Goal: Task Accomplishment & Management: Manage account settings

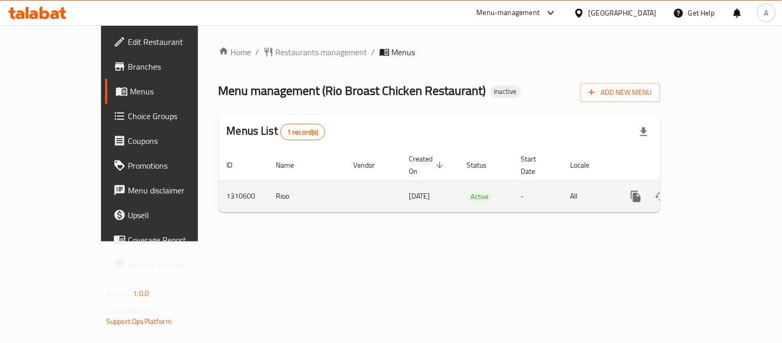
click at [723, 192] on link "enhanced table" at bounding box center [710, 196] width 25 height 25
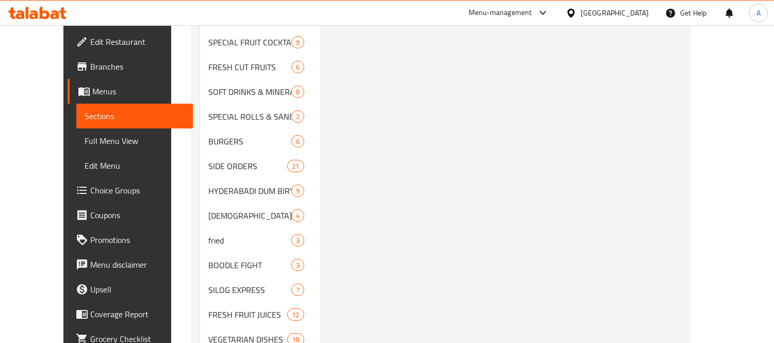
scroll to position [801, 0]
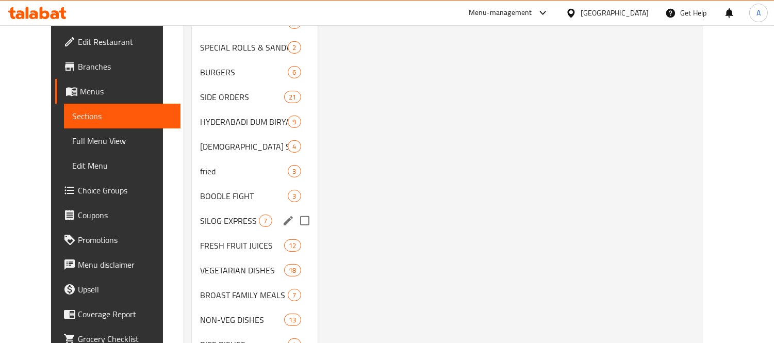
click at [247, 191] on div "BOODLE FIGHT 3" at bounding box center [254, 195] width 125 height 25
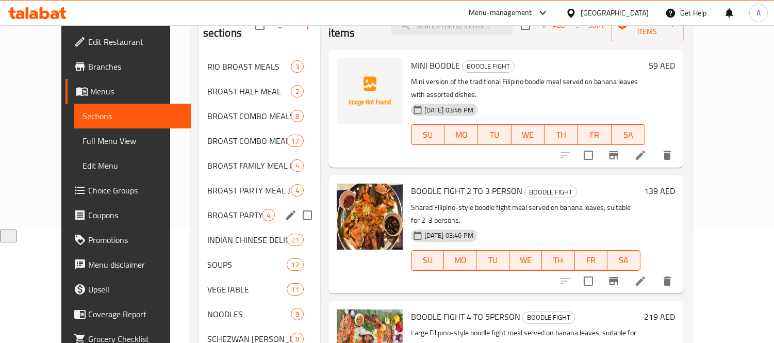
scroll to position [57, 0]
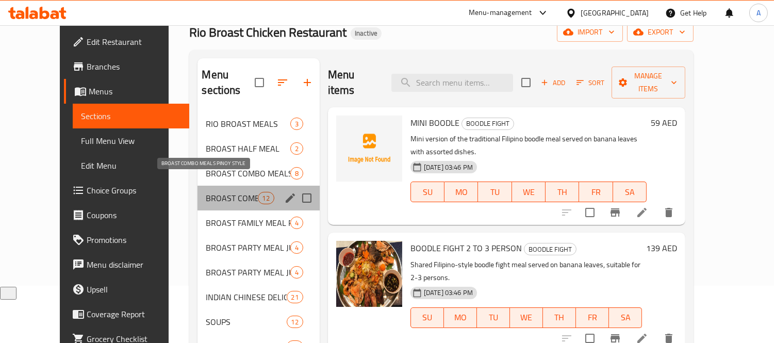
click at [220, 192] on span "BROAST COMBO MEALS PINOY STYLE" at bounding box center [232, 198] width 52 height 12
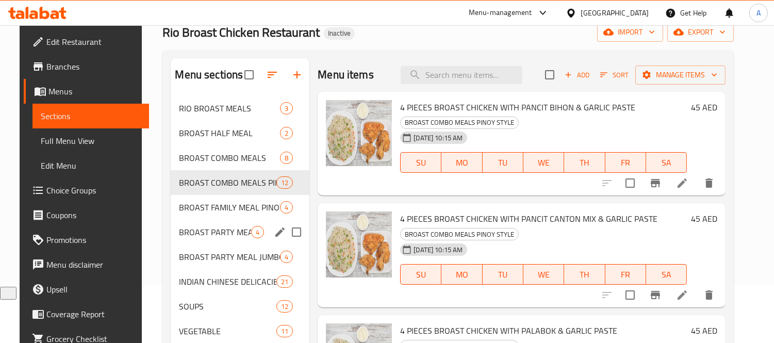
click at [204, 225] on div "BROAST PARTY MEAL JUMBO 4" at bounding box center [240, 232] width 139 height 25
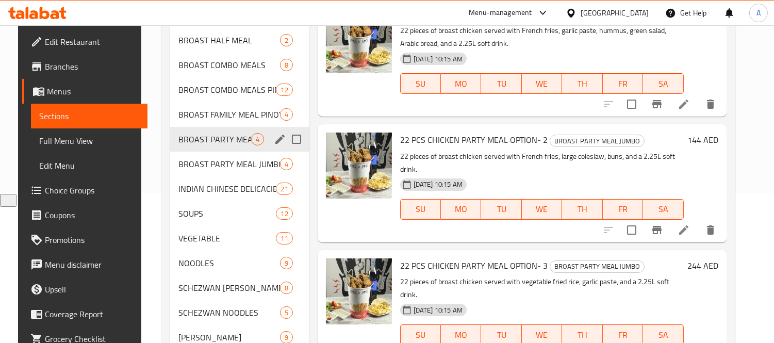
scroll to position [400, 0]
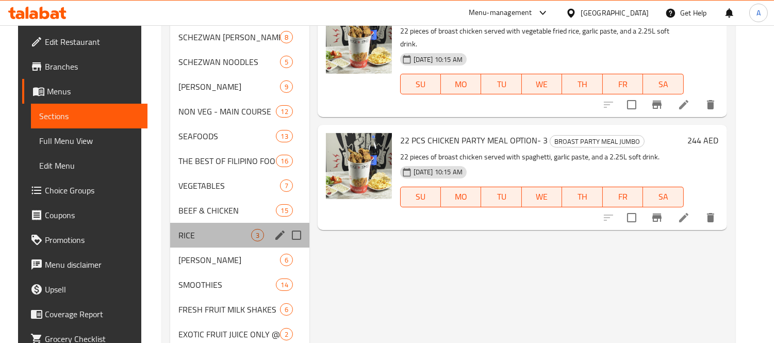
click at [204, 225] on div "RICE 3" at bounding box center [239, 235] width 139 height 25
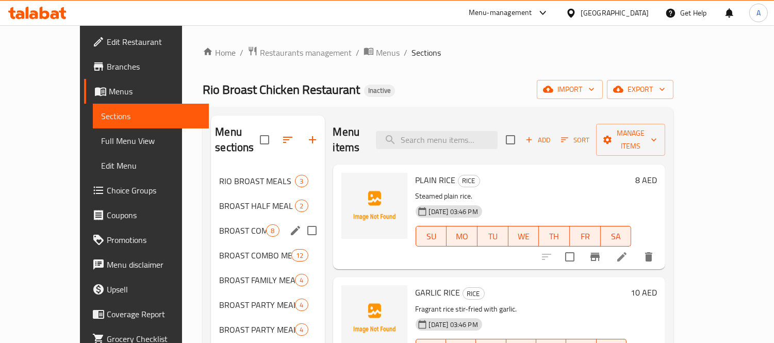
click at [211, 225] on div "BROAST COMBO MEALS 8" at bounding box center [267, 230] width 113 height 25
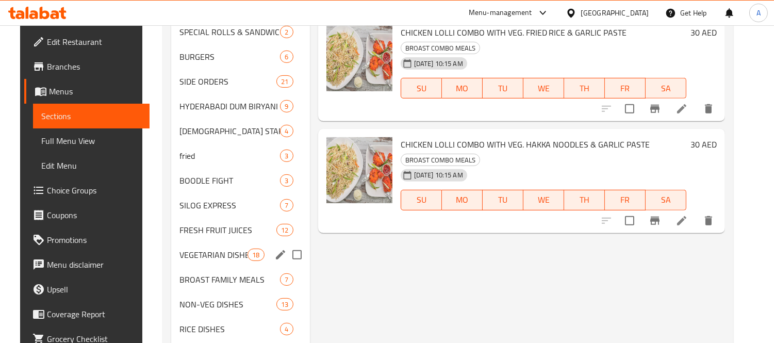
scroll to position [931, 0]
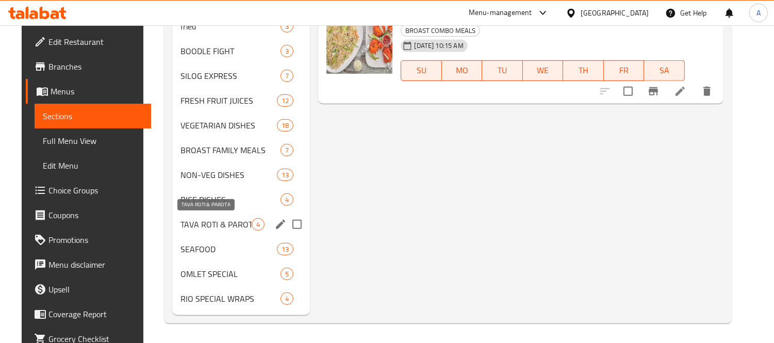
click at [204, 225] on span "TAVA ROTI & PAROTA" at bounding box center [215, 224] width 71 height 12
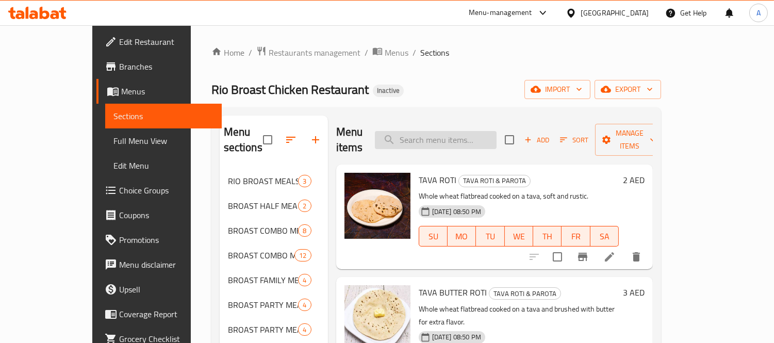
click at [464, 131] on input "search" at bounding box center [436, 140] width 122 height 18
paste input "LUNG FUNG CHICKEN"
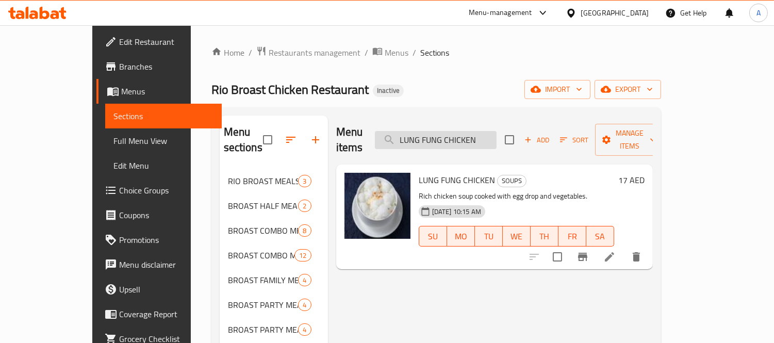
click at [476, 137] on input "LUNG FUNG CHICKEN" at bounding box center [436, 140] width 122 height 18
paste input "MANCHOW CHICKEN SOUP"
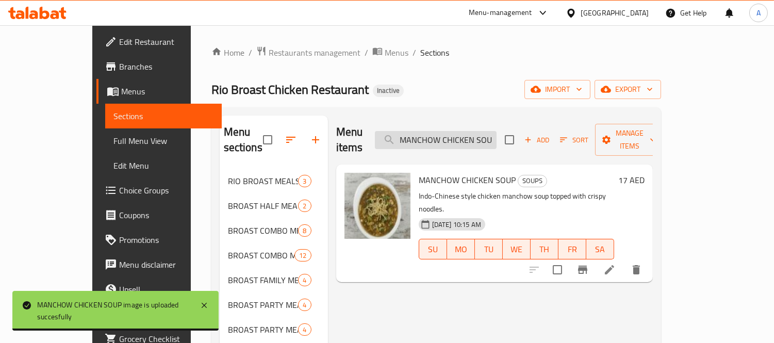
click at [496, 135] on input "MANCHOW CHICKEN SOUP" at bounding box center [436, 140] width 122 height 18
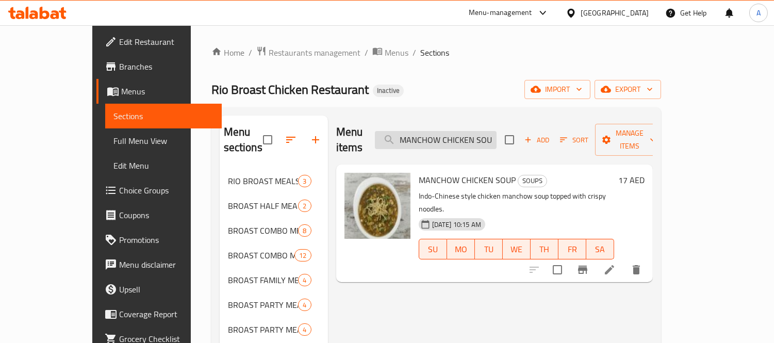
click at [496, 135] on input "MANCHOW CHICKEN SOUP" at bounding box center [436, 140] width 122 height 18
paste input "URIAN RICE (GRAVY PRE-MIXED)"
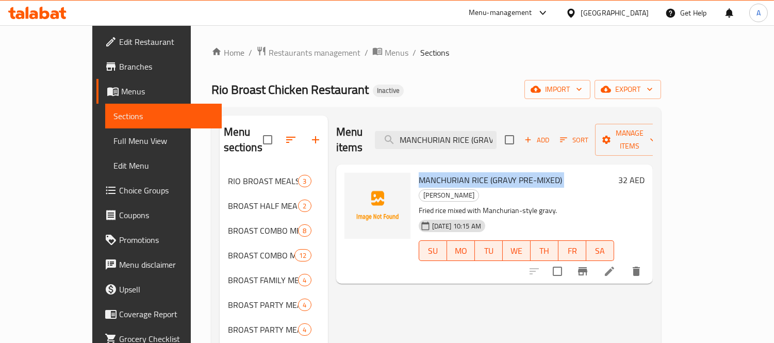
drag, startPoint x: 395, startPoint y: 162, endPoint x: 538, endPoint y: 160, distance: 142.3
click at [538, 173] on h6 "MANCHURIAN RICE (GRAVY PRE-MIXED) FRIED RICE" at bounding box center [515, 187] width 195 height 29
copy h6 "MANCHURIAN RICE (GRAVY PRE-MIXED)"
click at [426, 172] on span "MANCHURIAN RICE (GRAVY PRE-MIXED)" at bounding box center [489, 179] width 143 height 15
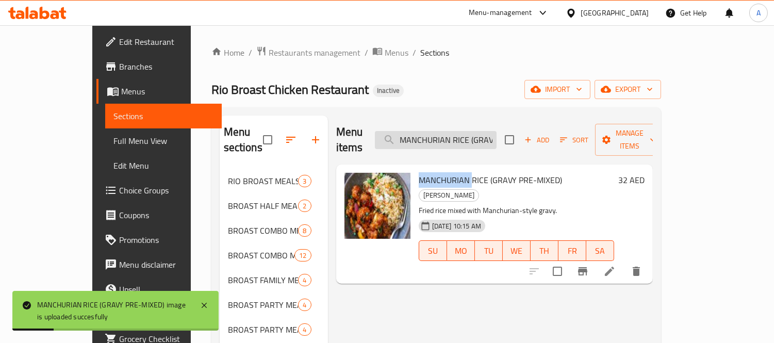
click at [464, 131] on input "MANCHURIAN RICE (GRAVY PRE-MIXED)" at bounding box center [436, 140] width 122 height 18
paste input "IX FRIED RICE"
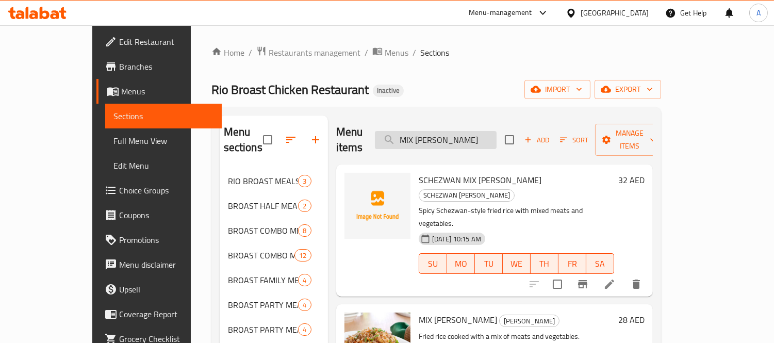
click at [496, 133] on input "MIX FRIED RICE" at bounding box center [436, 140] width 122 height 18
drag, startPoint x: 495, startPoint y: 132, endPoint x: 349, endPoint y: 121, distance: 146.3
click at [349, 121] on div "Menu items MIX FRIED RIC Add Sort Manage items" at bounding box center [494, 139] width 316 height 49
paste input "SCHEZWAN NOODLES"
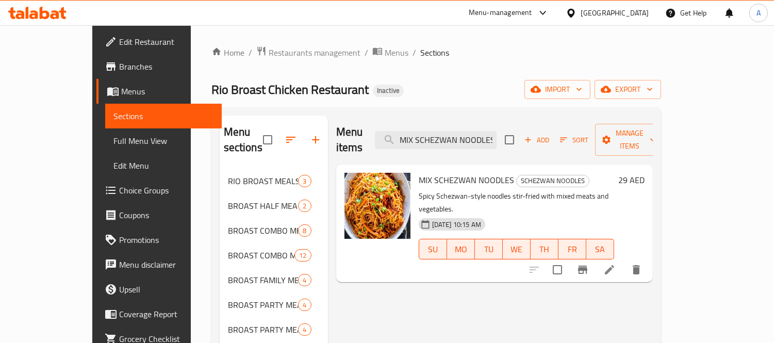
click at [494, 122] on div "Menu items MIX SCHEZWAN NOODLES Add Sort Manage items" at bounding box center [494, 139] width 316 height 49
click at [496, 131] on input "MIX SCHEZWAN NOODLES" at bounding box center [436, 140] width 122 height 18
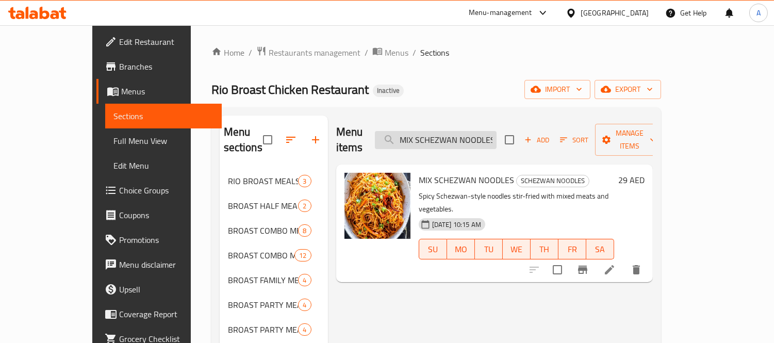
paste input "VEG CHILI"
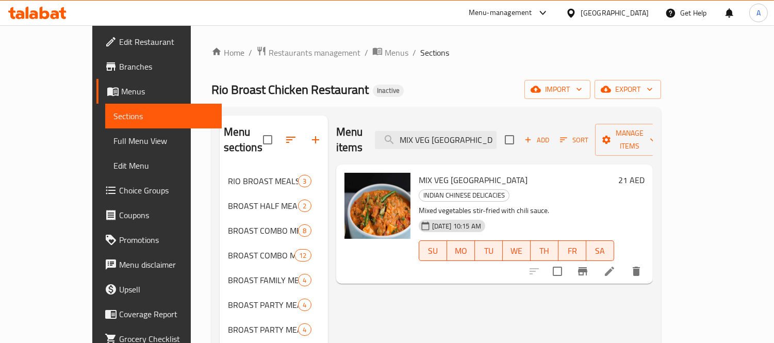
drag, startPoint x: 473, startPoint y: 140, endPoint x: 363, endPoint y: 112, distance: 113.8
paste input "ONGOLIAN BEEF"
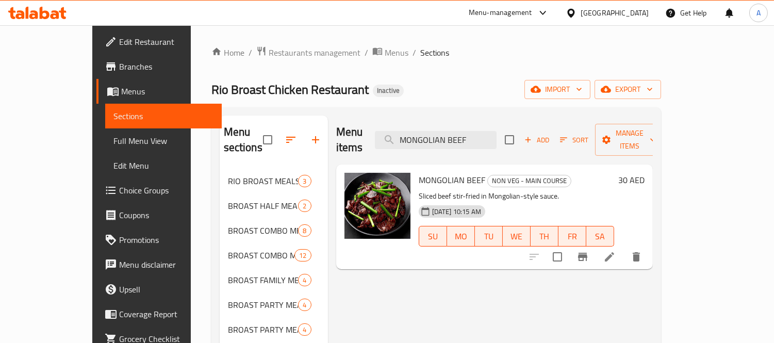
type input "MONGOLIAN BEEF"
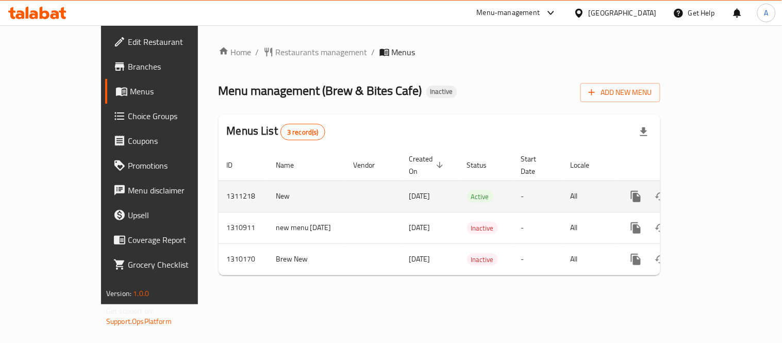
click at [716, 190] on icon "enhanced table" at bounding box center [710, 196] width 12 height 12
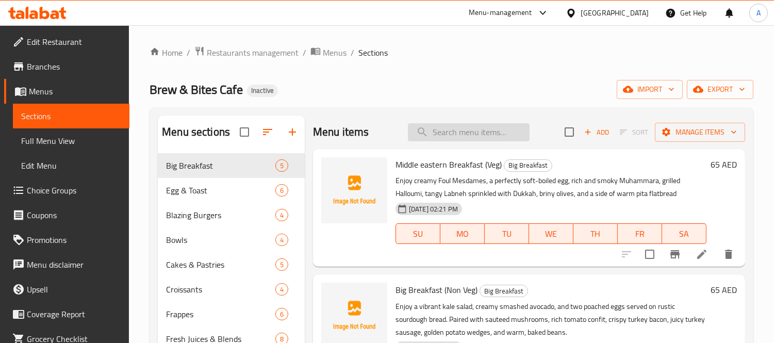
click at [465, 130] on input "search" at bounding box center [469, 132] width 122 height 18
paste input "Acai Bowl"
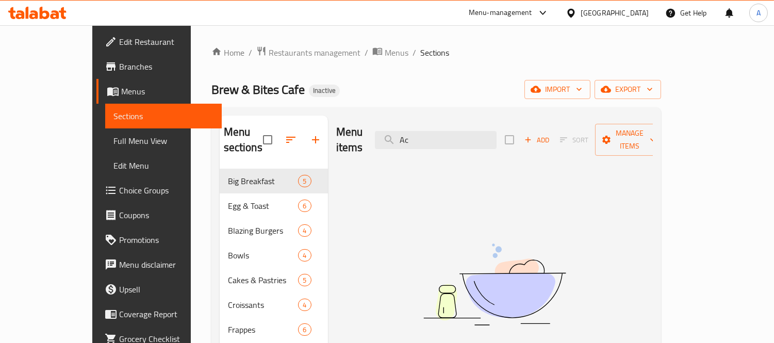
type input "A"
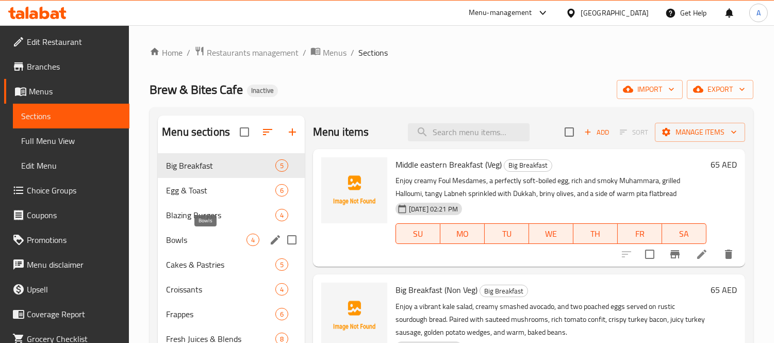
click at [214, 239] on span "Bowls" at bounding box center [206, 239] width 80 height 12
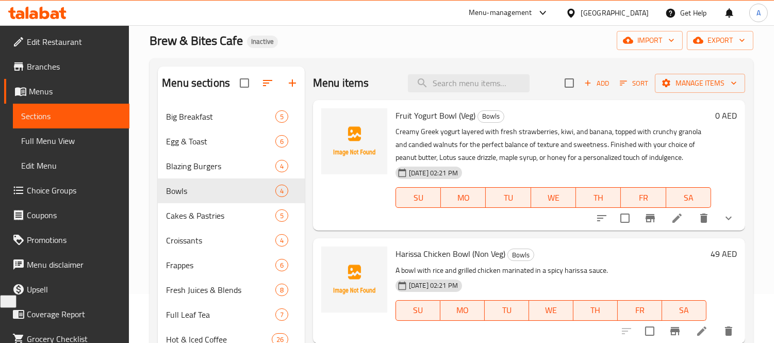
scroll to position [43, 0]
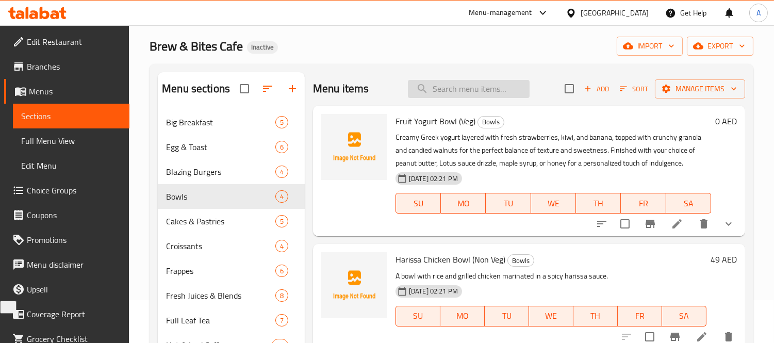
click at [466, 91] on input "search" at bounding box center [469, 89] width 122 height 18
paste input "Affogato"
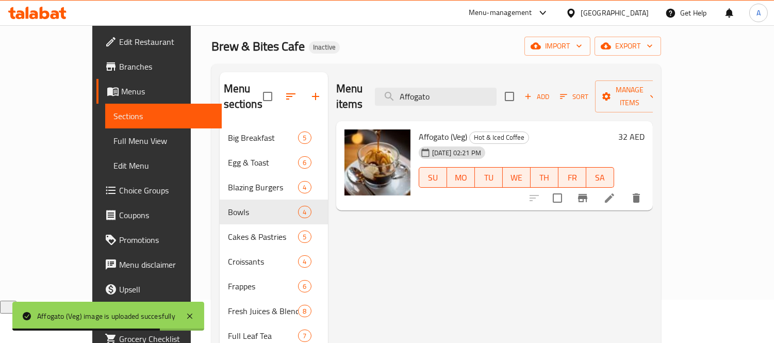
drag, startPoint x: 501, startPoint y: 92, endPoint x: 367, endPoint y: 80, distance: 134.5
click at [367, 80] on div "Menu items Affogato Add Sort Manage items" at bounding box center [494, 96] width 316 height 49
paste input "rabian Halloumi Sandwich"
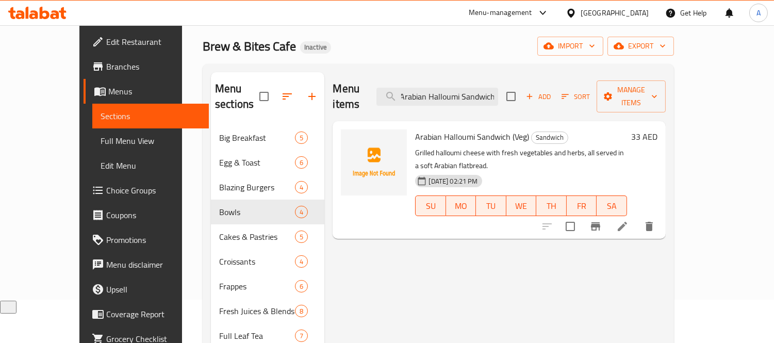
scroll to position [0, 0]
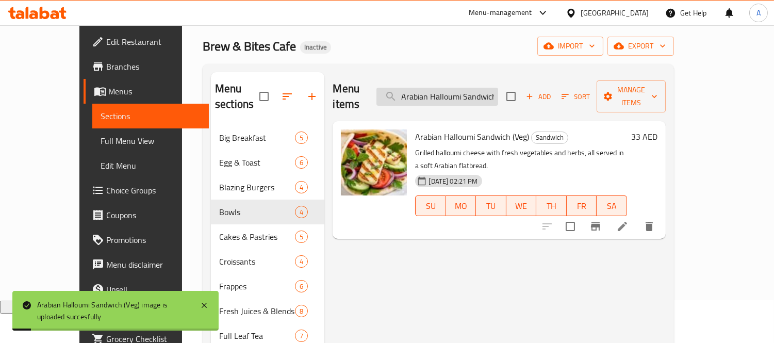
click at [469, 91] on input "Arabian Halloumi Sandwich" at bounding box center [437, 97] width 122 height 18
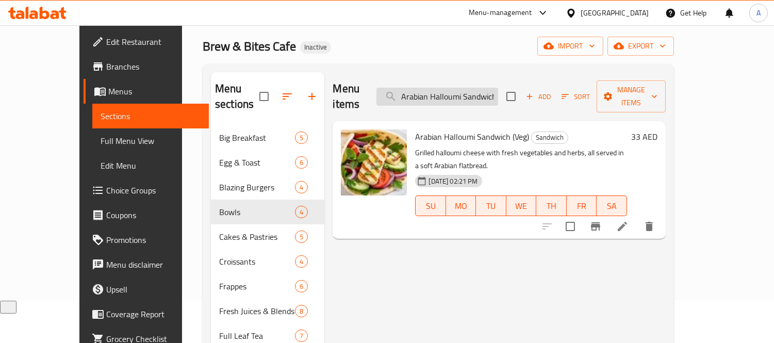
paste input "rabiata Pasta"
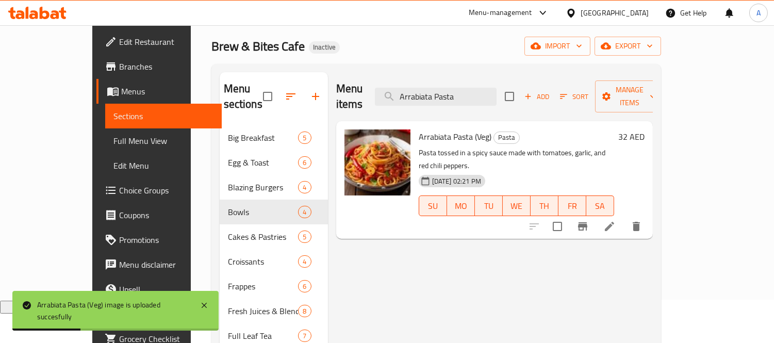
drag, startPoint x: 507, startPoint y: 88, endPoint x: 351, endPoint y: 84, distance: 155.7
click at [351, 84] on div "Menu items Arrabiata Pasta Add Sort Manage items" at bounding box center [494, 96] width 316 height 49
paste input "vocado on Toast"
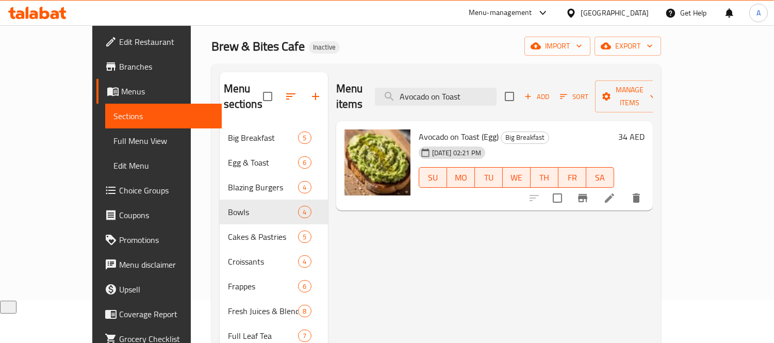
drag, startPoint x: 501, startPoint y: 88, endPoint x: 317, endPoint y: 73, distance: 185.1
click at [336, 73] on div "Menu items Avocado on Toast Add Sort Manage items" at bounding box center [494, 96] width 316 height 49
paste input "Big Breakf"
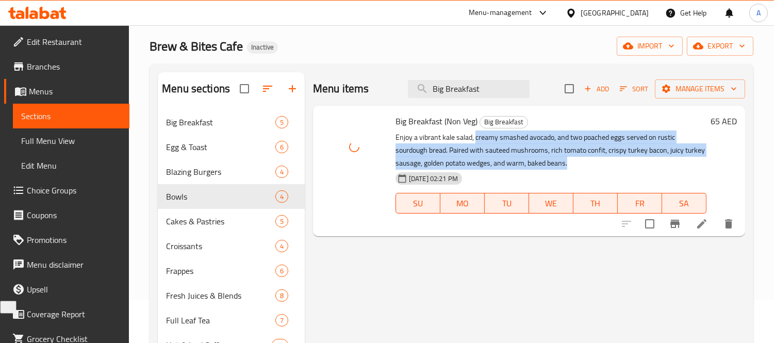
drag, startPoint x: 475, startPoint y: 135, endPoint x: 583, endPoint y: 162, distance: 111.6
click at [583, 162] on p "Enjoy a vibrant kale salad, creamy smashed avocado, and two poached eggs served…" at bounding box center [550, 150] width 311 height 39
copy p "creamy smashed avocado, and two poached eggs served on rustic sourdough bread. …"
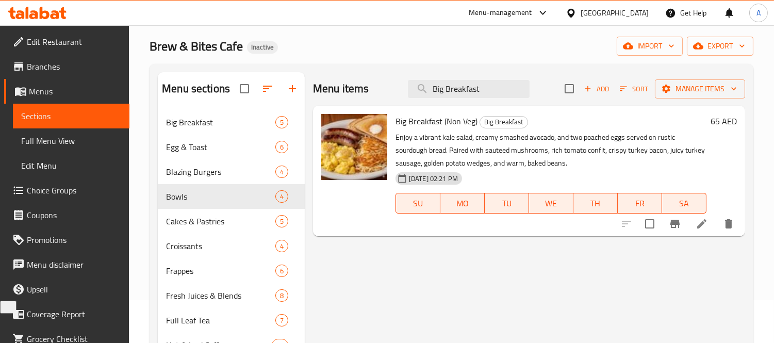
click at [451, 124] on span "Big Breakfast (Non Veg)" at bounding box center [436, 120] width 82 height 15
drag, startPoint x: 395, startPoint y: 121, endPoint x: 477, endPoint y: 121, distance: 81.4
click at [477, 121] on h6 "Big Breakfast (Non Veg) Big Breakfast" at bounding box center [550, 121] width 311 height 14
copy span "Big Breakfast (Non Veg)"
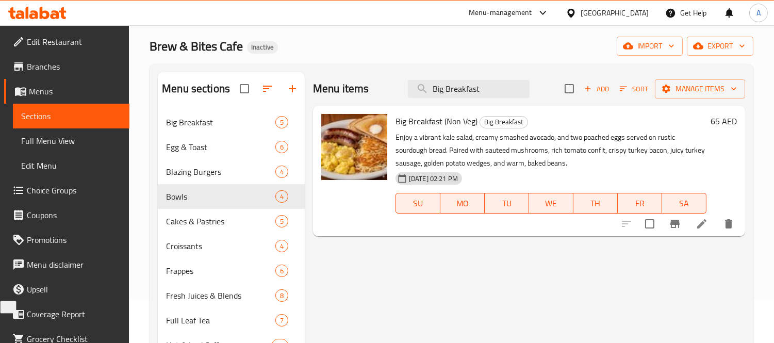
drag, startPoint x: 501, startPoint y: 91, endPoint x: 384, endPoint y: 99, distance: 116.8
click at [384, 99] on div "Menu items Big Breakfast Add Sort Manage items" at bounding box center [529, 89] width 432 height 34
paste input "Veggie"
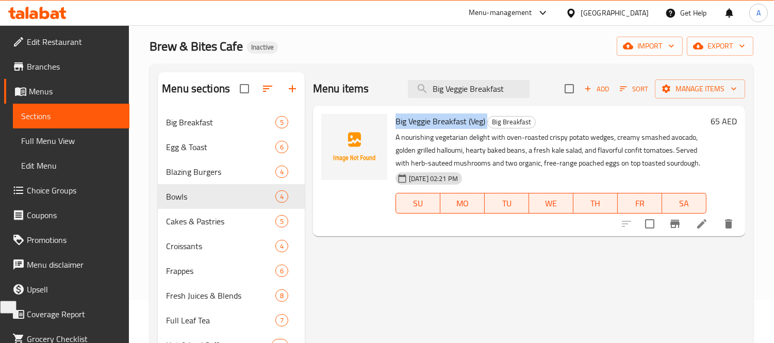
drag, startPoint x: 394, startPoint y: 121, endPoint x: 487, endPoint y: 119, distance: 92.8
click at [487, 119] on div "Big Veggie Breakfast (Veg) Big Breakfast A nourishing vegetarian delight with o…" at bounding box center [550, 171] width 319 height 122
copy h6 "Big Veggie Breakfast (Veg)"
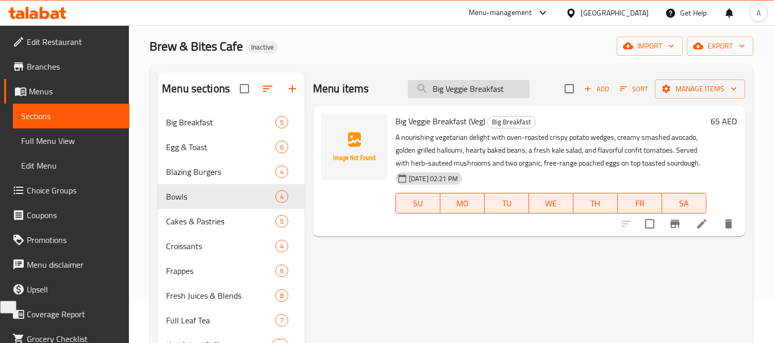
click at [460, 80] on input "Big Veggie Breakfast" at bounding box center [469, 89] width 122 height 18
paste input "lueberry Cheesecake"
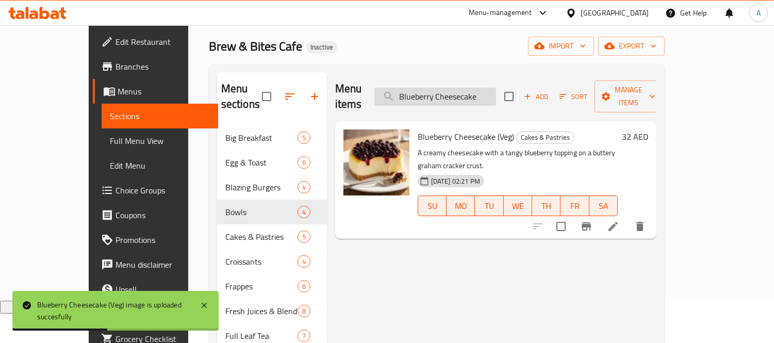
click at [491, 89] on input "Blueberry Cheesecake" at bounding box center [435, 97] width 122 height 18
paste input "razil Coffee Beans"
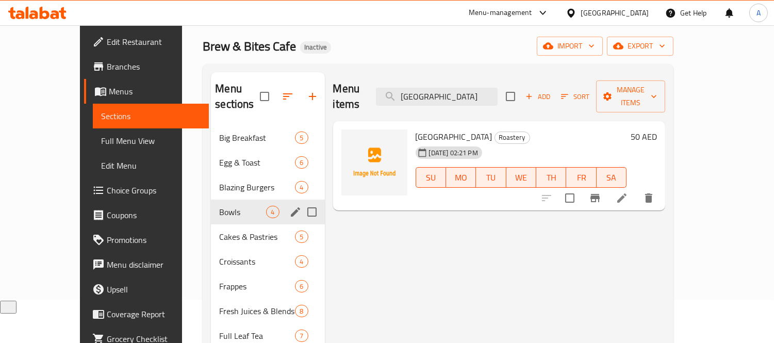
scroll to position [272, 0]
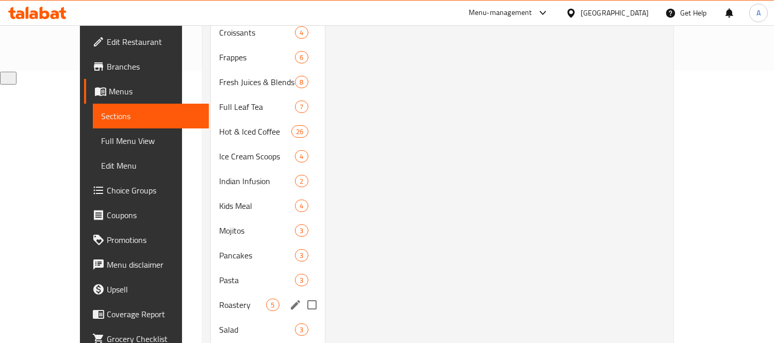
click at [211, 295] on div "Roastery 5" at bounding box center [267, 304] width 113 height 25
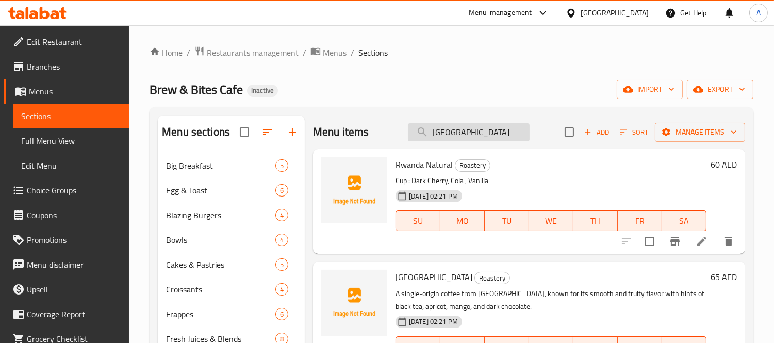
click at [499, 136] on input "Brazil" at bounding box center [469, 132] width 122 height 18
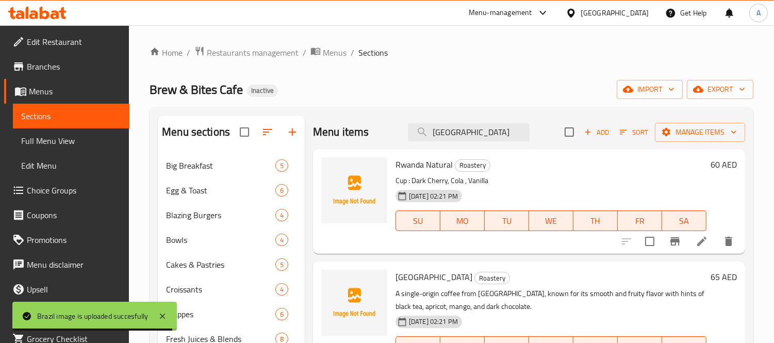
drag, startPoint x: 460, startPoint y: 125, endPoint x: 399, endPoint y: 130, distance: 60.5
click at [399, 130] on div "Menu items Brazil Add Sort Manage items" at bounding box center [529, 132] width 432 height 34
paste input "ead Pakora"
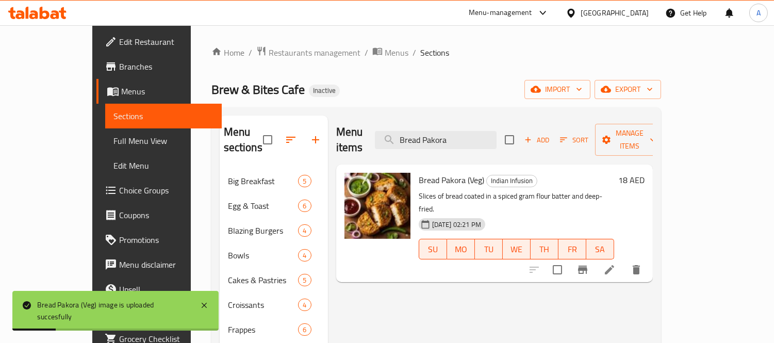
drag, startPoint x: 503, startPoint y: 132, endPoint x: 377, endPoint y: 121, distance: 125.8
click at [377, 121] on div "Menu items Bread Pakora Add Sort Manage items" at bounding box center [494, 139] width 316 height 49
paste input "Cafe Americano"
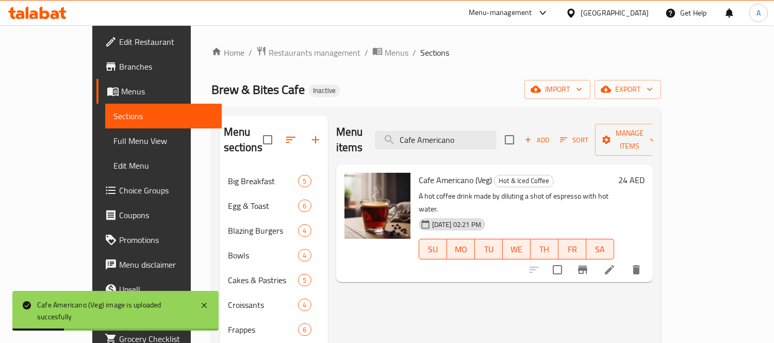
drag, startPoint x: 506, startPoint y: 130, endPoint x: 357, endPoint y: 133, distance: 149.0
click at [359, 135] on div "Menu items Cafe Americano Add Sort Manage items" at bounding box center [494, 139] width 316 height 49
paste input "Latte"
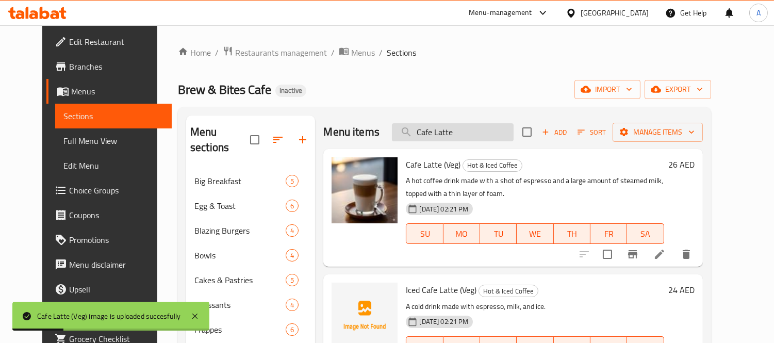
drag, startPoint x: 493, startPoint y: 134, endPoint x: 408, endPoint y: 130, distance: 84.6
click at [408, 130] on input "Cafe Latte" at bounding box center [453, 132] width 122 height 18
paste input "jun Chicken Burger"
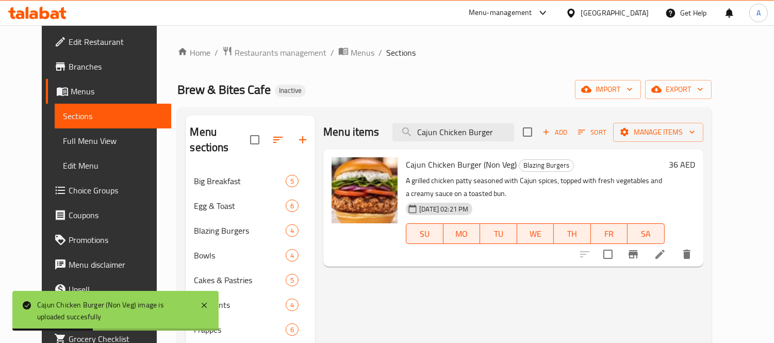
drag, startPoint x: 485, startPoint y: 135, endPoint x: 297, endPoint y: 128, distance: 188.2
paste input "ppuccino"
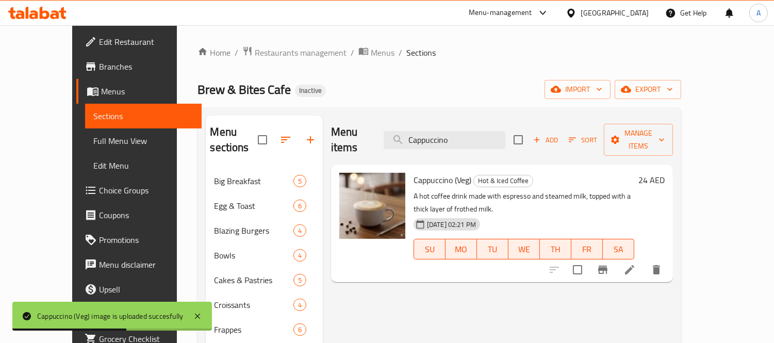
paste input "rrot Cake Slice"
drag, startPoint x: 481, startPoint y: 134, endPoint x: 326, endPoint y: 117, distance: 156.6
click at [331, 117] on div "Menu items Cappuccino Add Sort Manage items" at bounding box center [502, 139] width 342 height 49
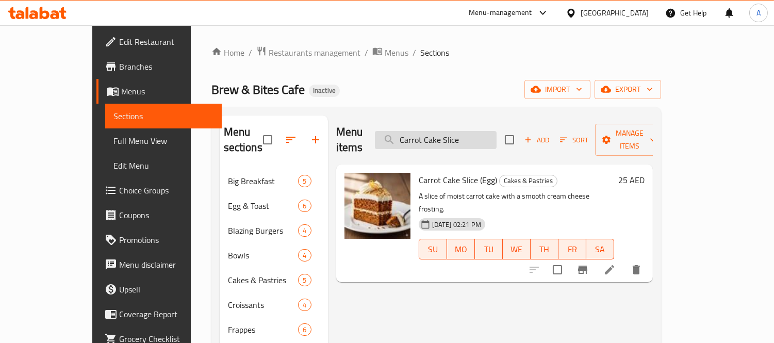
drag, startPoint x: 504, startPoint y: 132, endPoint x: 439, endPoint y: 140, distance: 65.9
click at [439, 140] on input "Carrot Cake Slice" at bounding box center [436, 140] width 122 height 18
paste input "Chicken Ceasar Salad"
click at [439, 140] on input "CChicken Ceasar Salad" at bounding box center [436, 140] width 122 height 18
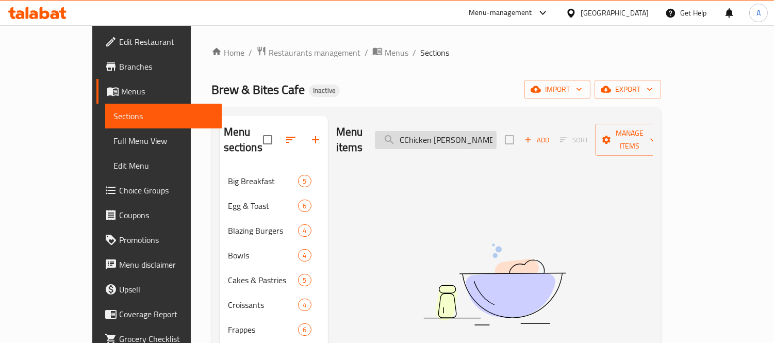
click at [439, 140] on input "CChicken Ceasar Salad" at bounding box center [436, 140] width 122 height 18
paste input "search"
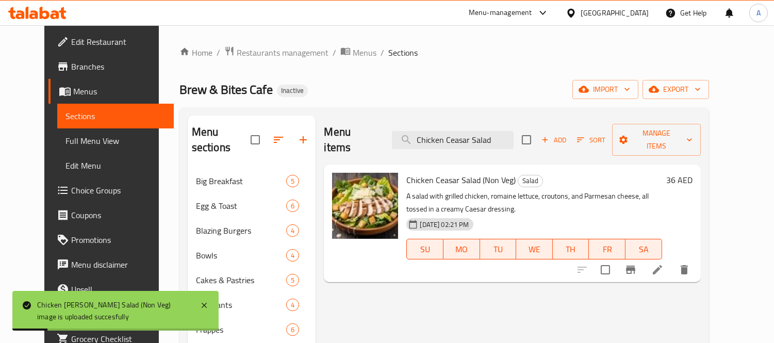
drag, startPoint x: 521, startPoint y: 131, endPoint x: 317, endPoint y: 111, distance: 204.1
click at [327, 115] on div "Menu items Chicken Ceasar Salad Add Sort Manage items" at bounding box center [512, 139] width 376 height 49
paste input "ocolate Fudge Cake"
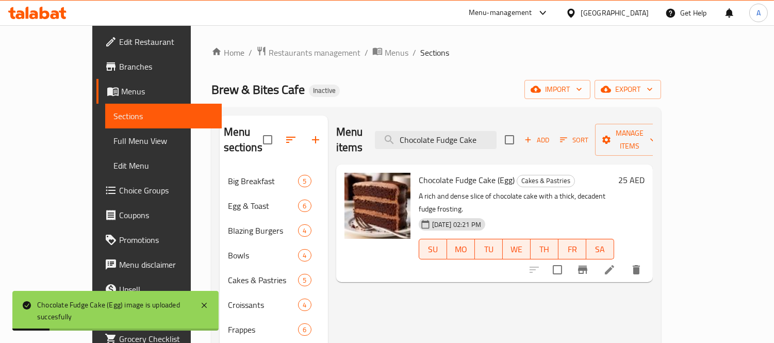
drag, startPoint x: 512, startPoint y: 131, endPoint x: 313, endPoint y: 125, distance: 199.6
click at [336, 125] on div "Menu items Chocolate Fudge Cake Add Sort Manage items" at bounding box center [494, 139] width 316 height 49
paste input "lassic Mojito"
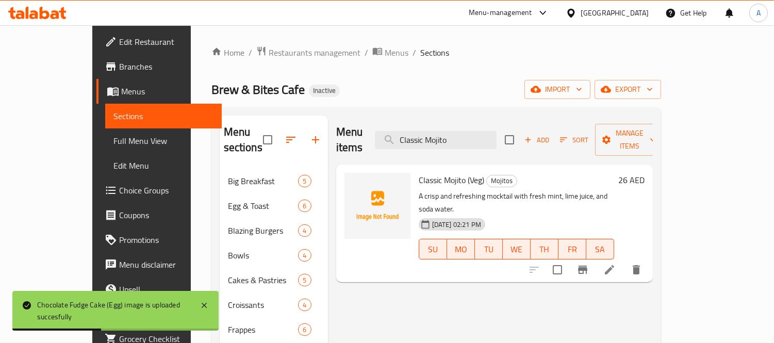
type input "Classic Mojito"
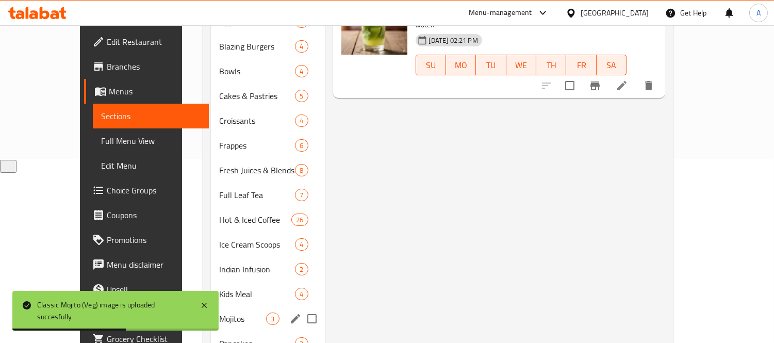
scroll to position [272, 0]
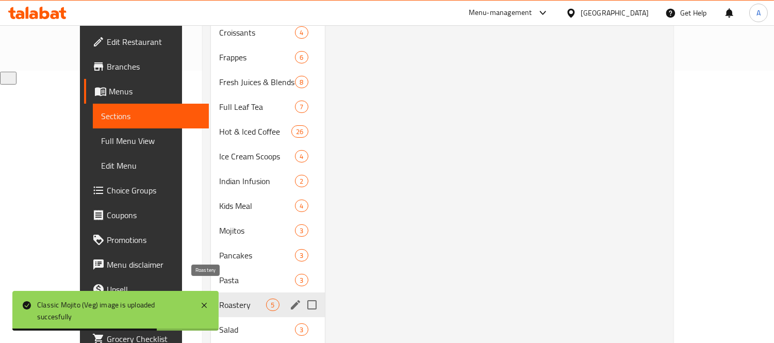
click at [219, 298] on span "Roastery" at bounding box center [242, 304] width 47 height 12
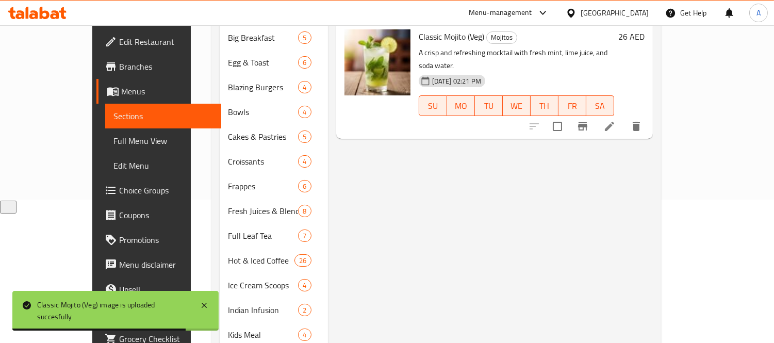
scroll to position [43, 0]
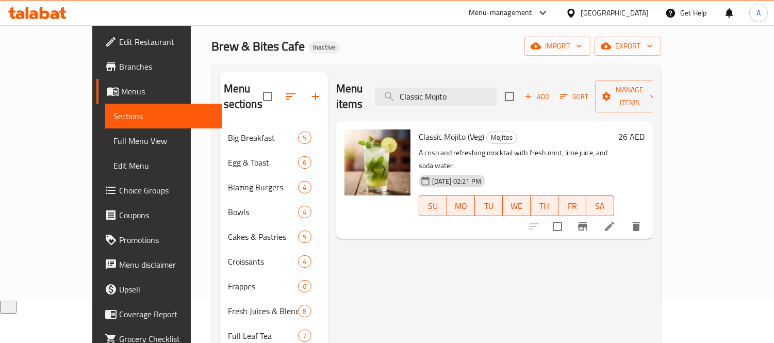
drag, startPoint x: 504, startPoint y: 81, endPoint x: 309, endPoint y: 94, distance: 194.7
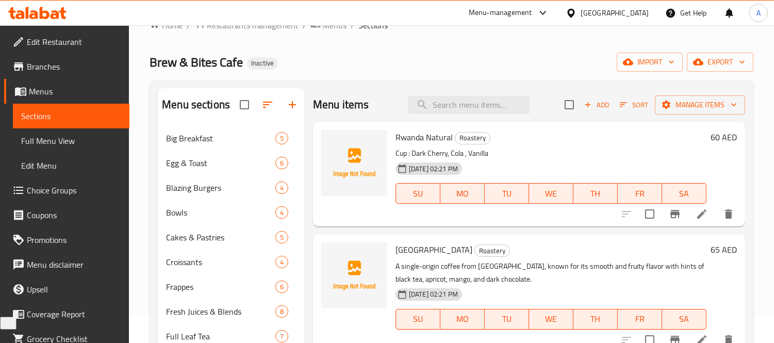
scroll to position [0, 0]
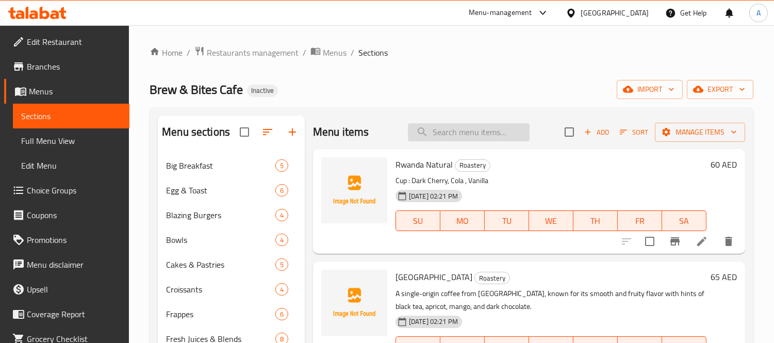
paste input "Cortado"
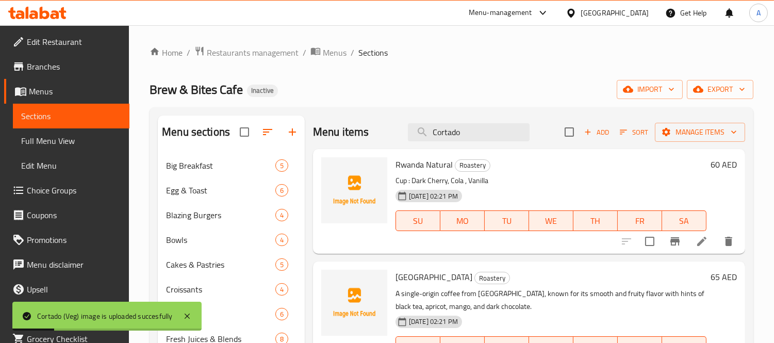
drag, startPoint x: 506, startPoint y: 125, endPoint x: 399, endPoint y: 122, distance: 107.2
click at [399, 122] on div "Menu items Cortado Add Sort Manage items" at bounding box center [529, 132] width 432 height 34
click at [493, 129] on input "Cortado" at bounding box center [469, 132] width 122 height 18
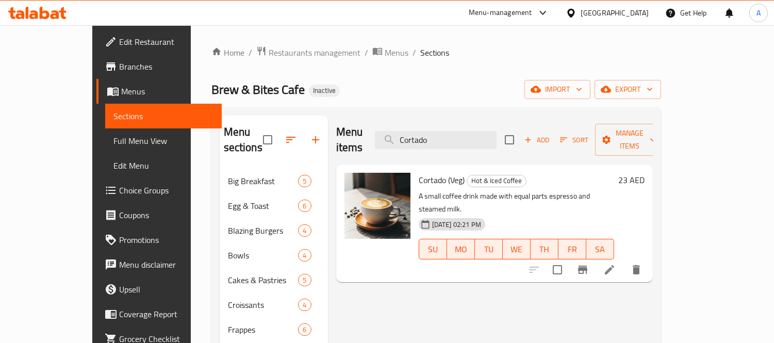
drag, startPoint x: 493, startPoint y: 129, endPoint x: 401, endPoint y: 132, distance: 91.8
click at [401, 132] on div "Menu items Cortado Add Sort Manage items" at bounding box center [494, 139] width 316 height 49
paste input "reamy Fruit Salad"
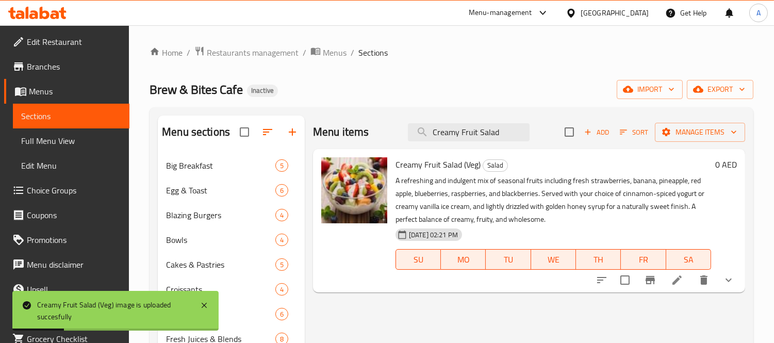
drag, startPoint x: 517, startPoint y: 135, endPoint x: 404, endPoint y: 143, distance: 113.6
click at [405, 143] on div "Menu items Creamy Fruit Salad Add Sort Manage items" at bounding box center [529, 132] width 432 height 34
paste input "Defense Juice"
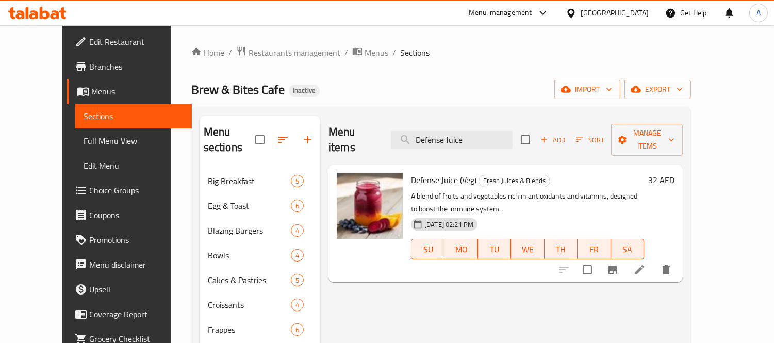
drag, startPoint x: 484, startPoint y: 135, endPoint x: 381, endPoint y: 137, distance: 103.1
click at [381, 137] on div "Menu items Defense Juice Add Sort Manage items" at bounding box center [505, 139] width 354 height 49
paste input "Egg Benedict with croissant"
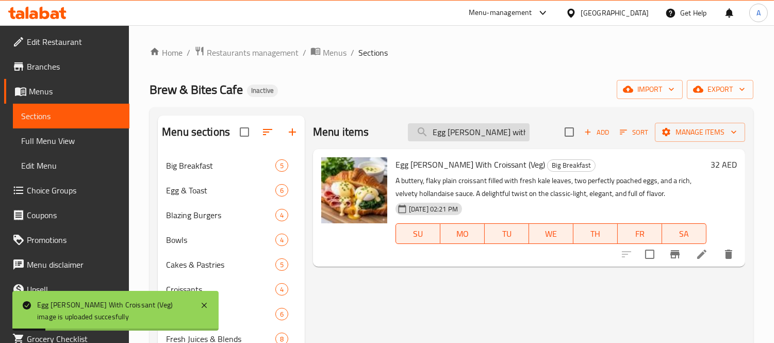
click at [481, 131] on input "Egg Benedict with croissant" at bounding box center [469, 132] width 122 height 18
paste input "on Toas"
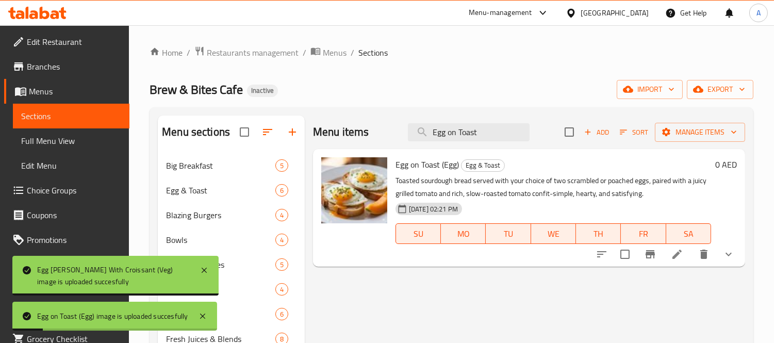
drag, startPoint x: 507, startPoint y: 132, endPoint x: 378, endPoint y: 129, distance: 128.4
click at [378, 129] on div "Menu items Egg on Toast Add Sort Manage items" at bounding box center [529, 132] width 432 height 34
paste input "mirati Coffee"
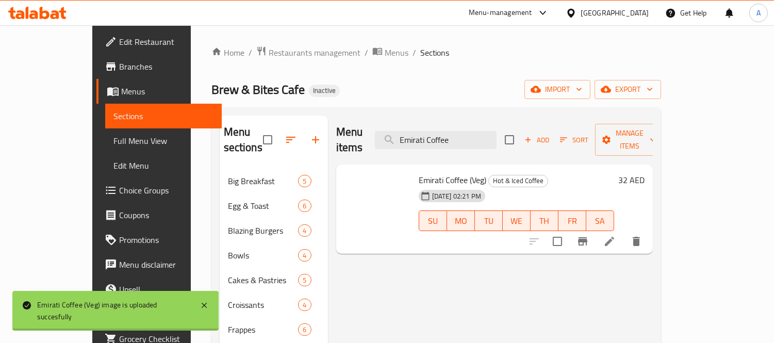
drag, startPoint x: 495, startPoint y: 131, endPoint x: 377, endPoint y: 136, distance: 118.1
click at [377, 136] on div "Menu items Emirati Coffee Add Sort Manage items" at bounding box center [494, 139] width 316 height 49
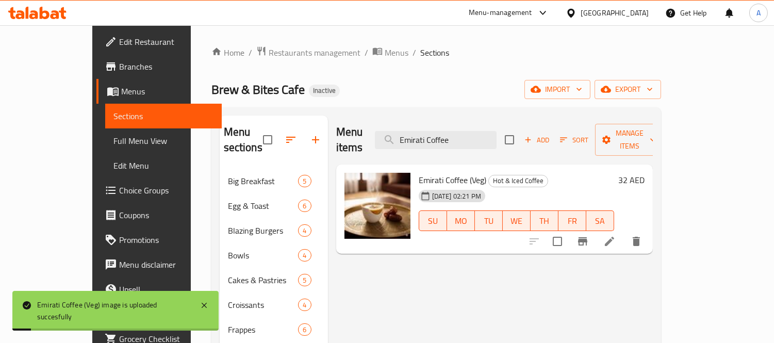
paste input "gg on Toast"
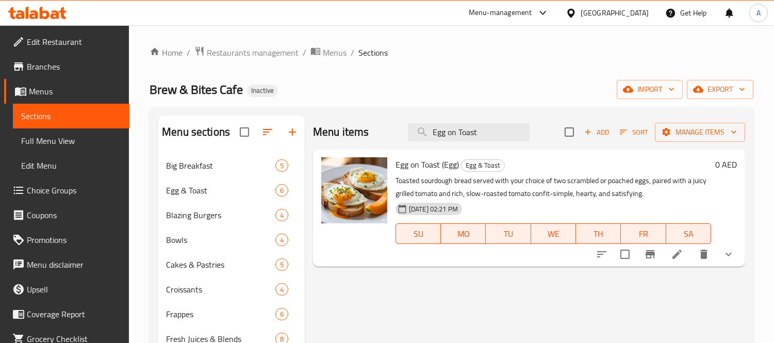
paste input "spresso"
drag, startPoint x: 485, startPoint y: 135, endPoint x: 389, endPoint y: 141, distance: 96.6
click at [389, 141] on div "Menu items Egg on Toast Add Sort Manage items" at bounding box center [529, 132] width 432 height 34
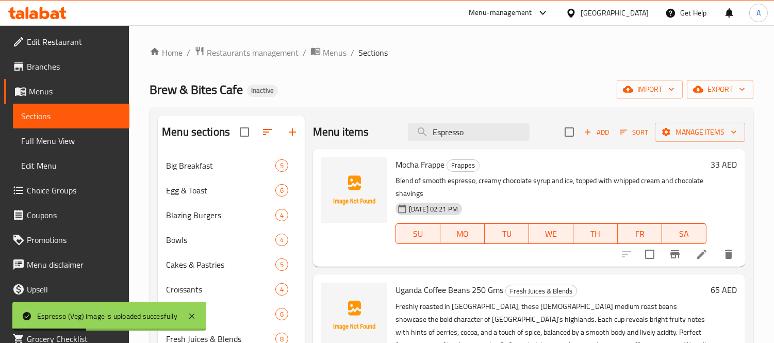
drag, startPoint x: 470, startPoint y: 136, endPoint x: 402, endPoint y: 130, distance: 68.2
click at [402, 130] on div "Menu items Espresso Add Sort Manage items" at bounding box center [529, 132] width 432 height 34
paste input "Flat White"
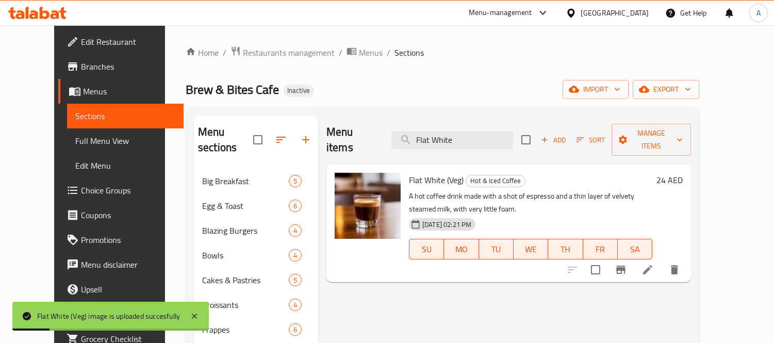
drag, startPoint x: 496, startPoint y: 126, endPoint x: 404, endPoint y: 129, distance: 92.8
click at [404, 129] on div "Menu items Flat White Add Sort Manage items" at bounding box center [508, 139] width 364 height 49
paste input "resh Orange Juic"
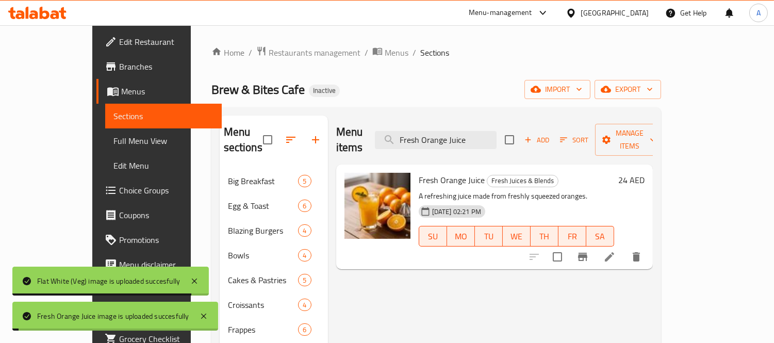
drag, startPoint x: 504, startPoint y: 132, endPoint x: 369, endPoint y: 129, distance: 134.6
click at [369, 129] on div "Menu items Fresh Orange Juice Add Sort Manage items" at bounding box center [494, 139] width 316 height 49
paste input "Pineappl"
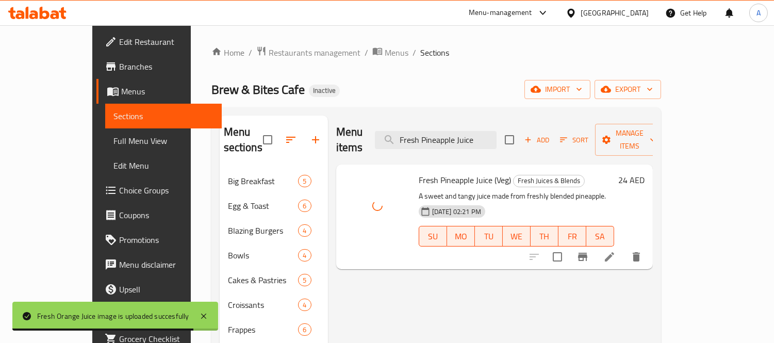
drag, startPoint x: 508, startPoint y: 133, endPoint x: 336, endPoint y: 125, distance: 171.8
click at [336, 125] on div "Menu items Fresh Pineapple Juice Add Sort Manage items" at bounding box center [494, 139] width 316 height 49
paste input "uit Yogurt Bowl"
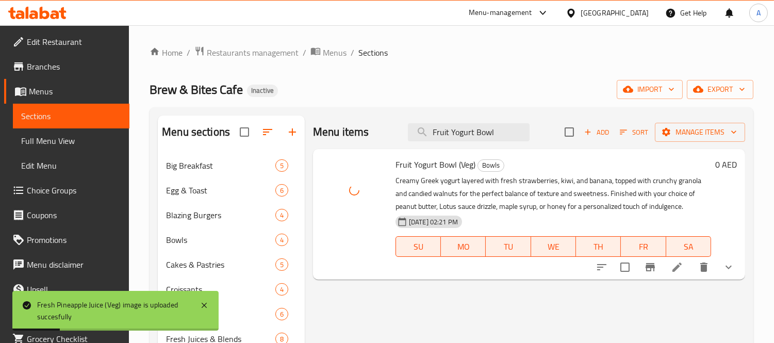
drag, startPoint x: 510, startPoint y: 131, endPoint x: 327, endPoint y: 125, distance: 183.1
click at [327, 125] on div "Menu items Fruit Yogurt Bowl Add Sort Manage items" at bounding box center [529, 132] width 432 height 34
paste input "Green Detox"
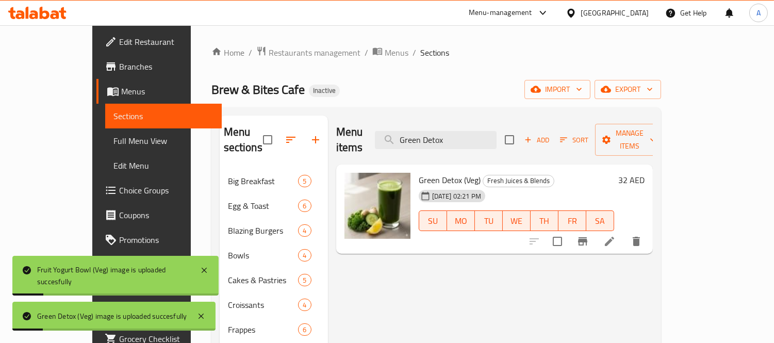
drag, startPoint x: 509, startPoint y: 135, endPoint x: 361, endPoint y: 117, distance: 148.5
click at [364, 120] on div "Menu items Green Detox Add Sort Manage items" at bounding box center [494, 139] width 316 height 49
paste input "Iced Cafe Latte"
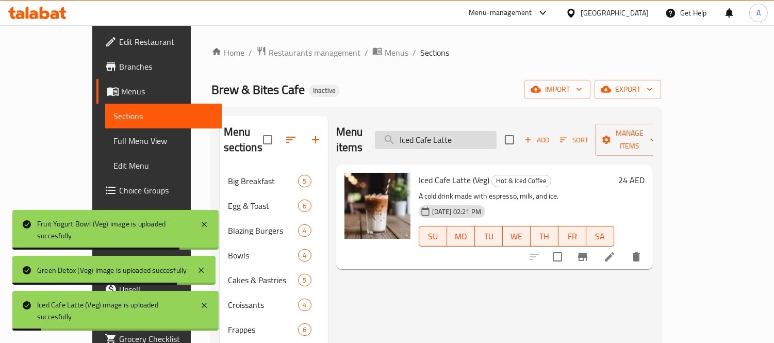
click at [496, 137] on input "Iced Cafe Latte" at bounding box center [436, 140] width 122 height 18
paste input "loud Matcha"
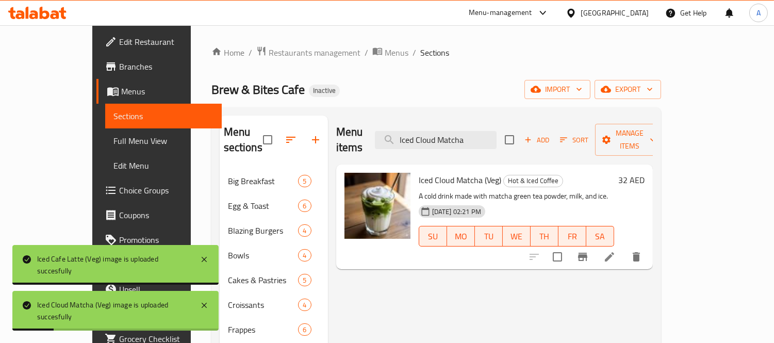
drag, startPoint x: 509, startPoint y: 129, endPoint x: 352, endPoint y: 129, distance: 157.2
click at [352, 129] on div "Menu items Iced Cloud Matcha Add Sort Manage items" at bounding box center [494, 139] width 316 height 49
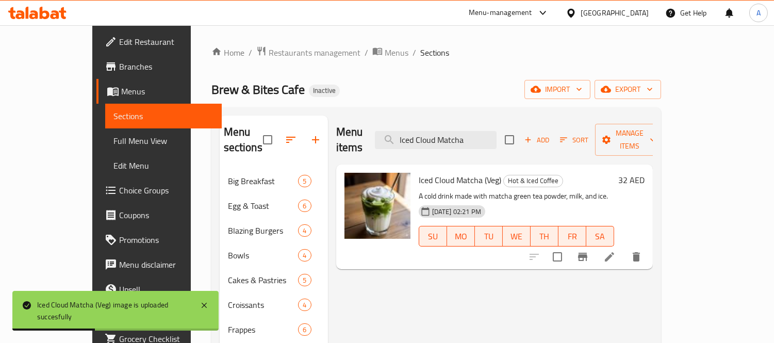
paste input "Matcha Latte"
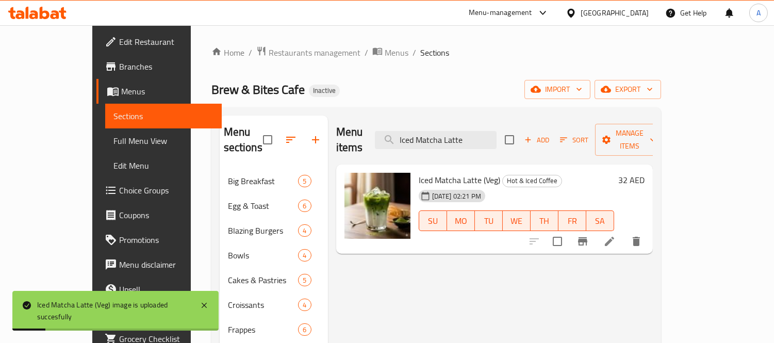
drag, startPoint x: 514, startPoint y: 129, endPoint x: 312, endPoint y: 116, distance: 201.9
click at [336, 120] on div "Menu items Iced Matcha Latte Add Sort Manage items" at bounding box center [494, 139] width 316 height 49
paste input "talian Omele"
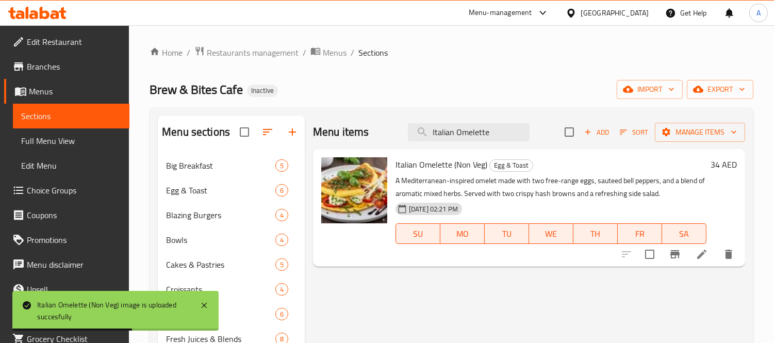
drag, startPoint x: 506, startPoint y: 127, endPoint x: 323, endPoint y: 92, distance: 185.9
paste input "Katsu Chicken Bowl"
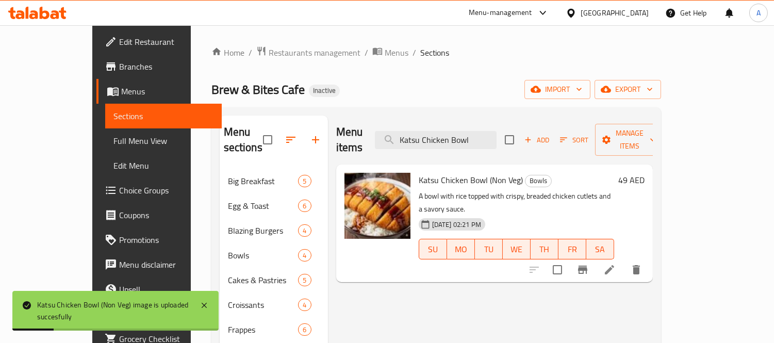
drag, startPoint x: 506, startPoint y: 131, endPoint x: 270, endPoint y: 115, distance: 236.6
paste input "Slider"
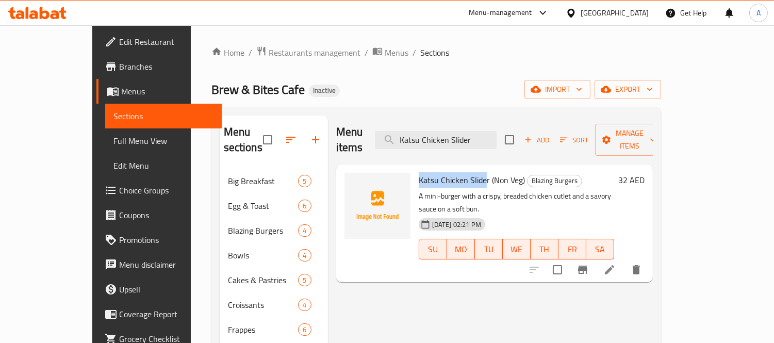
drag, startPoint x: 394, startPoint y: 163, endPoint x: 463, endPoint y: 163, distance: 68.5
click at [463, 169] on div "Katsu Chicken Slider (Non Veg) Blazing Burgers A mini-burger with a crispy, bre…" at bounding box center [516, 223] width 204 height 109
click at [456, 172] on span "Katsu Chicken Slider (Non Veg)" at bounding box center [471, 179] width 106 height 15
drag, startPoint x: 464, startPoint y: 163, endPoint x: 393, endPoint y: 166, distance: 71.2
click at [414, 169] on div "Katsu Chicken Slider (Non Veg) Blazing Burgers A mini-burger with a crispy, bre…" at bounding box center [516, 223] width 204 height 109
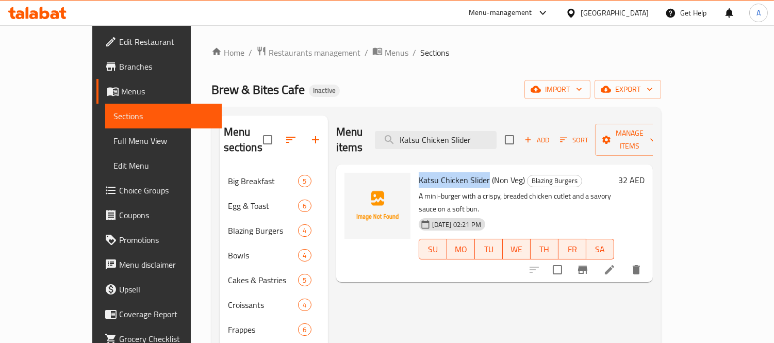
copy span "Katsu Chicken Slider"
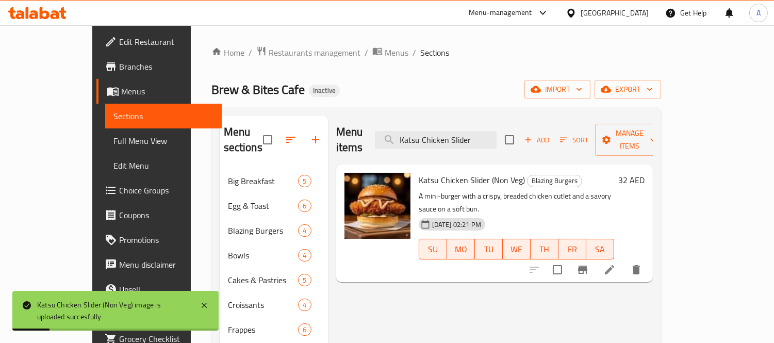
drag, startPoint x: 500, startPoint y: 134, endPoint x: 345, endPoint y: 130, distance: 154.7
click at [345, 130] on div "Menu items Katsu Chicken Slider Add Sort Manage items" at bounding box center [494, 139] width 316 height 49
click at [457, 131] on input "Katsu Chicken Slider" at bounding box center [436, 140] width 122 height 18
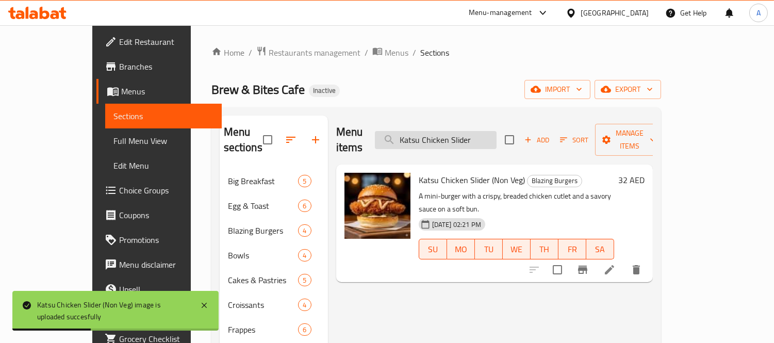
paste input "Masala Omelette"
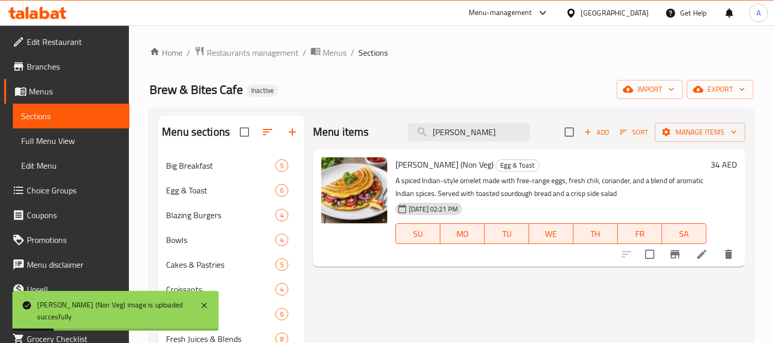
drag, startPoint x: 496, startPoint y: 137, endPoint x: 279, endPoint y: 107, distance: 219.5
paste input "tcha Latte Hot"
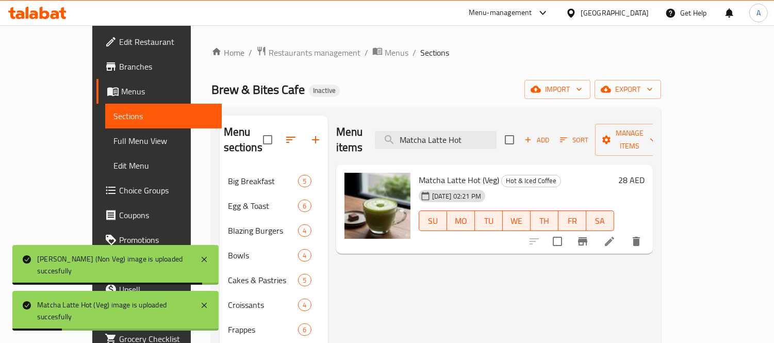
drag, startPoint x: 509, startPoint y: 130, endPoint x: 362, endPoint y: 131, distance: 146.9
click at [362, 131] on div "Menu items Matcha Latte Hot Add Sort Manage items" at bounding box center [494, 139] width 316 height 49
paste input "iddle eastern Breakfas"
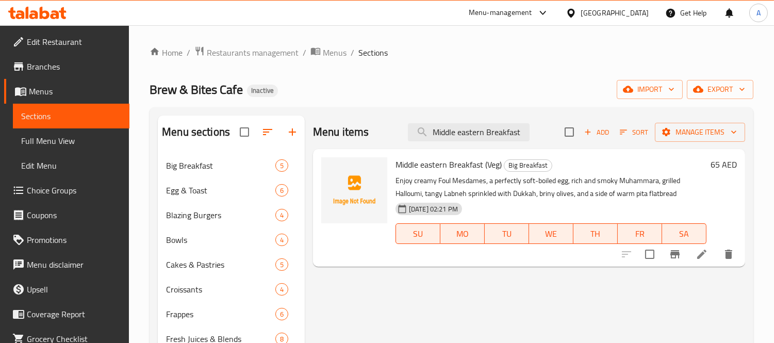
click at [481, 169] on span "Middle eastern Breakfast (Veg)" at bounding box center [448, 164] width 106 height 15
copy h6 "Middle eastern Breakfast (Veg)"
click at [504, 128] on input "Middle eastern Breakfast" at bounding box center [469, 132] width 122 height 18
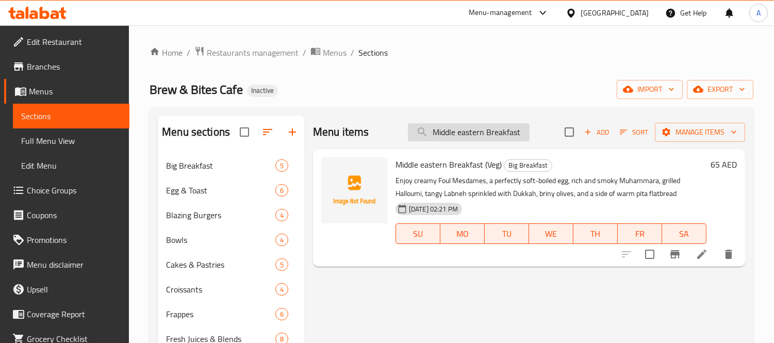
click at [504, 128] on input "Middle eastern Breakfast" at bounding box center [469, 132] width 122 height 18
paste input "ozzarella Cheese Omelette"
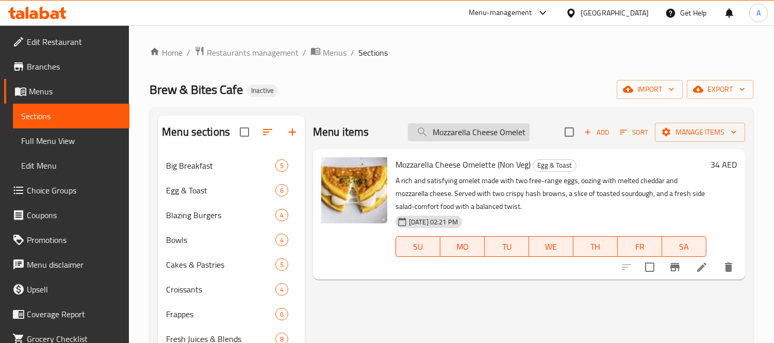
click at [514, 138] on input "Mozzarella Cheese Omelette" at bounding box center [469, 132] width 122 height 18
paste input "Pomegranate Mojito"
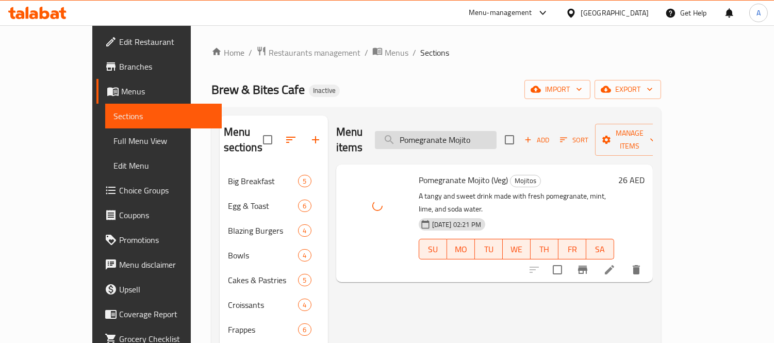
click at [484, 131] on input "Pomegranate Mojito" at bounding box center [436, 140] width 122 height 18
paste input "tato Gnocchi with Fresh Truffle"
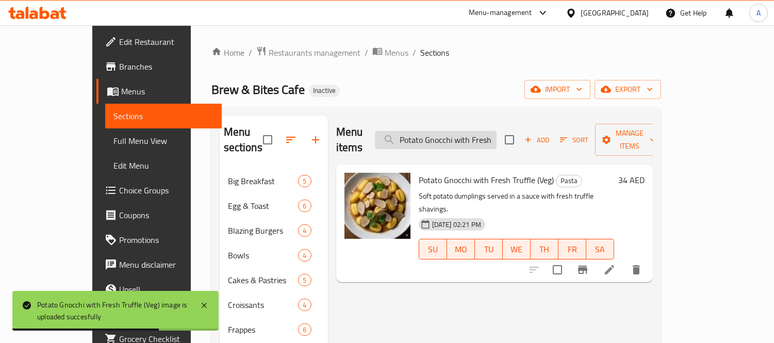
click at [482, 134] on input "Potato Gnocchi with Fresh Truffle" at bounding box center [436, 140] width 122 height 18
paste input "Quinoa & Beet Root Salad"
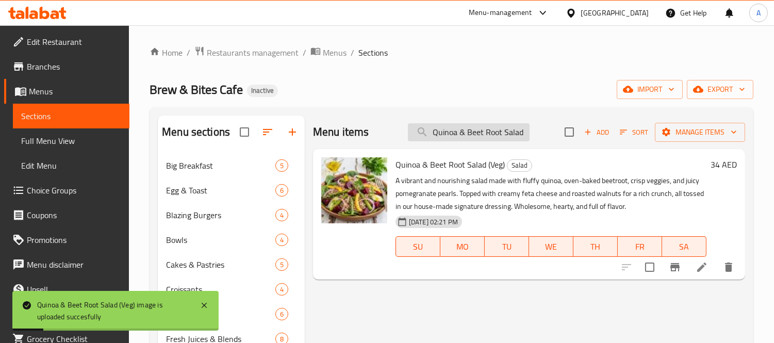
click at [493, 125] on input "Quinoa & Beet Root Salad" at bounding box center [469, 132] width 122 height 18
paste input "Samosa"
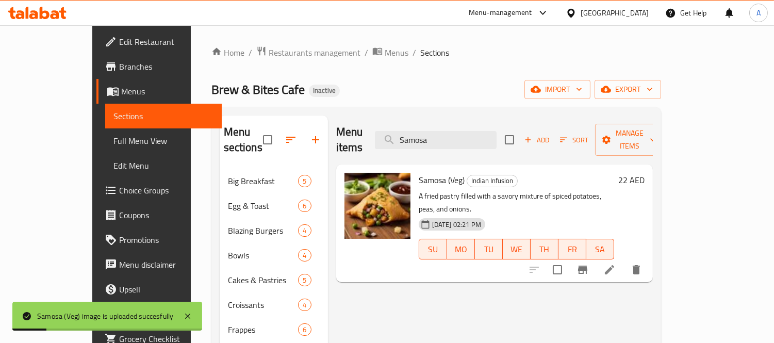
drag, startPoint x: 488, startPoint y: 127, endPoint x: 265, endPoint y: 102, distance: 224.1
paste input "udi Coffee"
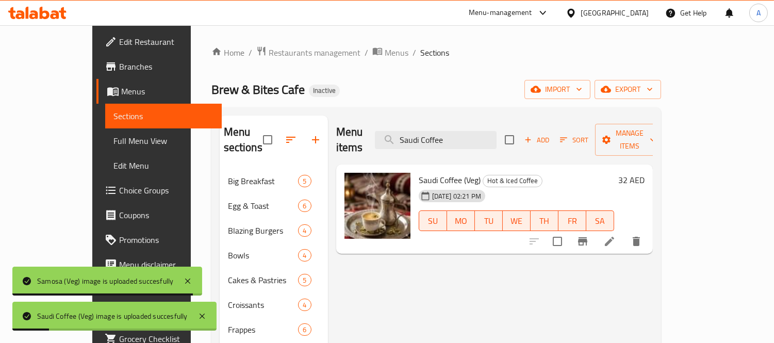
paste input "hakshuka"
drag, startPoint x: 489, startPoint y: 138, endPoint x: 318, endPoint y: 134, distance: 170.6
click at [336, 134] on div "Menu items Shakshuka Add Sort Manage items" at bounding box center [494, 139] width 316 height 49
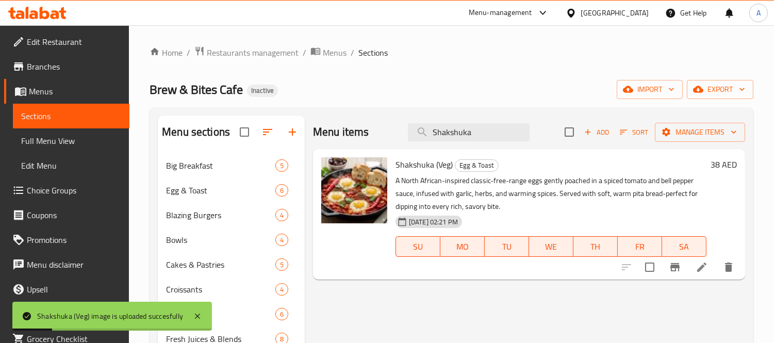
paste input "trawberry Mojito"
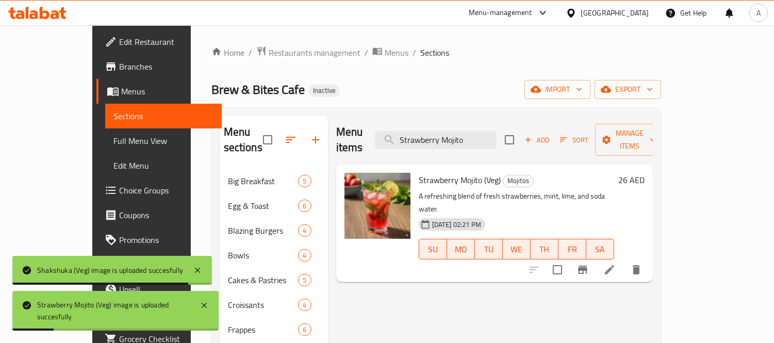
drag, startPoint x: 498, startPoint y: 138, endPoint x: 269, endPoint y: 119, distance: 230.7
paste input "Truffle Chicken Alfredo Pasta"
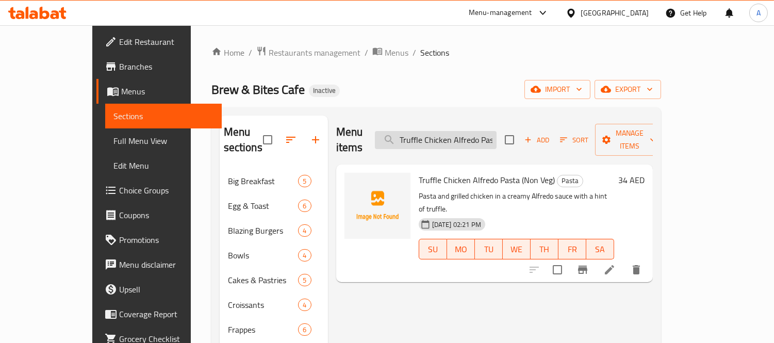
click at [487, 131] on input "Truffle Chicken Alfredo Pasta" at bounding box center [436, 140] width 122 height 18
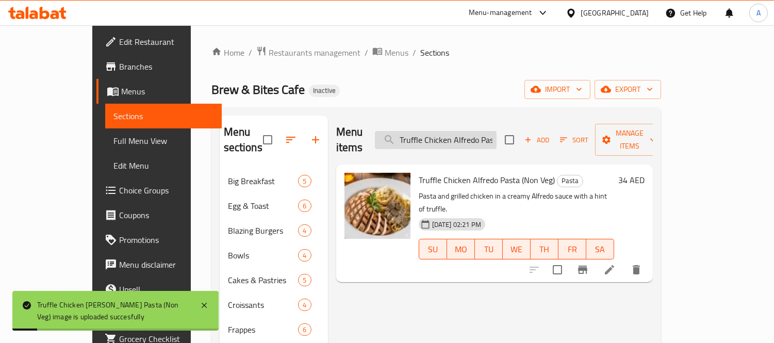
click at [496, 131] on input "Truffle Chicken Alfredo Pasta" at bounding box center [436, 140] width 122 height 18
paste input "d Fries with Parmesan"
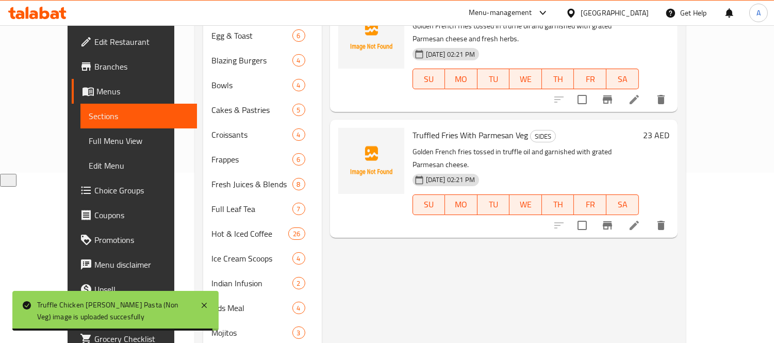
scroll to position [57, 0]
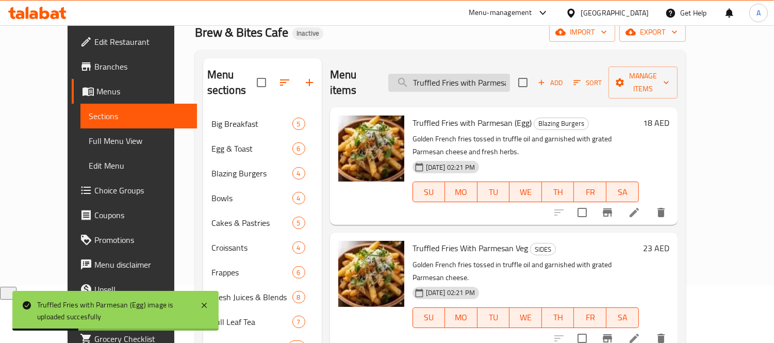
click at [494, 75] on input "Truffled Fries with Parmesan" at bounding box center [449, 83] width 122 height 18
paste input "una Lemon Sandwich"
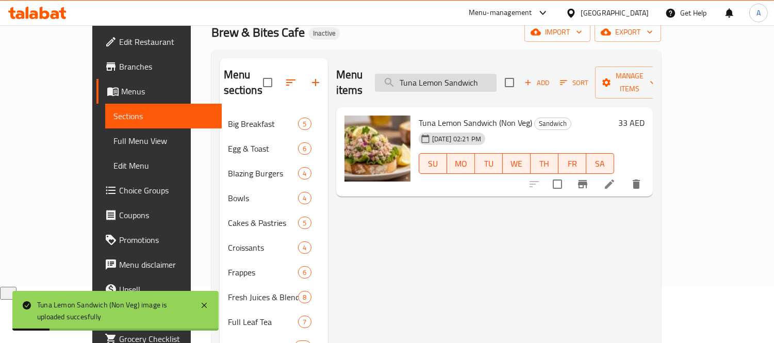
click at [496, 83] on input "Tuna Lemon Sandwich" at bounding box center [436, 83] width 122 height 18
paste input "rkey & Cheese"
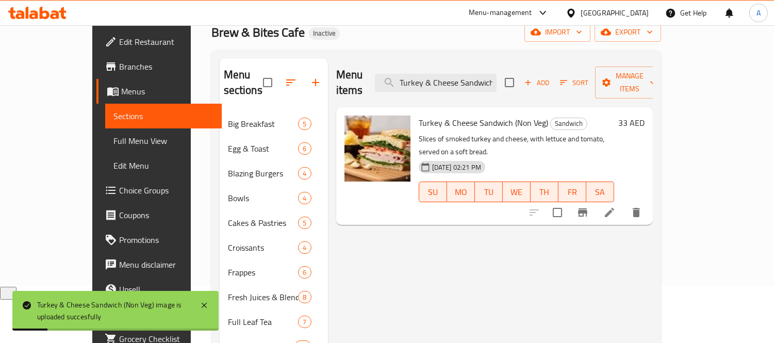
click at [462, 84] on div "Menu items Turkey & Cheese Sandwich Add Sort Manage items" at bounding box center [494, 82] width 316 height 49
click at [463, 79] on input "Turkey & Cheese Sandwich" at bounding box center [436, 83] width 122 height 18
paste input "Bacon & Mushroom Omelet"
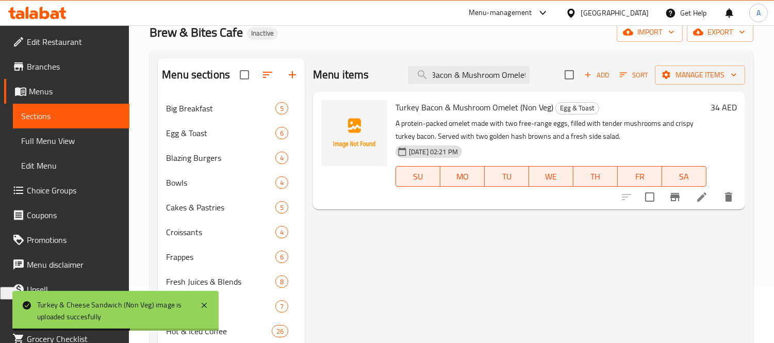
scroll to position [0, 0]
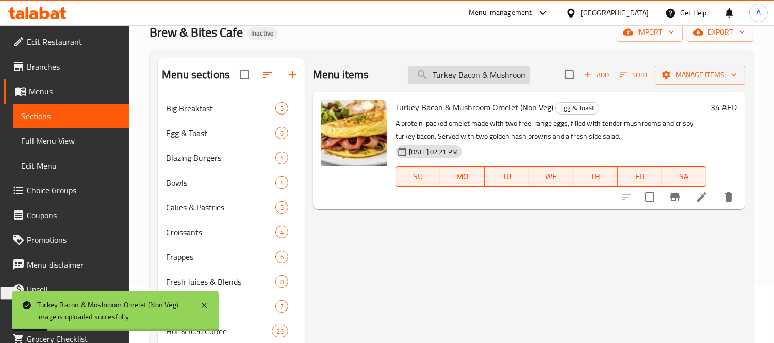
click at [480, 77] on input "Turkey Bacon & Mushroom Omelet" at bounding box center [469, 75] width 122 height 18
paste input "Uganda Coffee Beans"
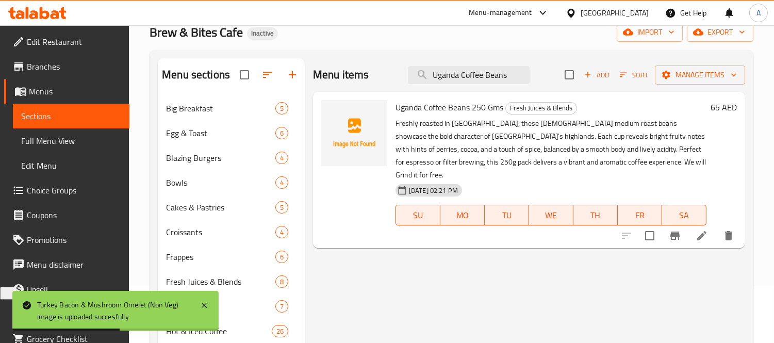
drag, startPoint x: 457, startPoint y: 74, endPoint x: 546, endPoint y: 80, distance: 89.4
click at [546, 80] on div "Menu items Uganda Coffee Beans Add Sort Manage items" at bounding box center [529, 75] width 432 height 34
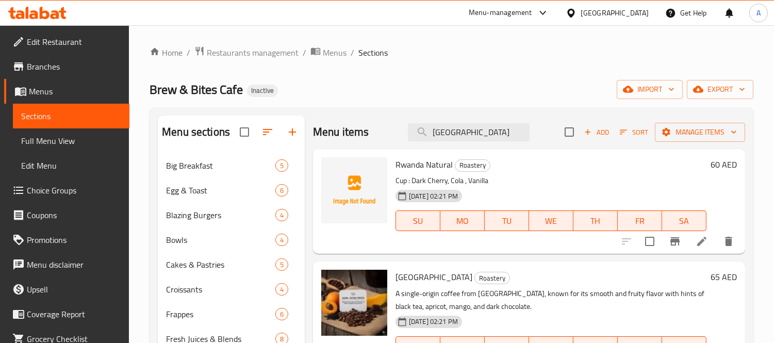
drag, startPoint x: 495, startPoint y: 126, endPoint x: 392, endPoint y: 130, distance: 103.7
click at [392, 130] on div "Menu items Uganda Add Sort Manage items" at bounding box center [529, 132] width 432 height 34
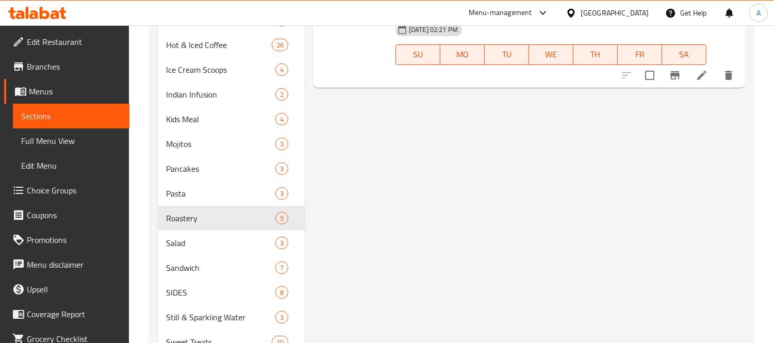
scroll to position [57, 0]
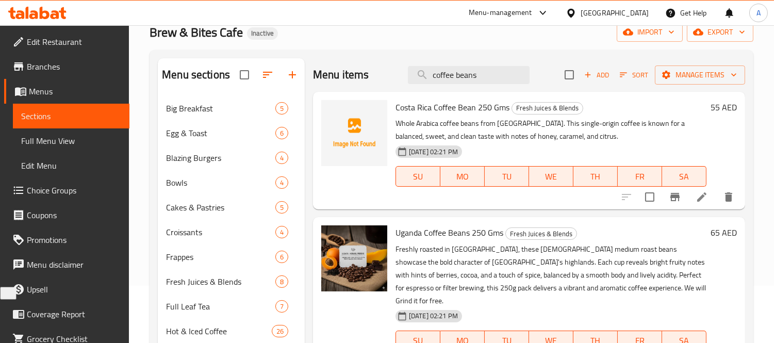
type input "coffee beans"
drag, startPoint x: 395, startPoint y: 106, endPoint x: 430, endPoint y: 104, distance: 34.6
click at [430, 104] on span "Costa Rica Coffee Bean 250 Gms" at bounding box center [452, 106] width 114 height 15
copy span "Costa Rica"
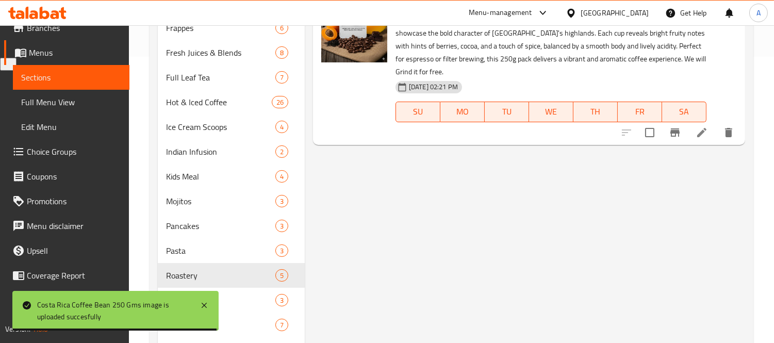
scroll to position [0, 0]
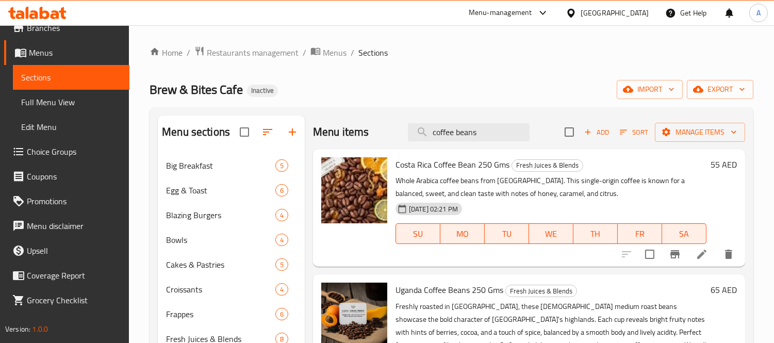
drag, startPoint x: 512, startPoint y: 133, endPoint x: 284, endPoint y: 110, distance: 229.5
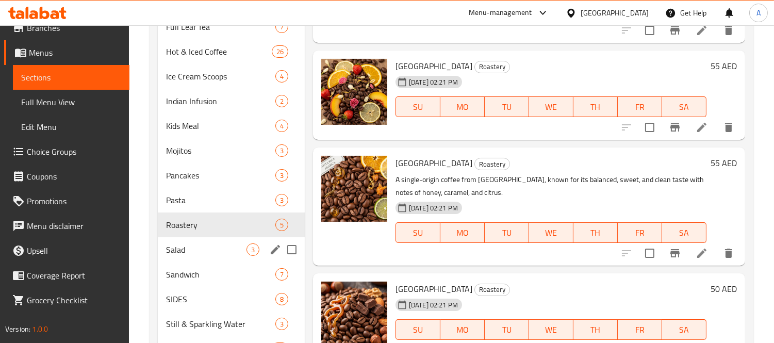
scroll to position [330, 0]
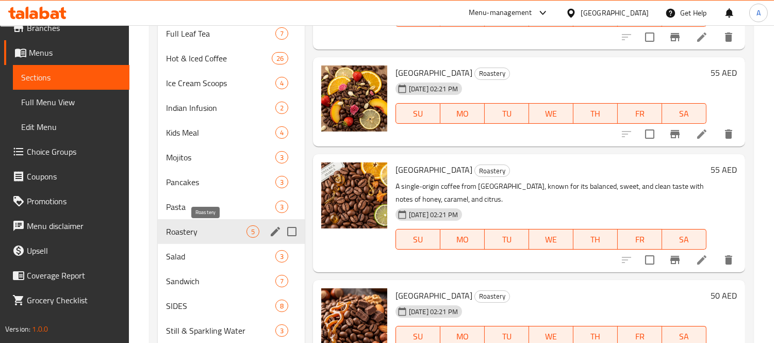
click at [213, 228] on span "Roastery" at bounding box center [206, 231] width 80 height 12
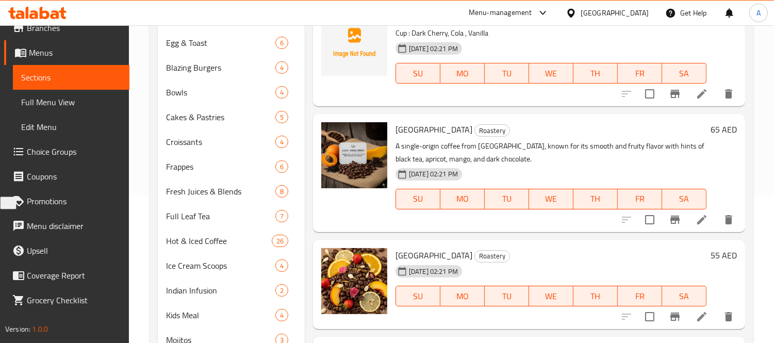
scroll to position [0, 0]
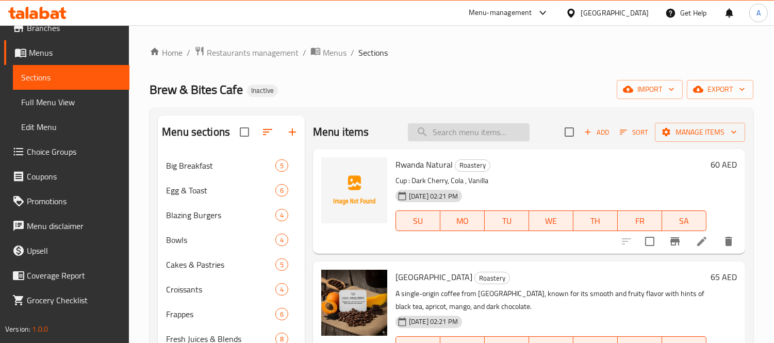
click at [497, 130] on input "search" at bounding box center [469, 132] width 122 height 18
paste input "V60 Hot"
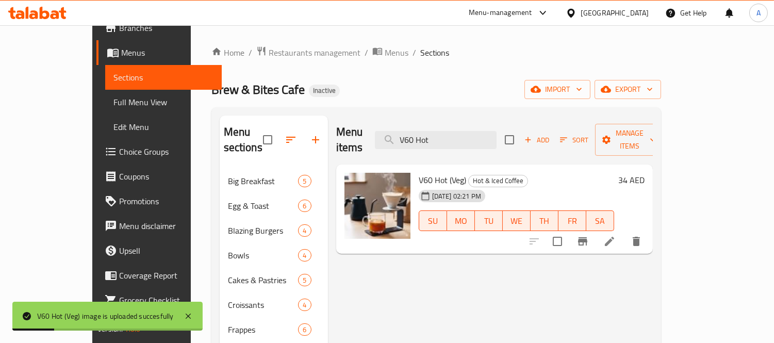
drag, startPoint x: 492, startPoint y: 129, endPoint x: 284, endPoint y: 108, distance: 208.7
paste input "Iced"
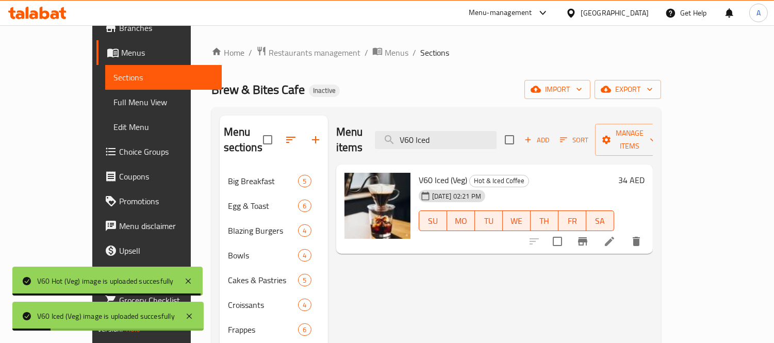
drag, startPoint x: 503, startPoint y: 131, endPoint x: 271, endPoint y: 114, distance: 233.0
paste input "egan Mexican Rice Bowl"
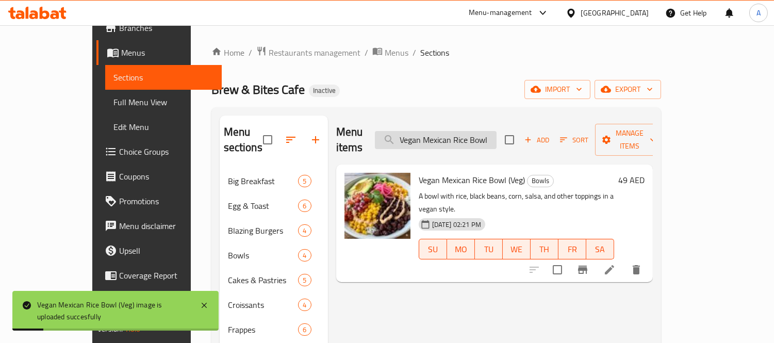
click at [496, 131] on input "Vegan Mexican Rice Bowl" at bounding box center [436, 140] width 122 height 18
paste input "Avaton Still Water 330m"
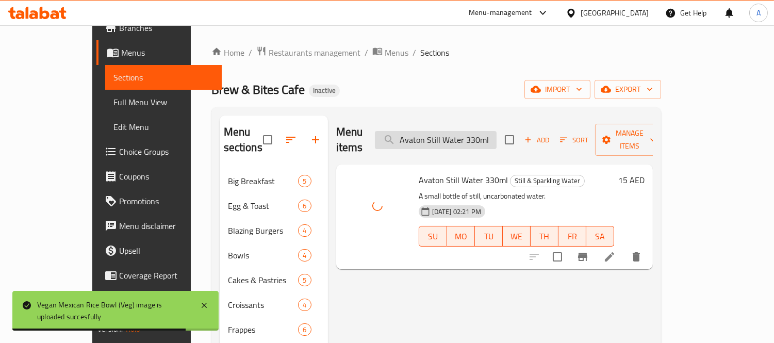
click at [466, 131] on input "Avaton Still Water 330ml" at bounding box center [436, 140] width 122 height 18
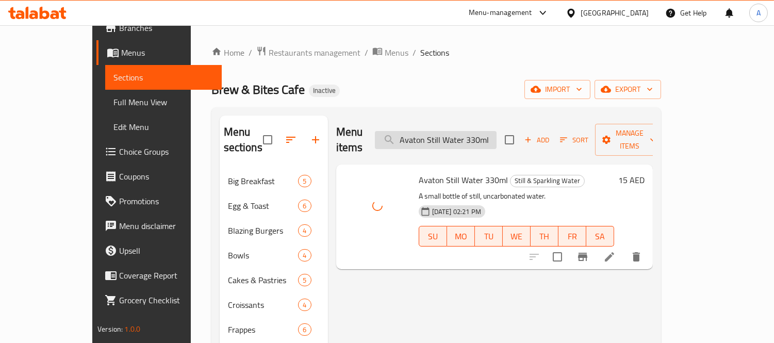
click at [457, 132] on input "Avaton Still Water 330ml" at bounding box center [436, 140] width 122 height 18
paste input "Hot Caramel Macchiato"
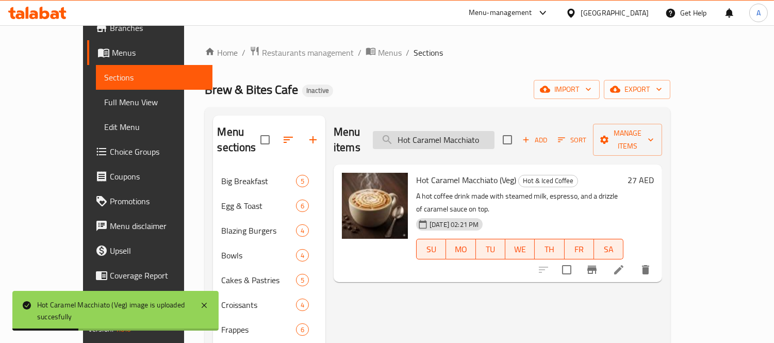
click at [460, 132] on input "Hot Caramel Macchiato" at bounding box center [434, 140] width 122 height 18
paste input "Avaton Still Water 330ml"
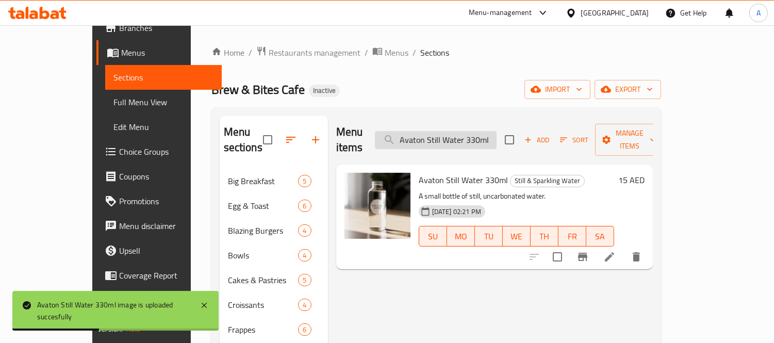
click at [487, 140] on input "Avaton Still Water 330ml" at bounding box center [436, 140] width 122 height 18
paste input "Iced Caramel Macchiato"
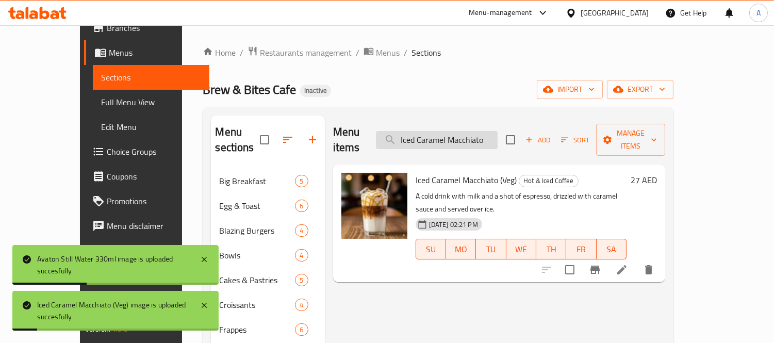
click at [497, 136] on input "Iced Caramel Macchiato" at bounding box center [437, 140] width 122 height 18
paste input "Spanish Latte"
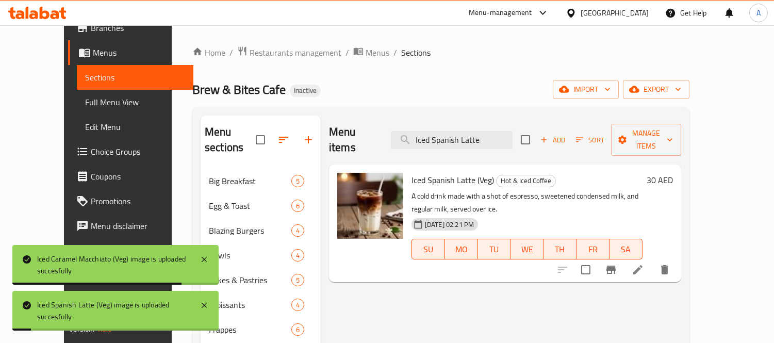
click at [461, 142] on div "Menu items Iced Spanish Latte Add Sort Manage items" at bounding box center [505, 139] width 352 height 49
click at [461, 132] on input "Iced Spanish Latte" at bounding box center [452, 140] width 122 height 18
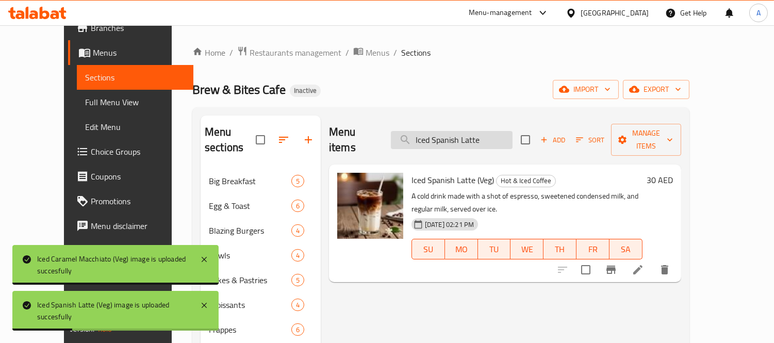
paste input "Sirma Sparkling Water 330ml"
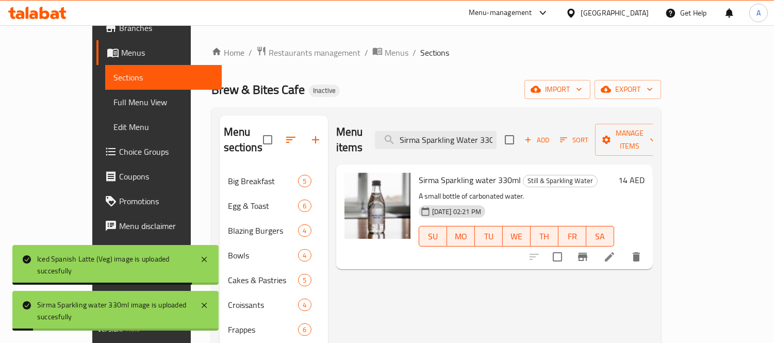
click at [508, 122] on div "Menu items Sirma Sparkling Water 330ml Add Sort Manage items" at bounding box center [494, 139] width 316 height 49
click at [496, 131] on input "Sirma Sparkling Water 330ml" at bounding box center [436, 140] width 122 height 18
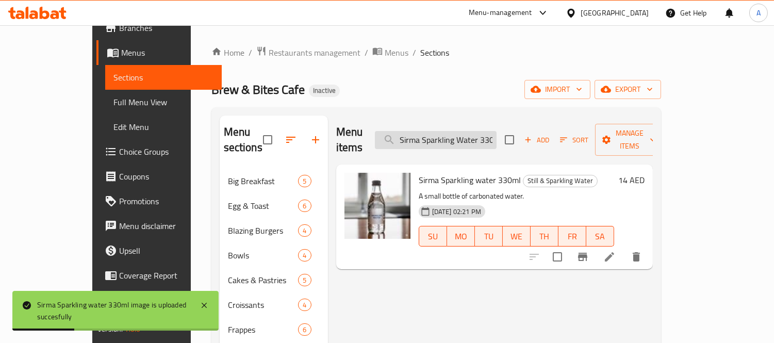
click at [496, 131] on input "Sirma Sparkling Water 330ml" at bounding box center [436, 140] width 122 height 18
paste input "till"
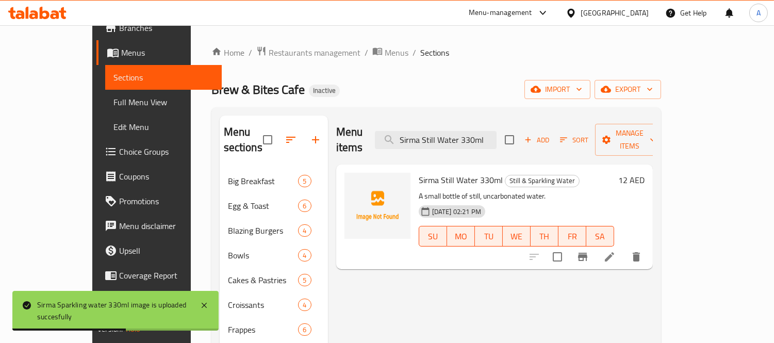
type input "Sirma Still Water 330ml"
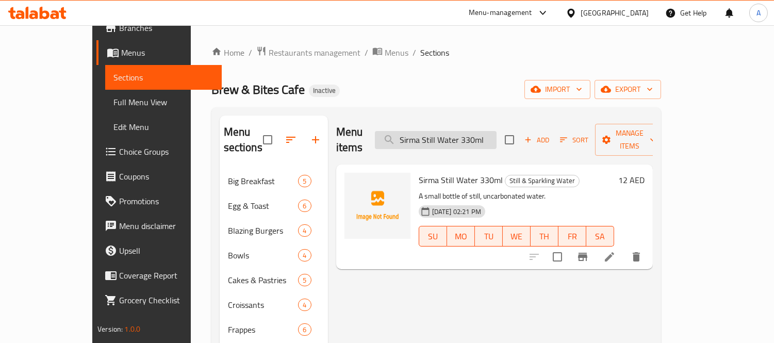
click at [461, 131] on input "Sirma Still Water 330ml" at bounding box center [436, 140] width 122 height 18
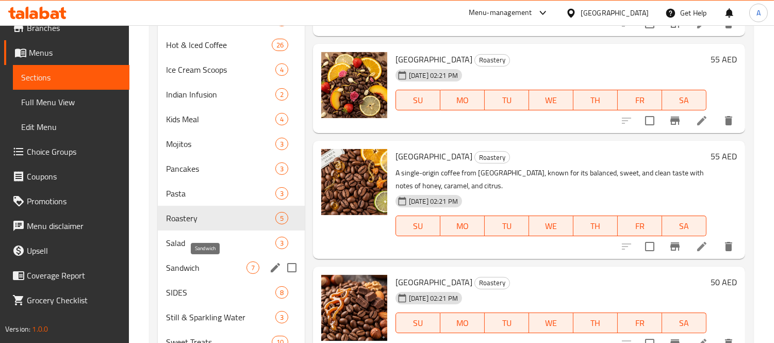
scroll to position [387, 0]
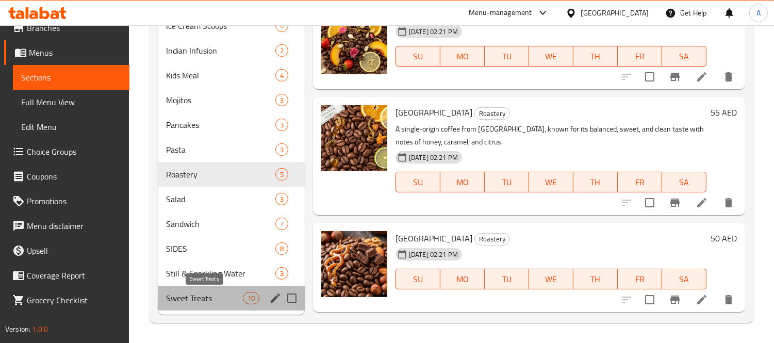
click at [213, 292] on span "Sweet Treats" at bounding box center [204, 298] width 76 height 12
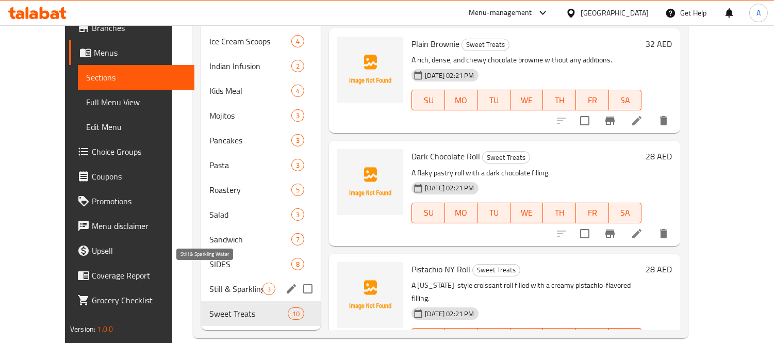
click at [209, 282] on span "Still & Sparkling Water" at bounding box center [235, 288] width 53 height 12
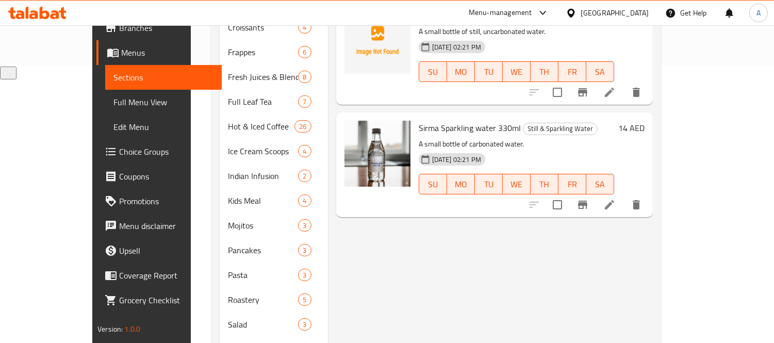
scroll to position [286, 0]
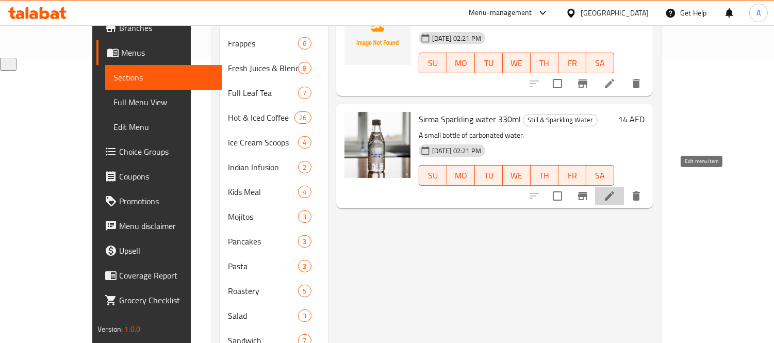
click at [615, 190] on icon at bounding box center [609, 196] width 12 height 12
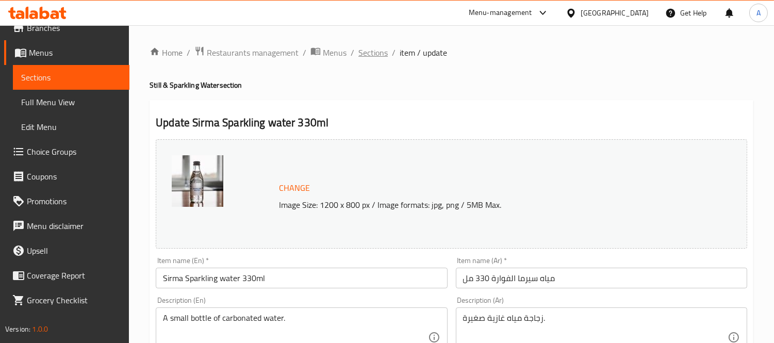
click at [360, 50] on span "Sections" at bounding box center [372, 52] width 29 height 12
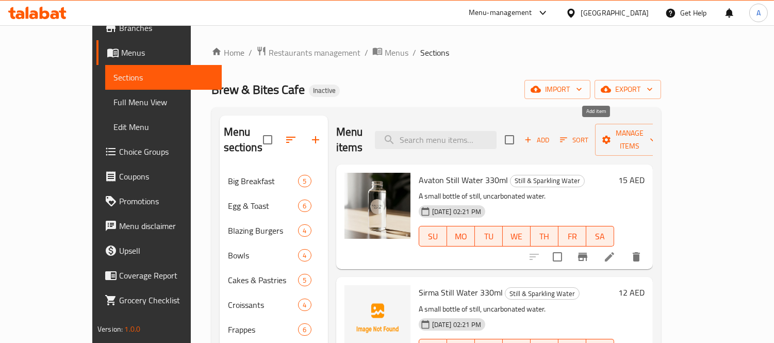
click at [550, 134] on span "Add" at bounding box center [537, 140] width 28 height 12
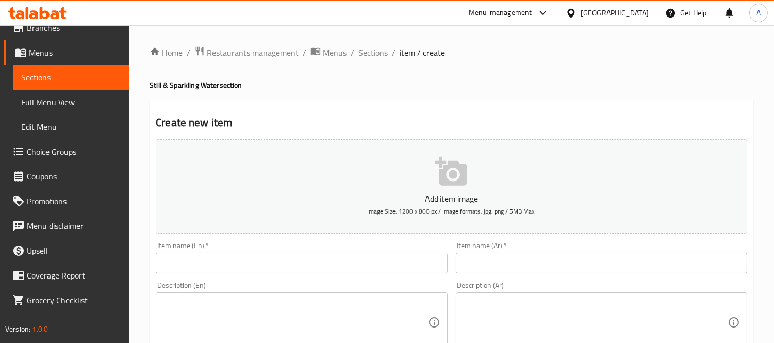
click at [308, 260] on input "text" at bounding box center [301, 263] width 291 height 21
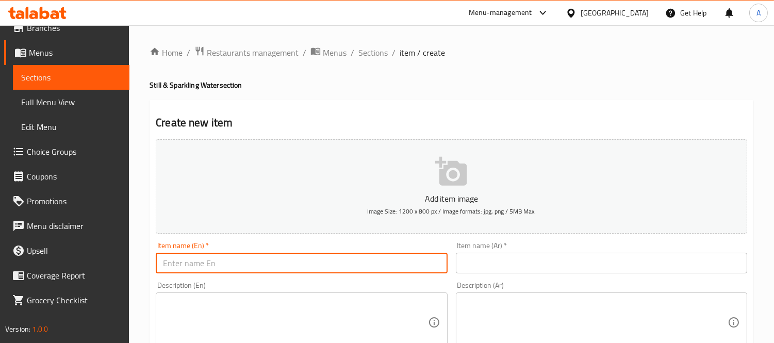
paste input "Sirma Sparkling water 330ml"
type input "Sirma Sparkling water 330ml"
click at [515, 256] on input "text" at bounding box center [601, 263] width 291 height 21
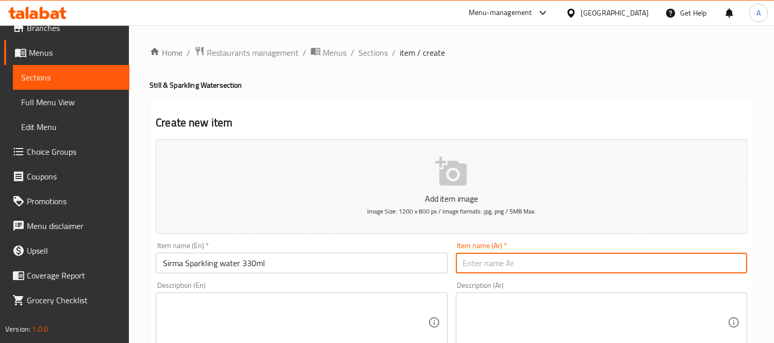
paste input "مياه سيرما الفوارة 330 مل"
type input "مياه سيرما الفوارة 330 مل"
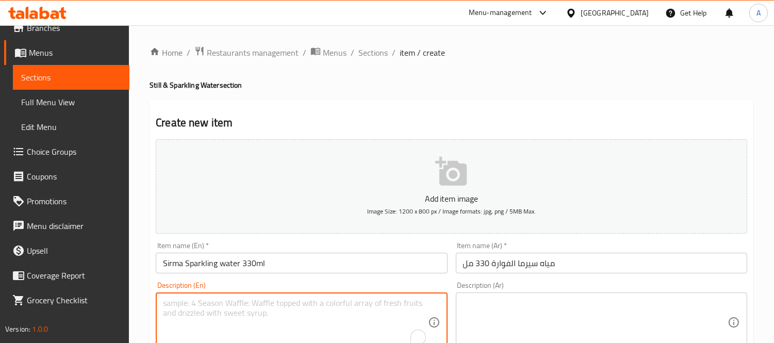
paste textarea "A small bottle of carbonated water."
type textarea "A small bottle of carbonated water."
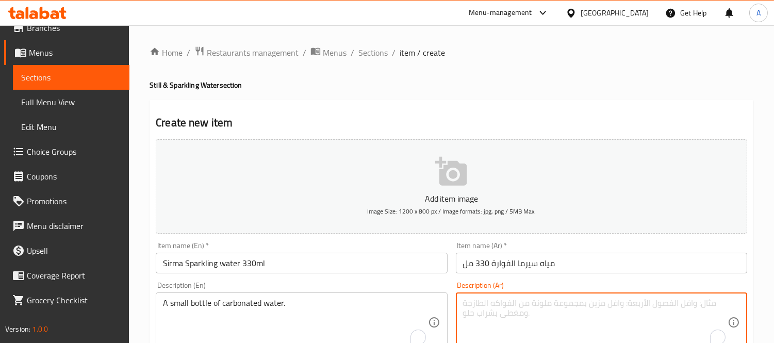
paste textarea "زجاجة مياه غازية صغيرة."
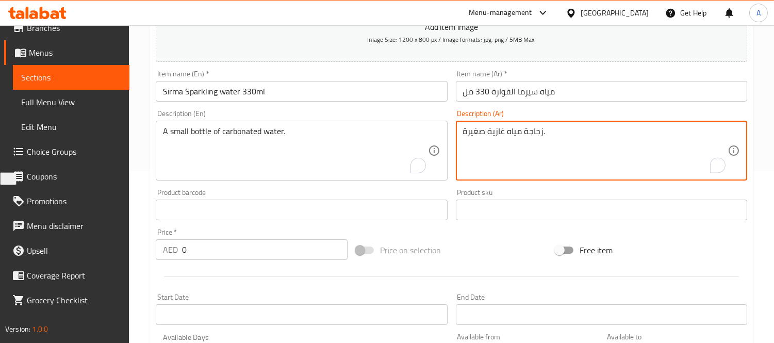
type textarea "زجاجة مياه غازية صغيرة."
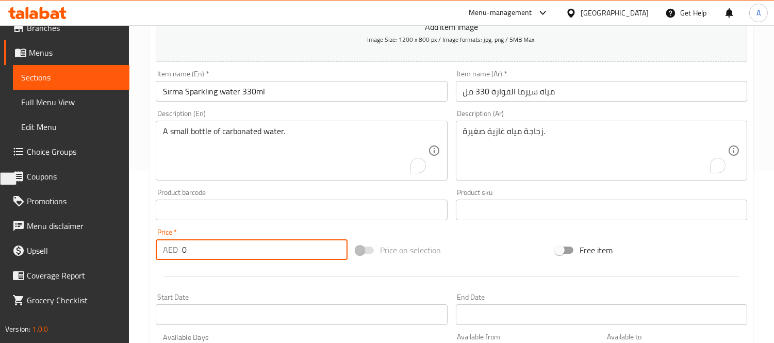
drag, startPoint x: 240, startPoint y: 260, endPoint x: 102, endPoint y: 265, distance: 138.8
click at [102, 265] on div "Edit Restaurant Branches Menus Sections Full Menu View Edit Menu Choice Groups …" at bounding box center [387, 205] width 774 height 703
paste input "14"
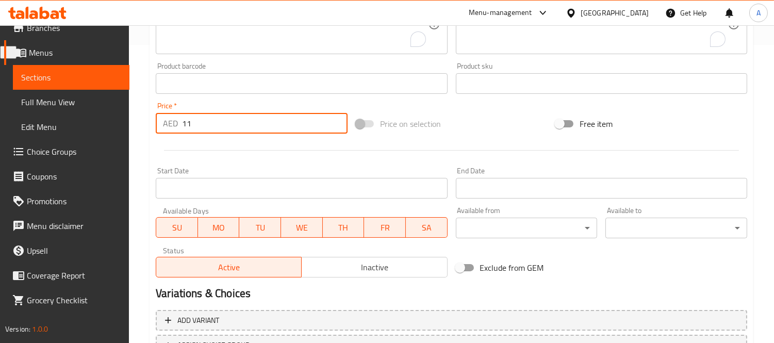
scroll to position [383, 0]
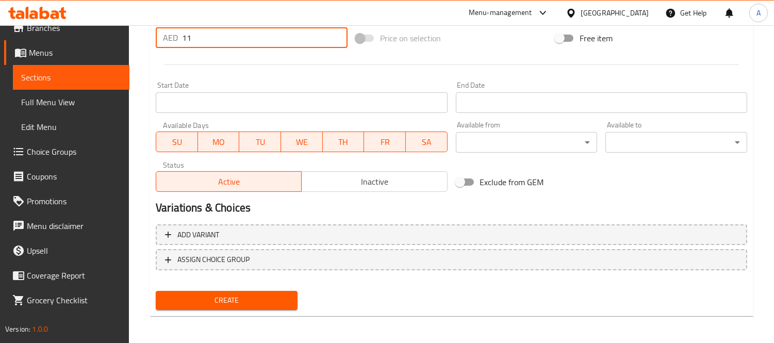
drag, startPoint x: 204, startPoint y: 40, endPoint x: 149, endPoint y: 48, distance: 55.3
click at [149, 48] on div "Create new item Add item image Image Size: 1200 x 800 px / Image formats: jpg, …" at bounding box center [451, 17] width 604 height 600
type input "14"
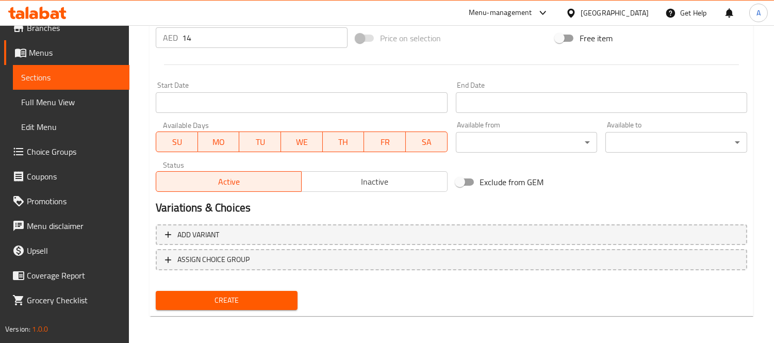
click at [149, 48] on div "Create new item Add item image Image Size: 1200 x 800 px / Image formats: jpg, …" at bounding box center [451, 17] width 604 height 600
click at [212, 300] on span "Create" at bounding box center [226, 300] width 125 height 13
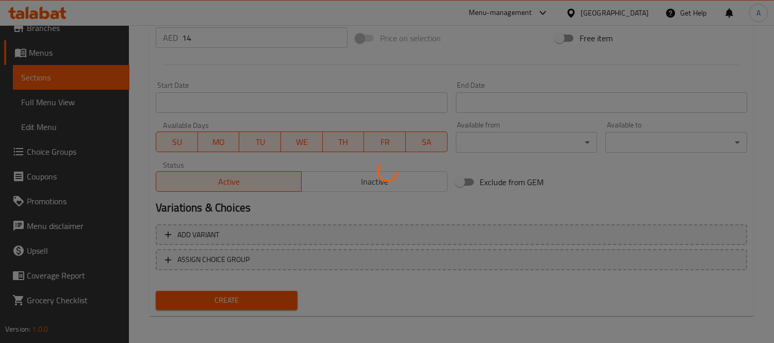
type input "0"
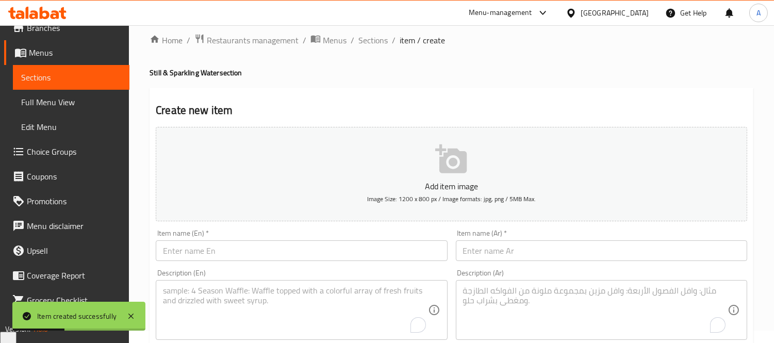
scroll to position [0, 0]
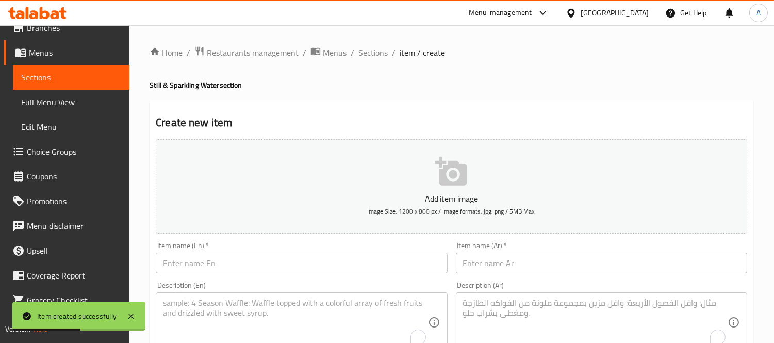
click at [276, 264] on input "text" at bounding box center [301, 263] width 291 height 21
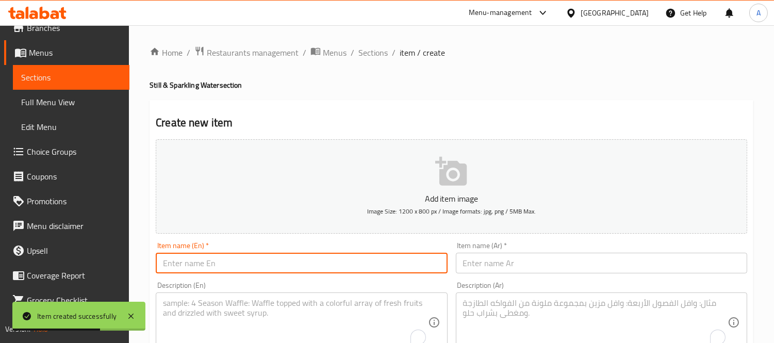
paste input "Avaton Still Water 330ml"
type input "Avaton Still Water 330ml"
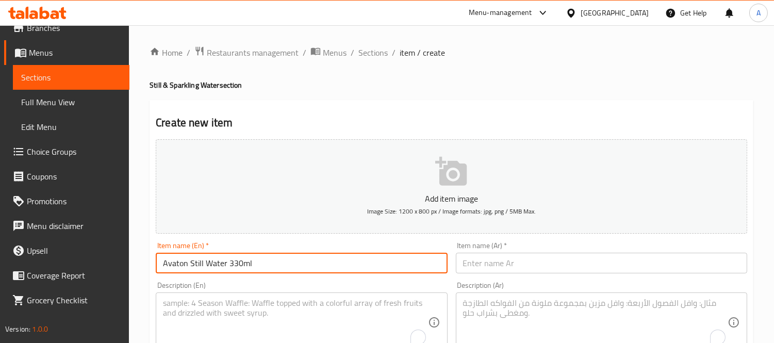
click at [500, 271] on input "text" at bounding box center [601, 263] width 291 height 21
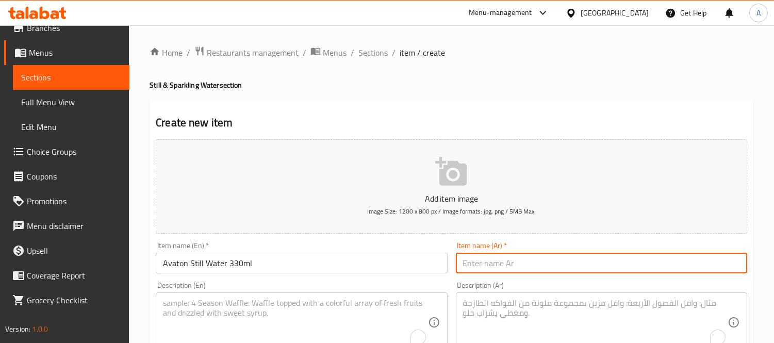
paste input "مياه أفاتون معدنية 330 مل"
type input "مياه أفاتون معدنية 330 مل"
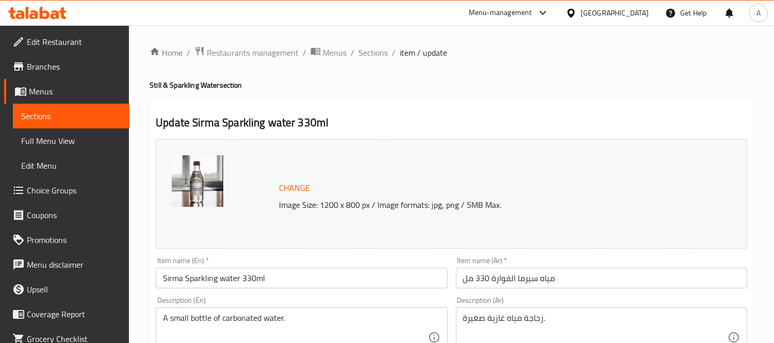
click at [301, 282] on input "Sirma Sparkling water 330ml" at bounding box center [301, 277] width 291 height 21
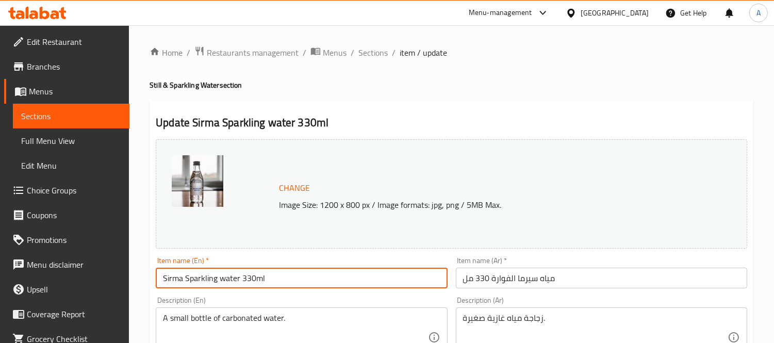
click at [301, 282] on input "Sirma Sparkling water 330ml" at bounding box center [301, 277] width 291 height 21
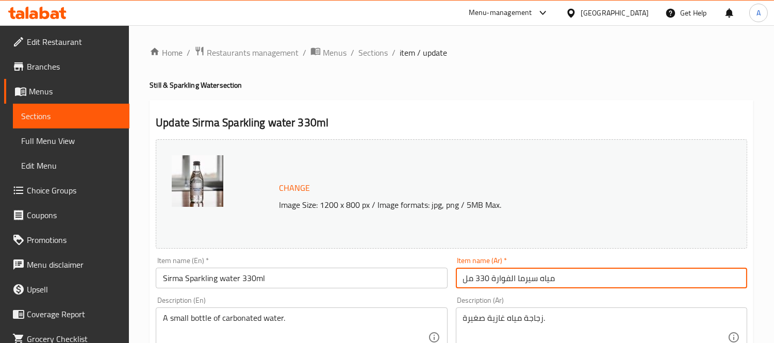
click at [531, 281] on input "مياه سيرما الفوارة 330 مل" at bounding box center [601, 277] width 291 height 21
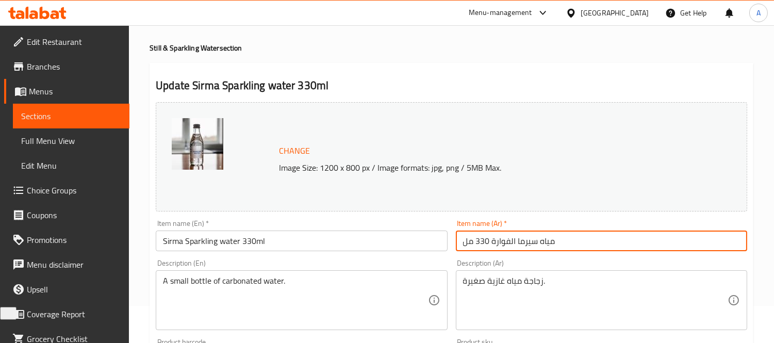
scroll to position [57, 0]
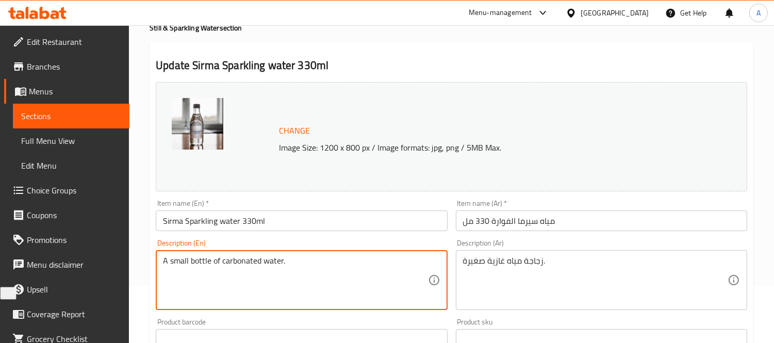
click at [289, 267] on textarea "A small bottle of carbonated water." at bounding box center [295, 280] width 264 height 49
click at [558, 256] on textarea "زجاجة مياه غازية صغيرة." at bounding box center [595, 280] width 264 height 49
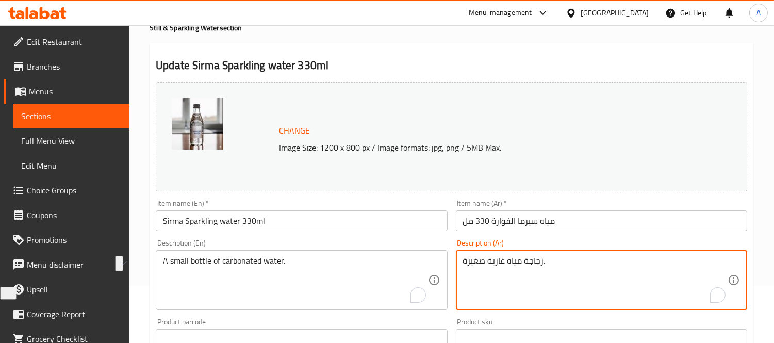
click at [558, 256] on textarea "زجاجة مياه غازية صغيرة." at bounding box center [595, 280] width 264 height 49
click at [555, 259] on textarea "زجاجة مياه غازية صغيرة." at bounding box center [595, 280] width 264 height 49
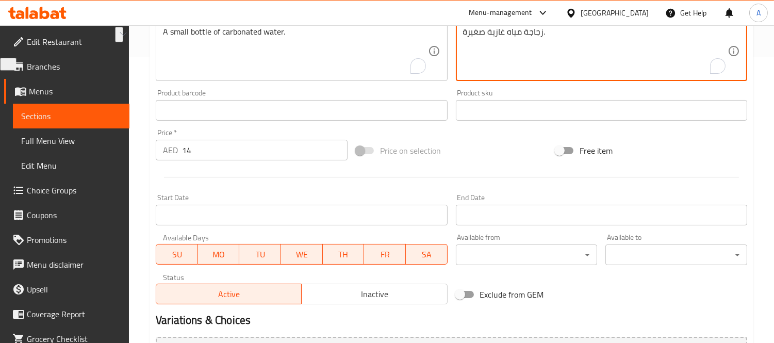
scroll to position [398, 0]
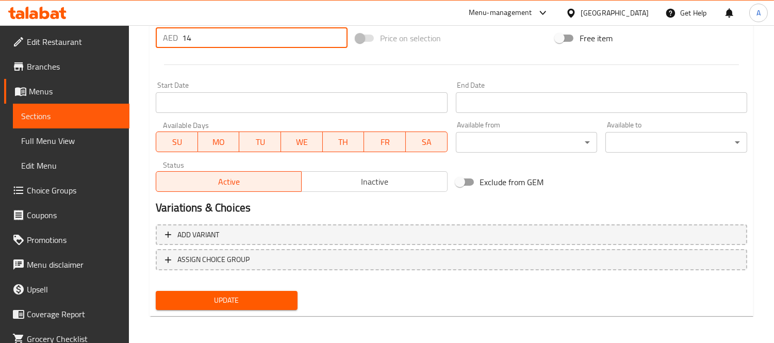
click at [194, 41] on input "14" at bounding box center [264, 37] width 165 height 21
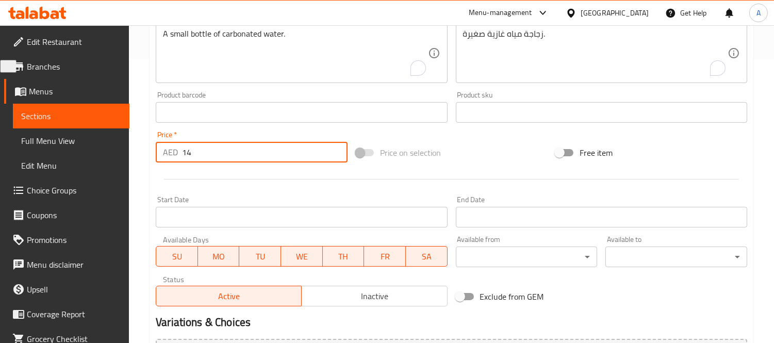
scroll to position [0, 0]
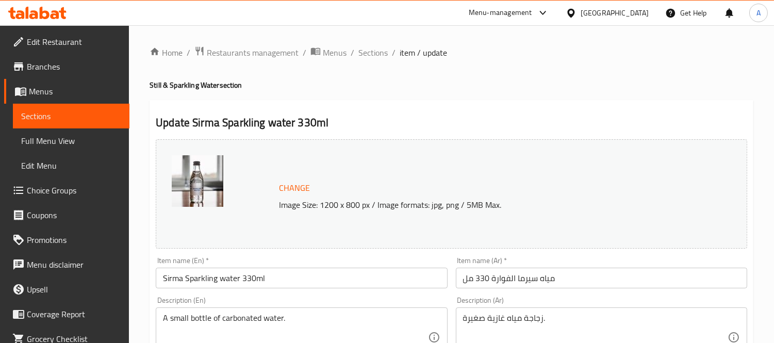
click at [280, 276] on input "Sirma Sparkling water 330ml" at bounding box center [301, 277] width 291 height 21
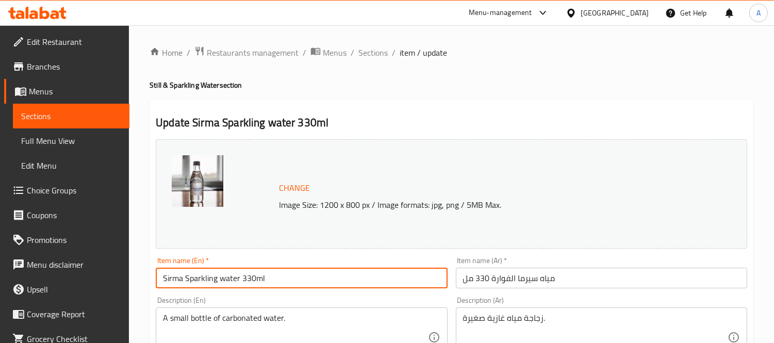
click at [280, 276] on input "Sirma Sparkling water 330ml" at bounding box center [301, 277] width 291 height 21
click at [341, 53] on span "Menus" at bounding box center [335, 52] width 24 height 12
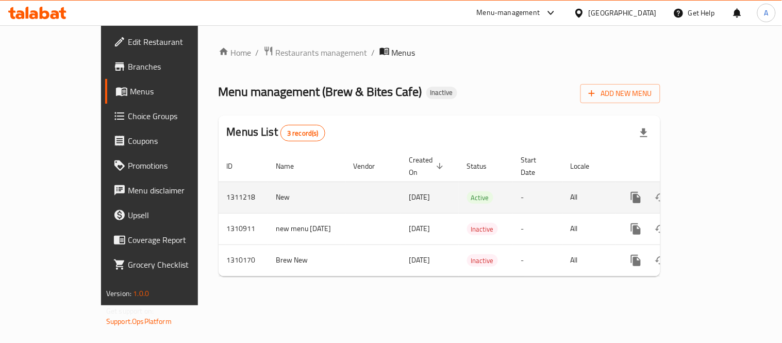
click at [716, 191] on icon "enhanced table" at bounding box center [710, 197] width 12 height 12
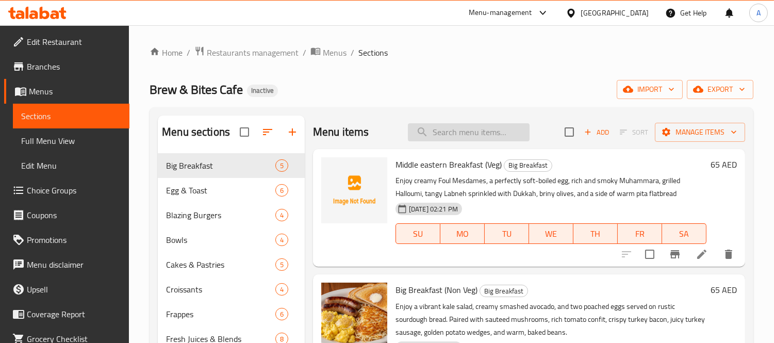
click at [434, 133] on input "search" at bounding box center [469, 132] width 122 height 18
paste input "Sirma Sparkling water 330ml"
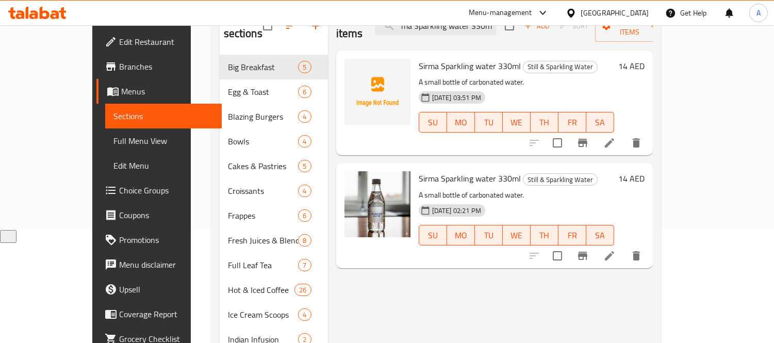
scroll to position [114, 0]
type input "Sirma Sparkling water 330ml"
click at [642, 249] on icon "delete" at bounding box center [636, 255] width 12 height 12
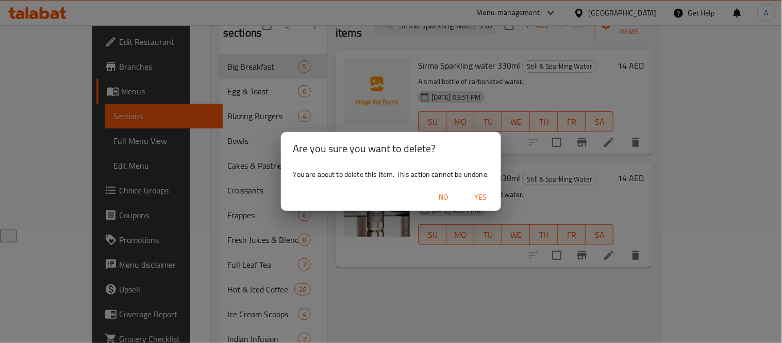
click at [485, 202] on span "Yes" at bounding box center [480, 197] width 25 height 13
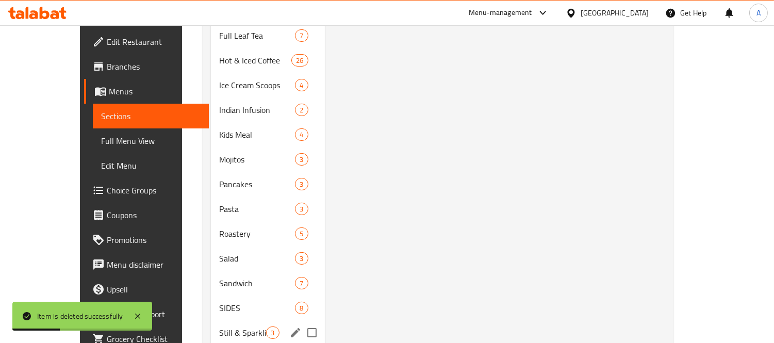
scroll to position [387, 0]
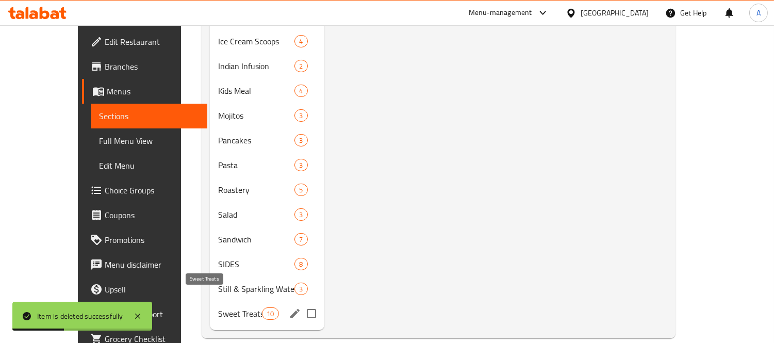
click at [218, 307] on span "Sweet Treats" at bounding box center [240, 313] width 44 height 12
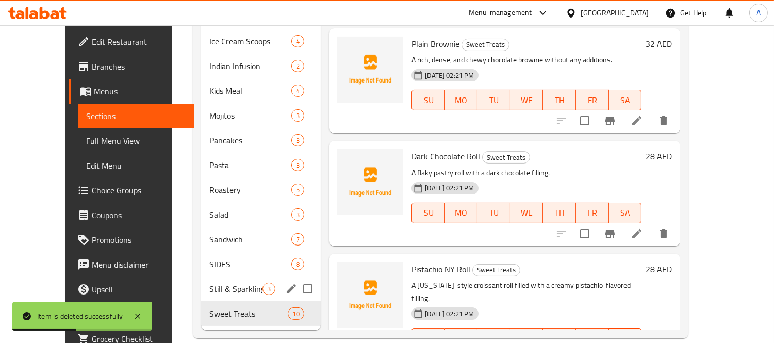
click at [218, 276] on div "Still & Sparkling Water 3" at bounding box center [261, 288] width 120 height 25
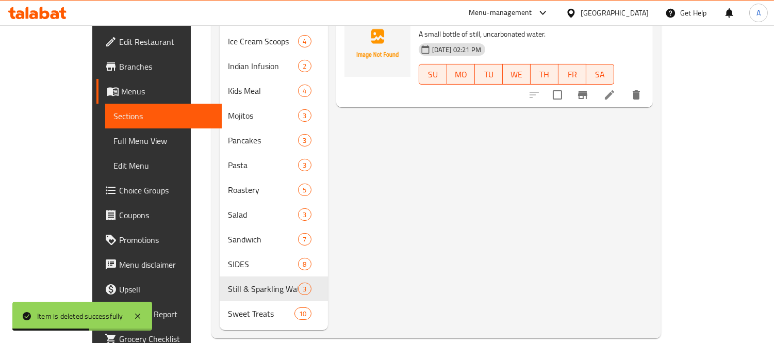
scroll to position [101, 0]
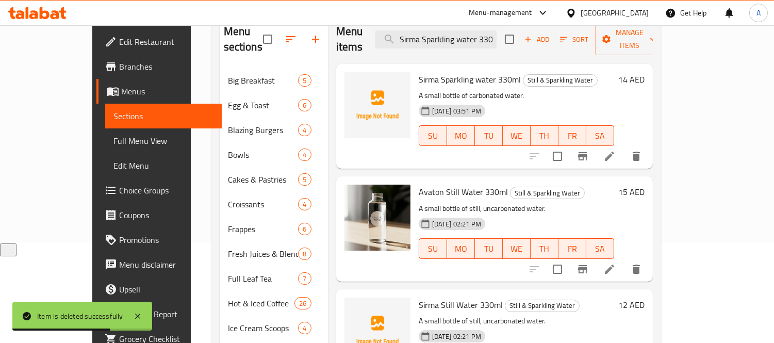
click at [429, 184] on span "Avaton Still Water 330ml" at bounding box center [462, 191] width 89 height 15
copy h6 "Avaton Still Water 330ml"
click at [614, 264] on icon at bounding box center [609, 268] width 9 height 9
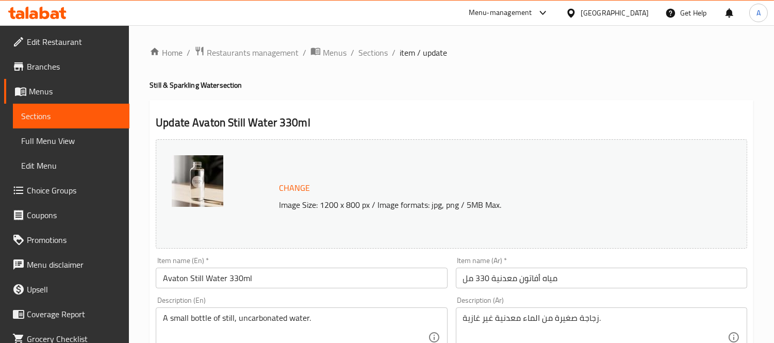
click at [514, 276] on input "مياه أفاتون معدنية 330 مل" at bounding box center [601, 277] width 291 height 21
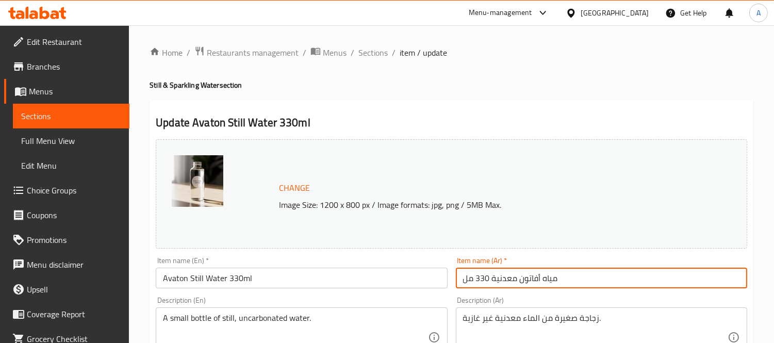
click at [514, 276] on input "مياه أفاتون معدنية 330 مل" at bounding box center [601, 277] width 291 height 21
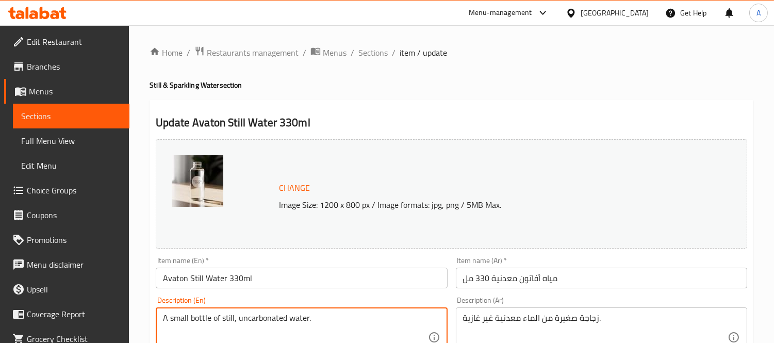
click at [301, 317] on textarea "A small bottle of still, uncarbonated water." at bounding box center [295, 337] width 264 height 49
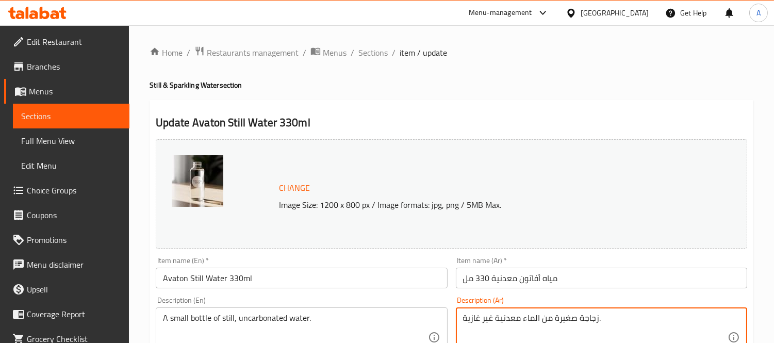
click at [501, 319] on textarea "زجاجة صغيرة من الماء معدنية غير غازية." at bounding box center [595, 337] width 264 height 49
click at [260, 271] on input "Avaton Still Water 330ml" at bounding box center [301, 277] width 291 height 21
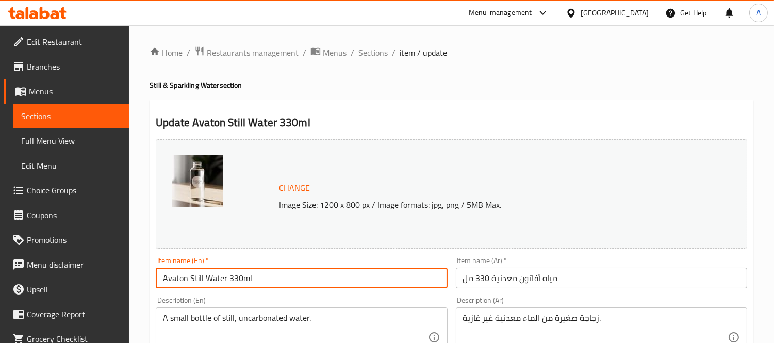
click at [260, 271] on input "Avaton Still Water 330ml" at bounding box center [301, 277] width 291 height 21
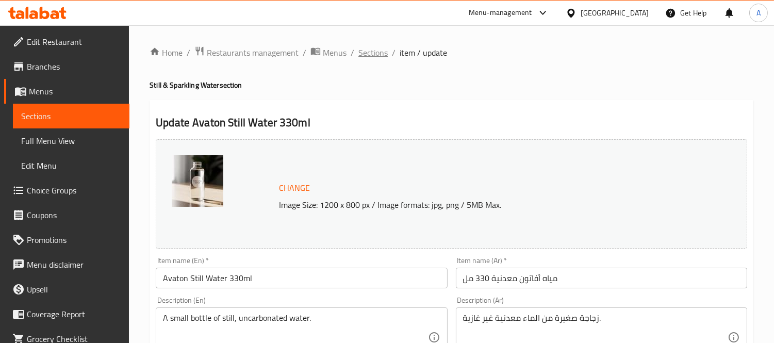
click at [374, 48] on span "Sections" at bounding box center [372, 52] width 29 height 12
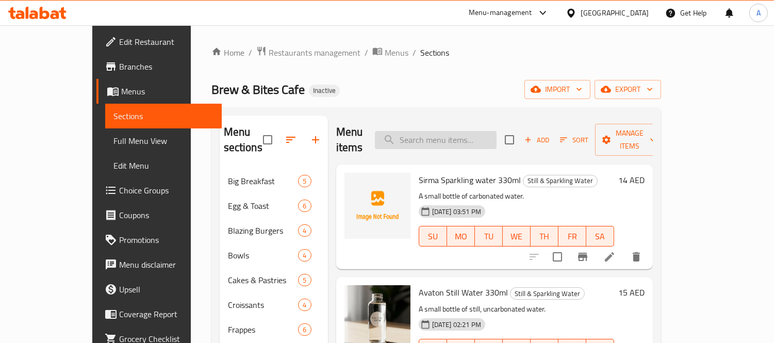
click at [464, 136] on input "search" at bounding box center [436, 140] width 122 height 18
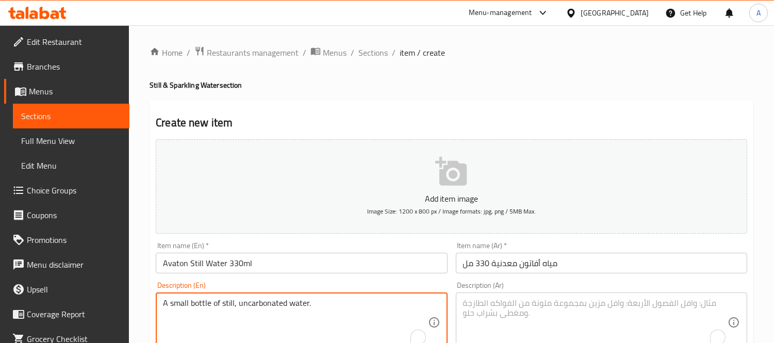
scroll to position [39, 0]
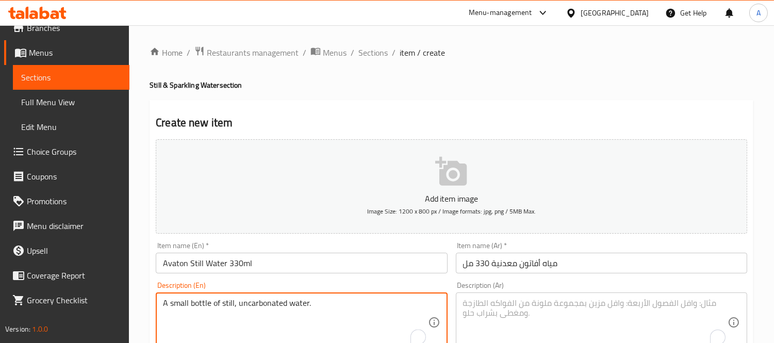
type textarea "A small bottle of still, uncarbonated water."
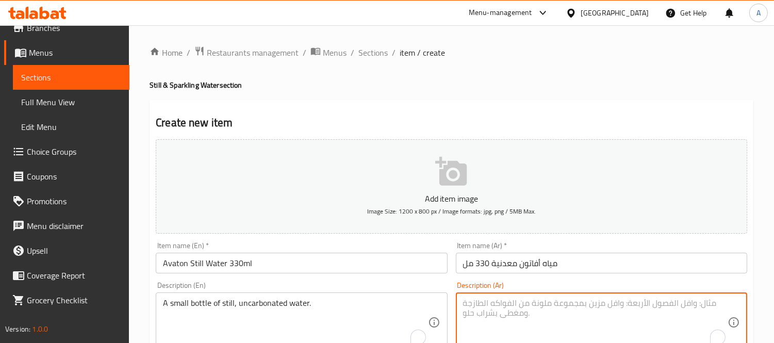
paste textarea "زجاجة صغيرة من الماء معدنية غير غازية."
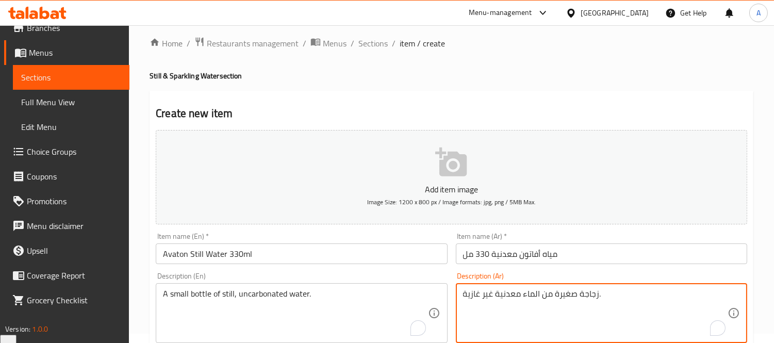
scroll to position [343, 0]
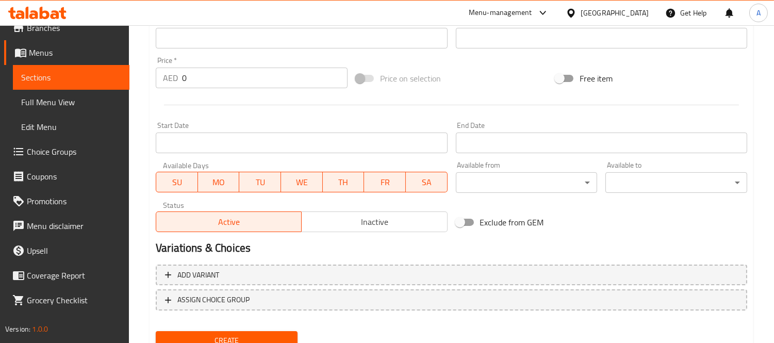
type textarea "زجاجة صغيرة من الماء معدنية غير غازية."
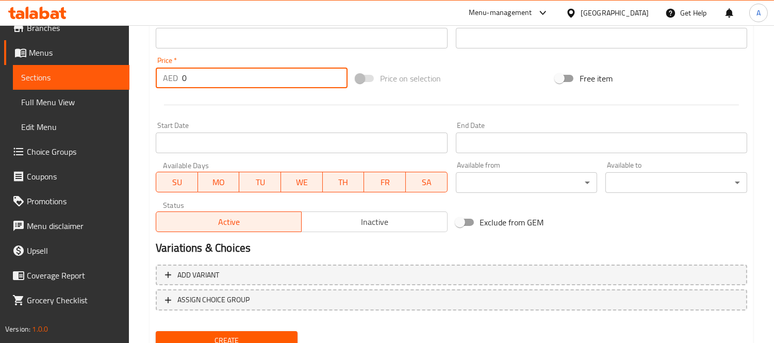
drag, startPoint x: 213, startPoint y: 75, endPoint x: 0, endPoint y: 87, distance: 213.2
click at [0, 87] on div "Edit Restaurant Branches Menus Sections Full Menu View Edit Menu Choice Groups …" at bounding box center [387, 33] width 774 height 703
type input "15"
drag, startPoint x: 138, startPoint y: 107, endPoint x: 160, endPoint y: 136, distance: 36.3
click at [138, 107] on div "Home / Restaurants management / Menus / Sections / item / create Still & Sparkl…" at bounding box center [451, 33] width 645 height 703
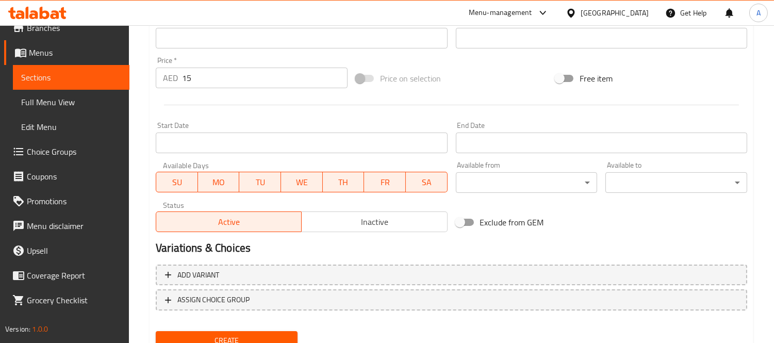
click at [224, 334] on span "Create" at bounding box center [226, 340] width 125 height 13
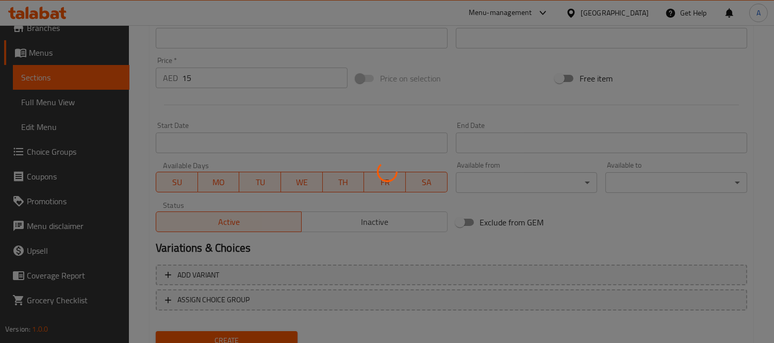
type input "0"
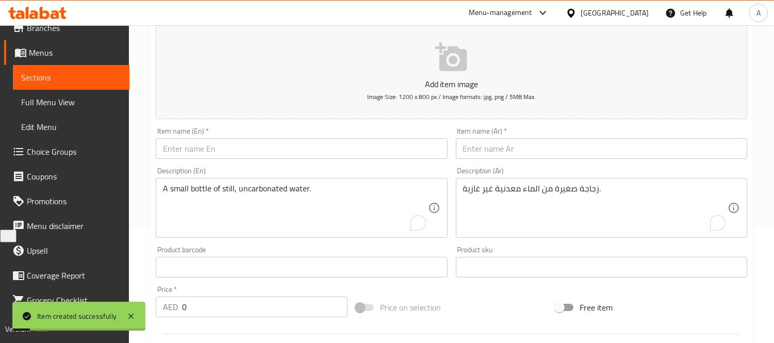
scroll to position [0, 0]
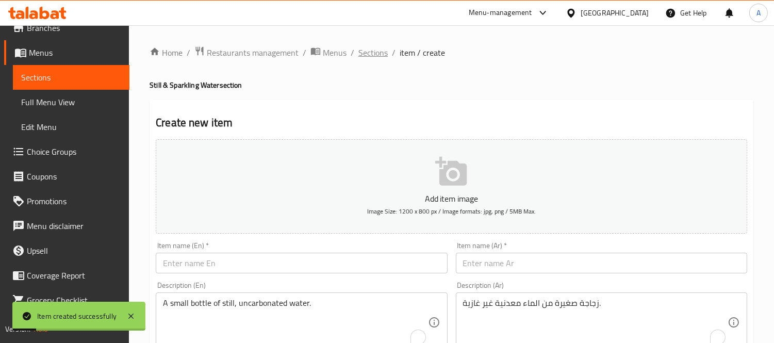
click at [375, 54] on span "Sections" at bounding box center [372, 52] width 29 height 12
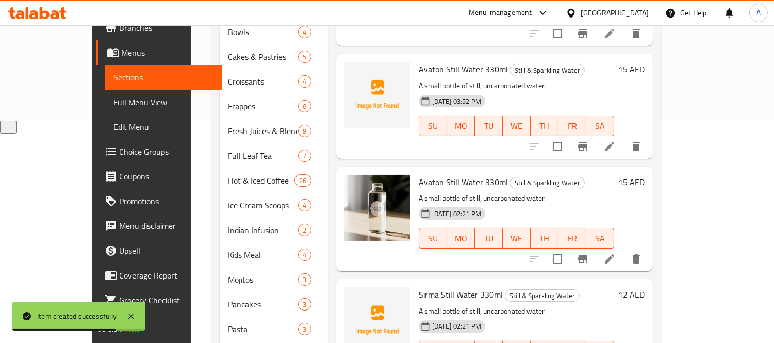
scroll to position [286, 0]
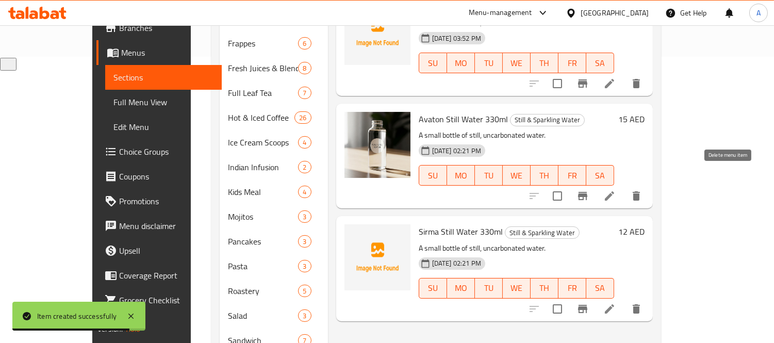
click at [640, 191] on icon "delete" at bounding box center [635, 195] width 7 height 9
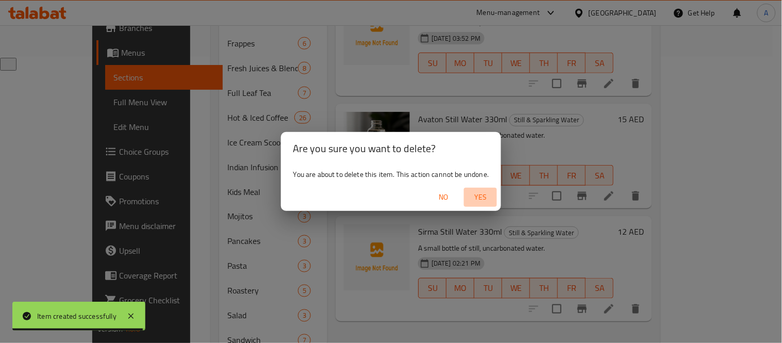
click at [497, 193] on button "Yes" at bounding box center [480, 197] width 33 height 19
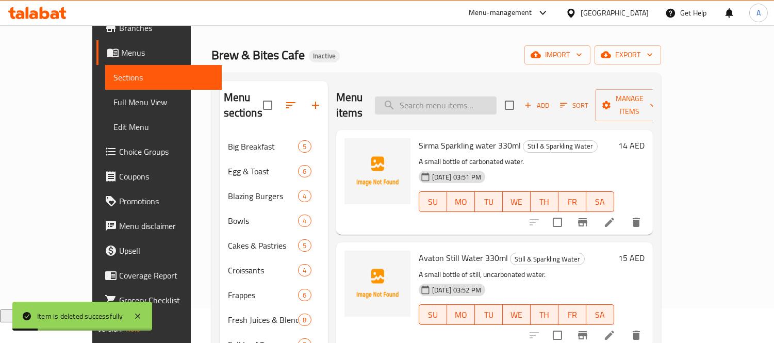
scroll to position [0, 0]
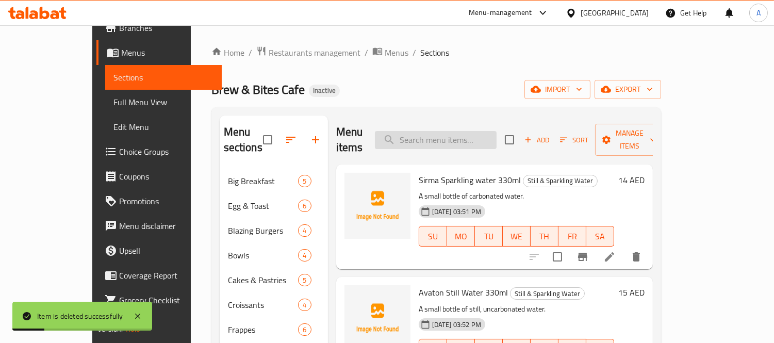
click at [444, 131] on input "search" at bounding box center [436, 140] width 122 height 18
paste input "Middle eastern Breakfast (Veg)"
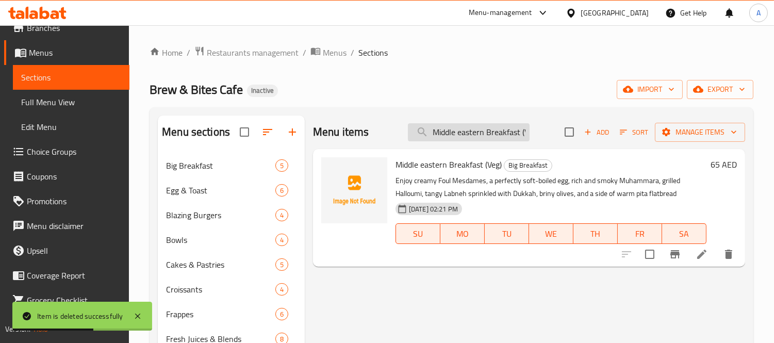
click at [460, 138] on input "Middle eastern Breakfast (Veg)" at bounding box center [469, 132] width 122 height 18
paste input "Big Veggie Breakfast (Veg)"
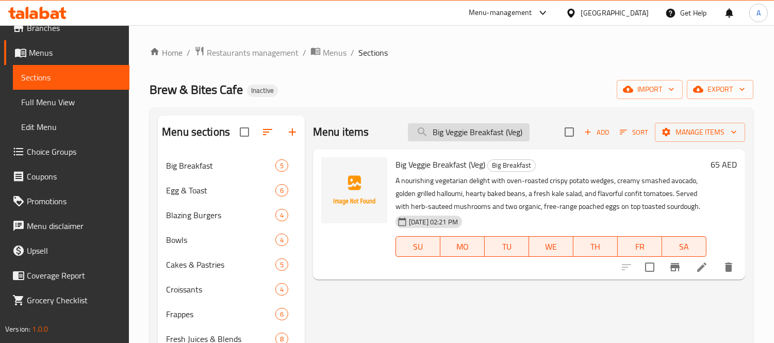
click at [433, 129] on input "Big Veggie Breakfast (Veg)" at bounding box center [469, 132] width 122 height 18
paste input "Breakfast (Non"
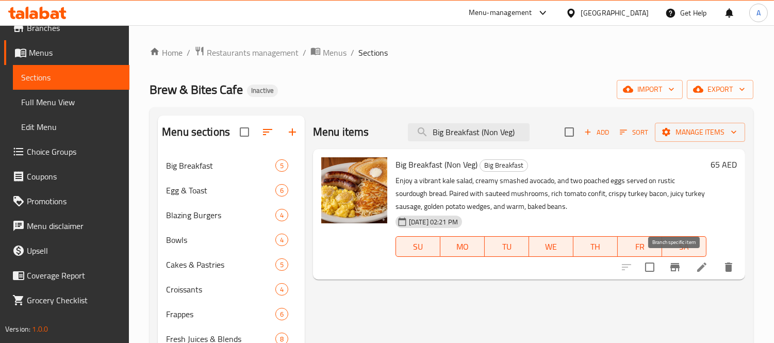
type input "Big Breakfast (Non Veg)"
click at [694, 274] on li at bounding box center [701, 267] width 29 height 19
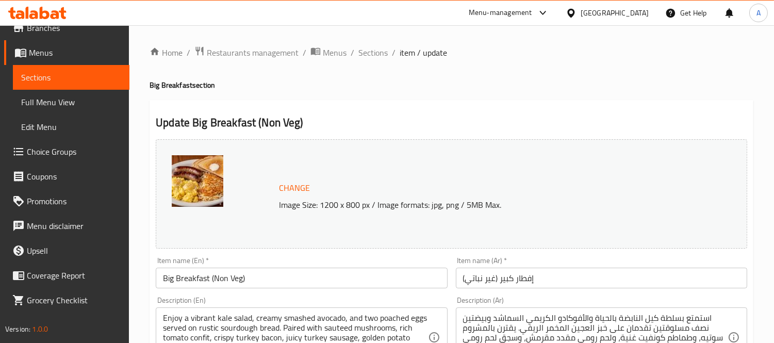
click at [232, 286] on input "Big Breakfast (Non Veg)" at bounding box center [301, 277] width 291 height 21
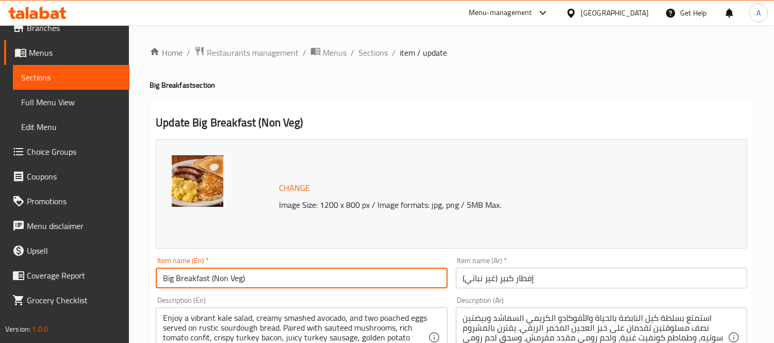
click at [232, 286] on input "Big Breakfast (Non Veg)" at bounding box center [301, 277] width 291 height 21
click at [521, 279] on input "إفطار كبير (غير نباتي)" at bounding box center [601, 277] width 291 height 21
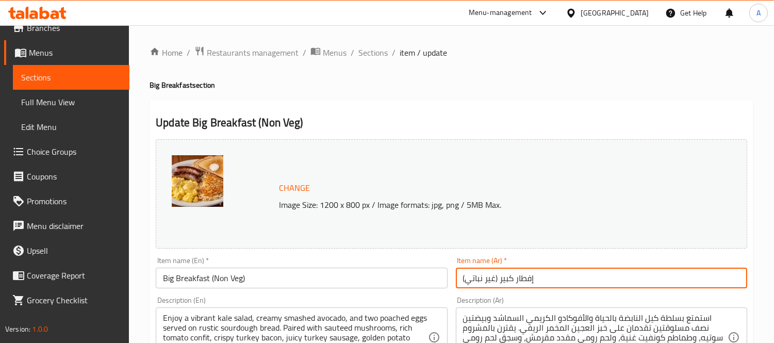
click at [521, 279] on input "إفطار كبير (غير نباتي)" at bounding box center [601, 277] width 291 height 21
click at [290, 306] on div "Description (En) Enjoy a vibrant kale salad, creamy smashed avocado, and two po…" at bounding box center [301, 331] width 291 height 71
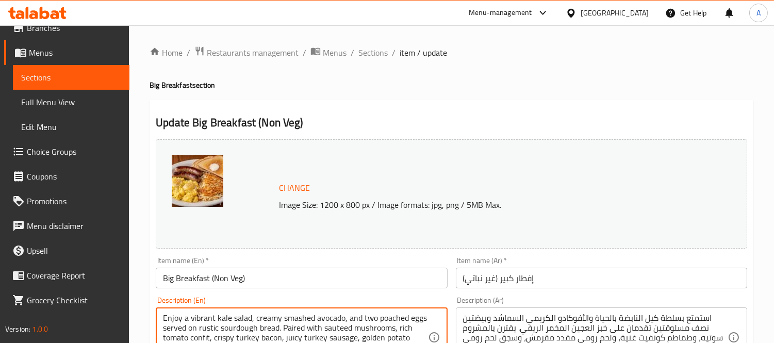
click at [292, 321] on textarea "Enjoy a vibrant kale salad, creamy smashed avocado, and two poached eggs served…" at bounding box center [295, 337] width 264 height 49
click at [506, 310] on div "استمتع بسلطة كيل النابضة بالحياة والأفوكادو الكريمي السماشد وبيضتين نصف مسلوقتي…" at bounding box center [601, 337] width 291 height 60
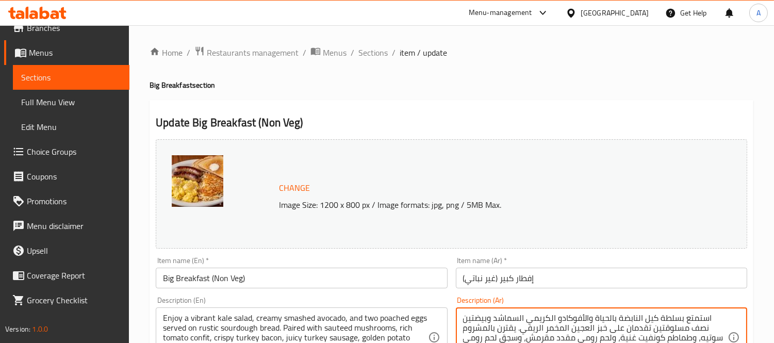
click at [506, 310] on div "استمتع بسلطة كيل النابضة بالحياة والأفوكادو الكريمي السماشد وبيضتين نصف مسلوقتي…" at bounding box center [601, 337] width 291 height 60
click at [507, 330] on textarea "استمتع بسلطة كيل النابضة بالحياة والأفوكادو الكريمي السماشد وبيضتين نصف مسلوقتي…" at bounding box center [595, 337] width 264 height 49
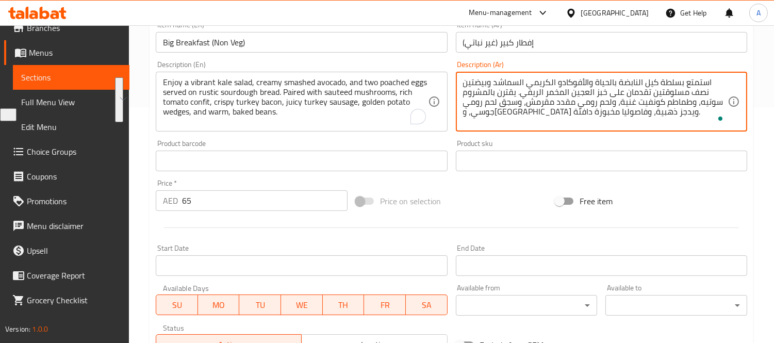
scroll to position [286, 0]
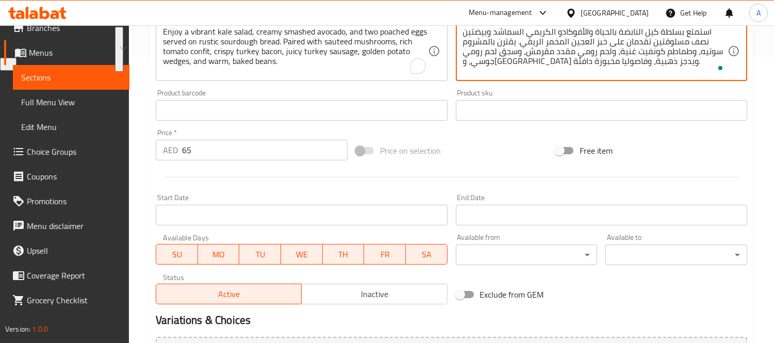
click at [141, 172] on div "Home / Restaurants management / Menus / Sections / item / update Big Breakfast …" at bounding box center [451, 98] width 645 height 718
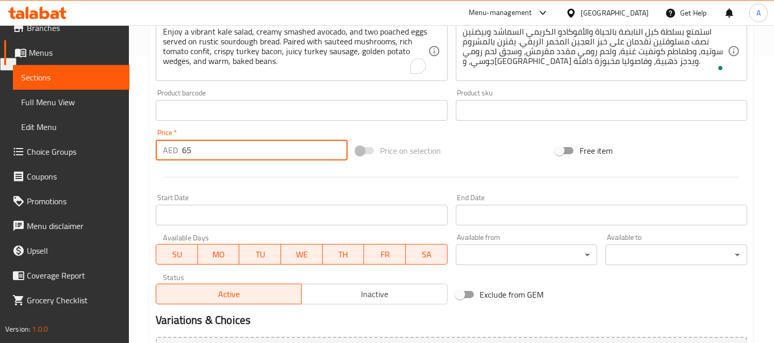
drag, startPoint x: 200, startPoint y: 150, endPoint x: 165, endPoint y: 152, distance: 34.6
click at [165, 152] on div "AED 65 Price *" at bounding box center [252, 150] width 192 height 21
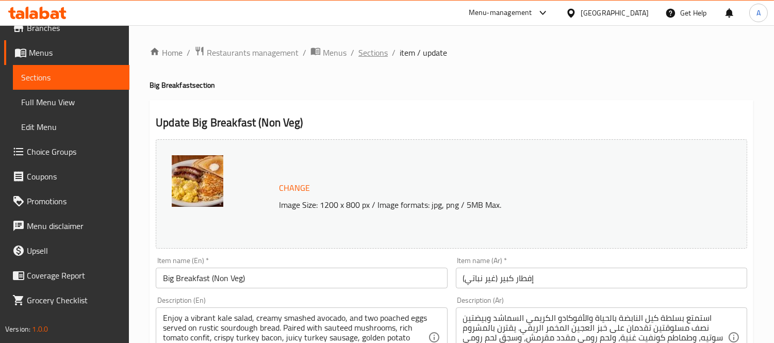
click at [374, 51] on span "Sections" at bounding box center [372, 52] width 29 height 12
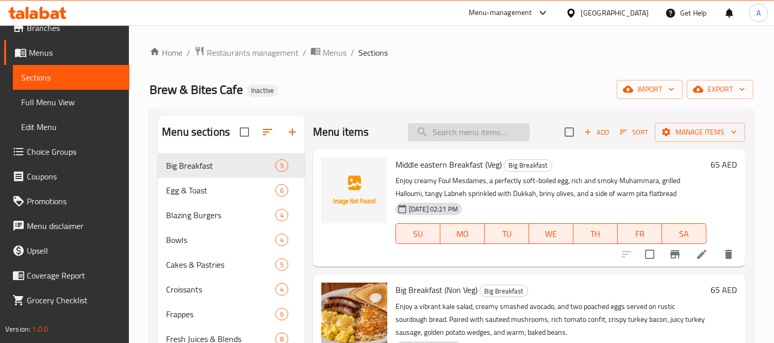
click at [464, 136] on input "search" at bounding box center [469, 132] width 122 height 18
paste input "Big Breakfast (Non Veg)"
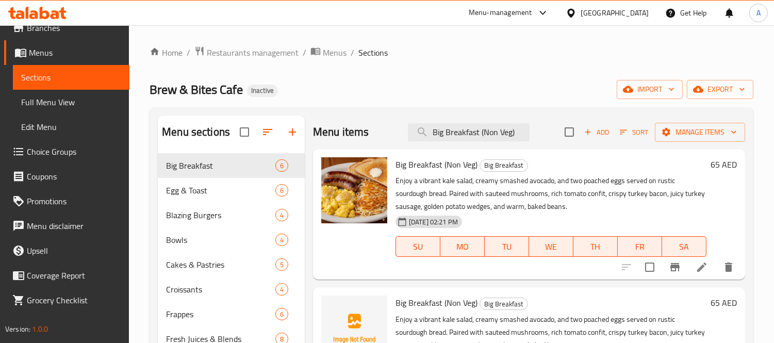
scroll to position [57, 0]
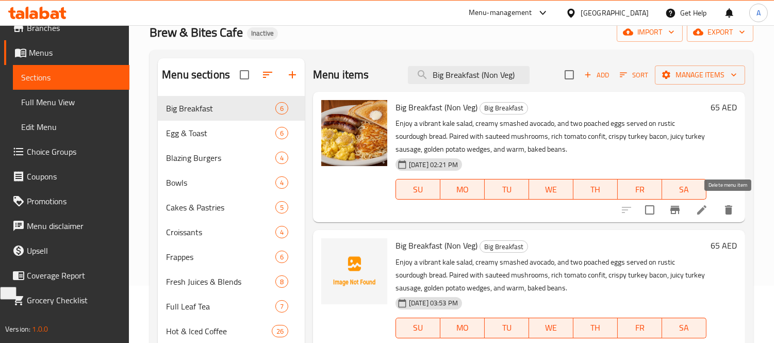
type input "Big Breakfast (Non Veg)"
click at [724, 220] on button "delete" at bounding box center [728, 209] width 25 height 25
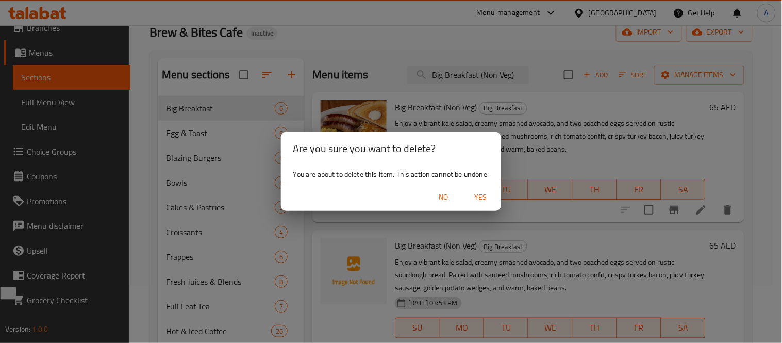
click at [485, 195] on span "Yes" at bounding box center [480, 197] width 25 height 13
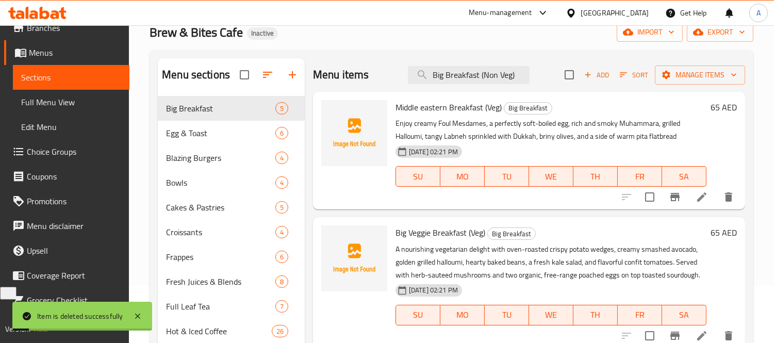
click at [53, 104] on span "Full Menu View" at bounding box center [71, 102] width 100 height 12
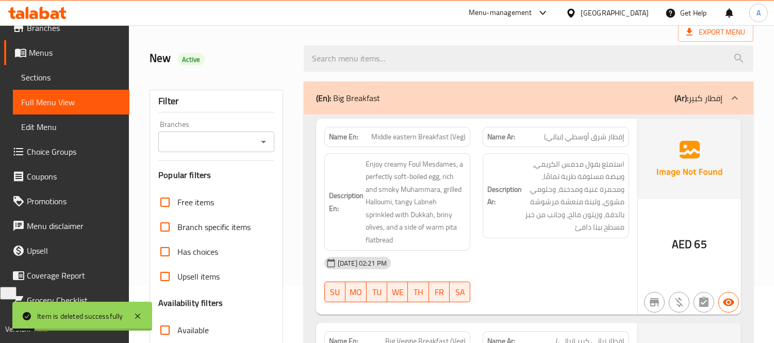
scroll to position [400, 0]
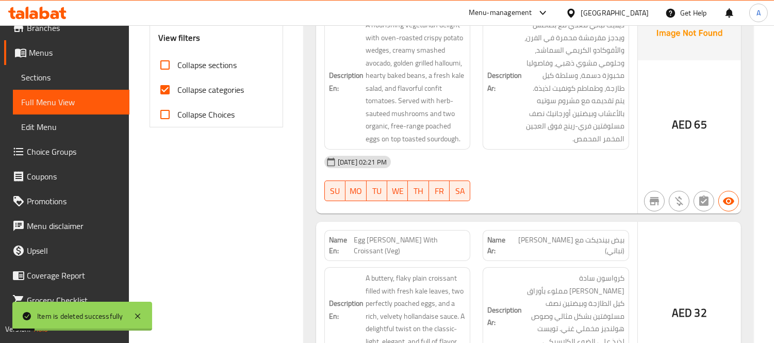
click at [160, 96] on input "Collapse categories" at bounding box center [165, 89] width 25 height 25
checkbox input "false"
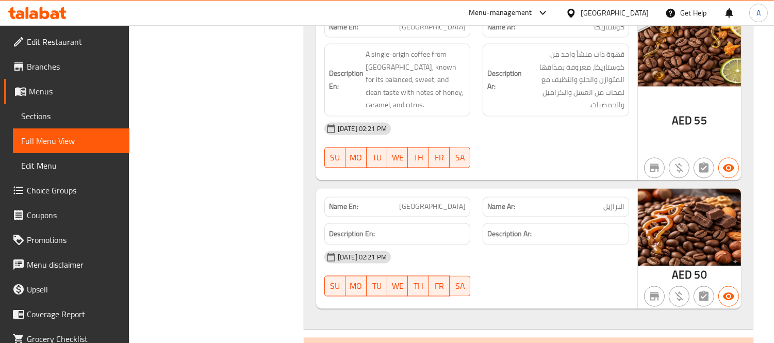
scroll to position [17635, 0]
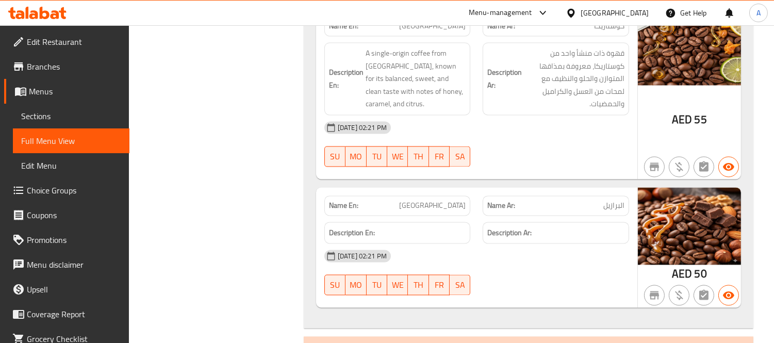
click at [70, 118] on span "Sections" at bounding box center [71, 116] width 100 height 12
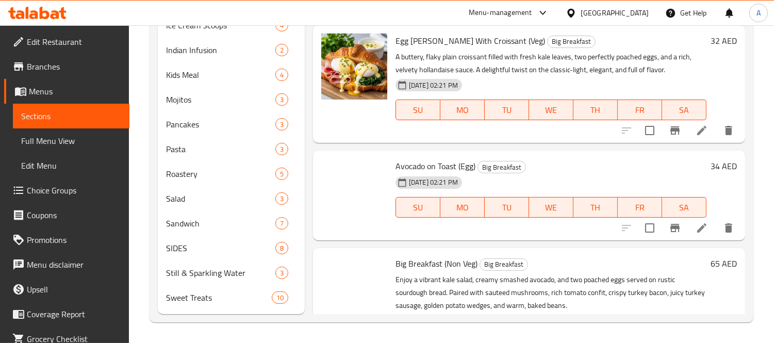
scroll to position [144, 0]
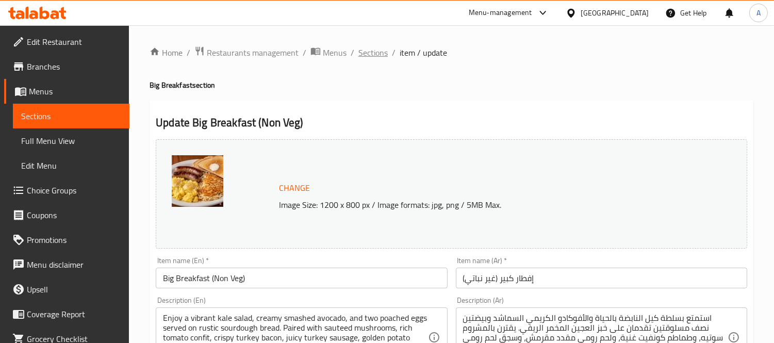
click at [370, 59] on span "Sections" at bounding box center [372, 52] width 29 height 12
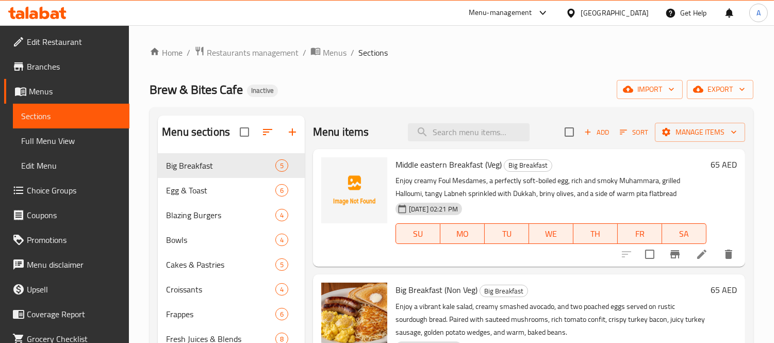
click at [593, 125] on button "Add" at bounding box center [596, 132] width 33 height 16
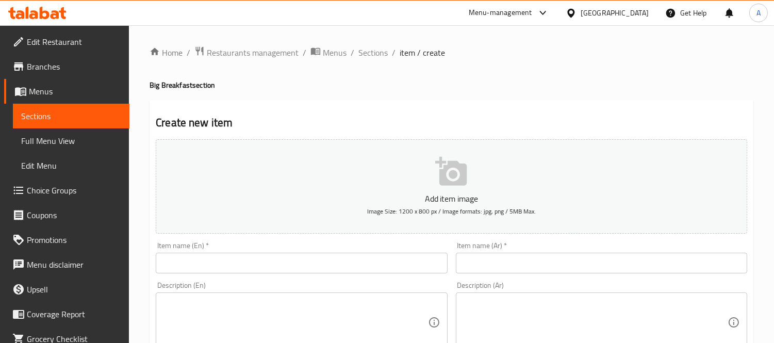
click at [279, 254] on input "text" at bounding box center [301, 263] width 291 height 21
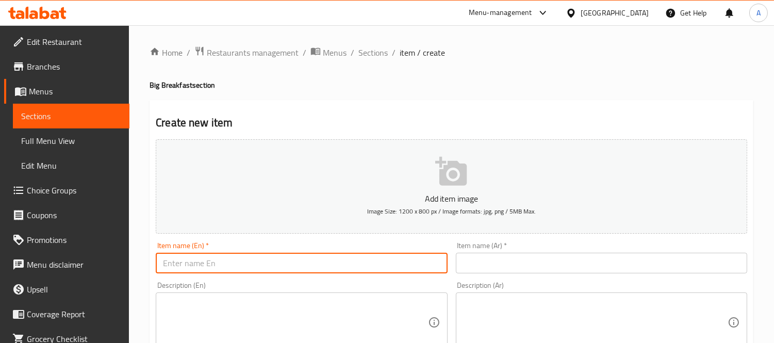
paste input "Big Breakfast (Non Veg)"
type input "Big Breakfast (Non Veg)"
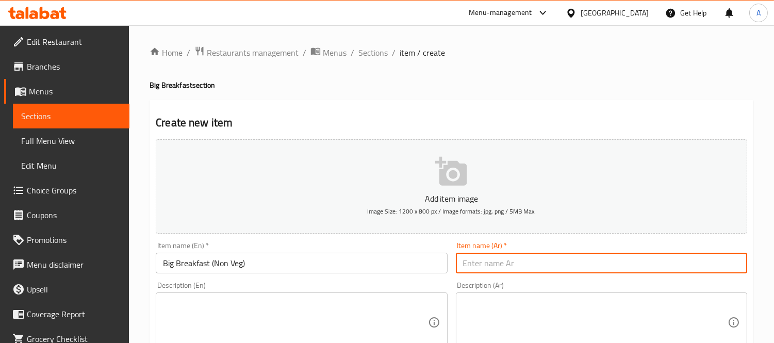
click at [522, 259] on input "text" at bounding box center [601, 263] width 291 height 21
paste input "إفطار كبير (غير نباتي)"
type input "إفطار كبير (غير نباتي)"
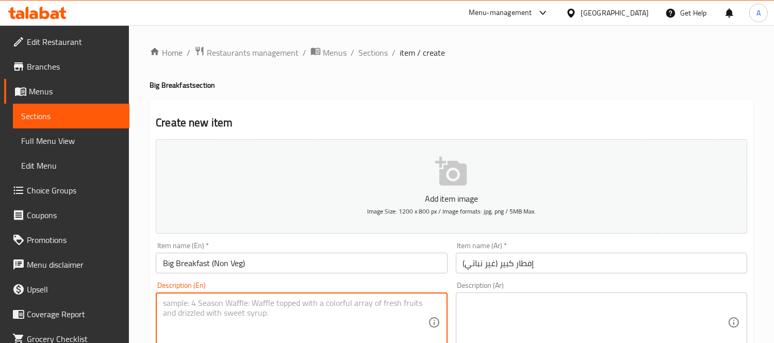
click at [369, 308] on textarea at bounding box center [295, 322] width 264 height 49
paste textarea "Enjoy a vibrant kale salad, creamy smashed avocado, and two poached eggs served…"
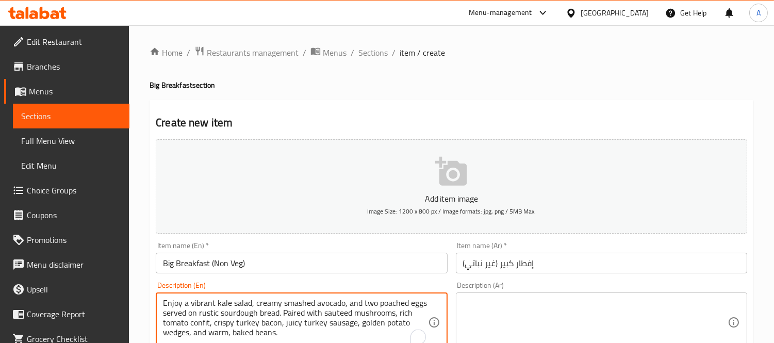
type textarea "Enjoy a vibrant kale salad, creamy smashed avocado, and two poached eggs served…"
click at [496, 300] on textarea at bounding box center [595, 322] width 264 height 49
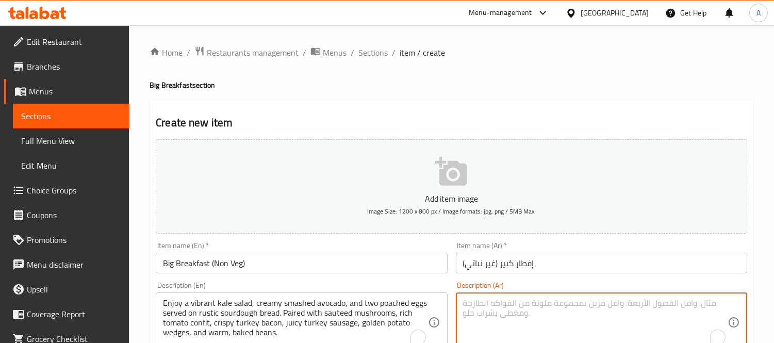
paste textarea "استمتع بسلطة كيل النابضة بالحياة والأفوكادو الكريمي السماشد وبيضتين نصف مسلوقتي…"
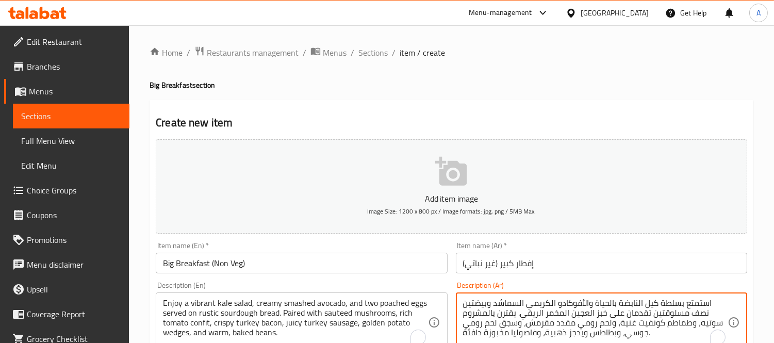
scroll to position [286, 0]
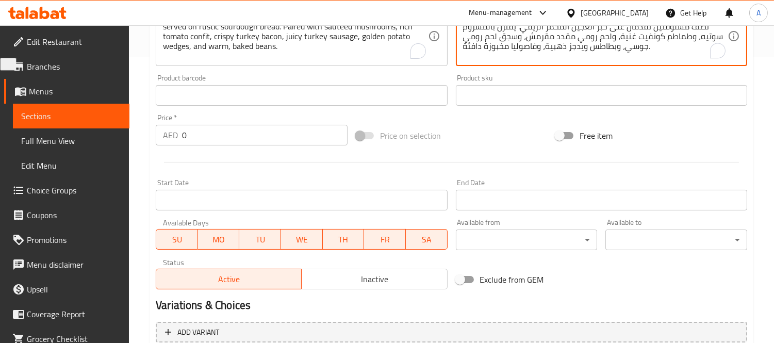
type textarea "استمتع بسلطة كيل النابضة بالحياة والأفوكادو الكريمي السماشد وبيضتين نصف مسلوقتي…"
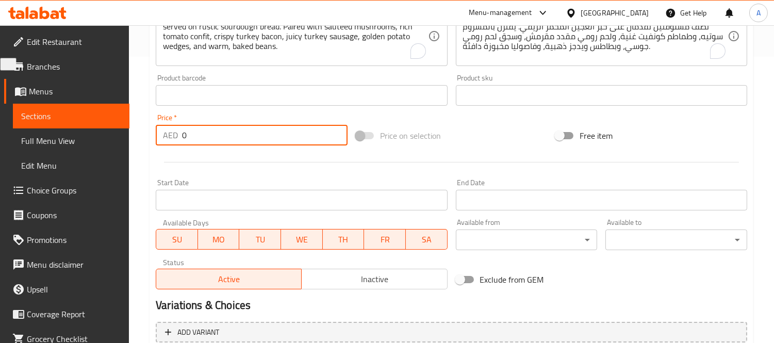
drag, startPoint x: 197, startPoint y: 138, endPoint x: 173, endPoint y: 143, distance: 25.3
click at [173, 143] on div "AED 0 Price *" at bounding box center [252, 135] width 192 height 21
paste input "65"
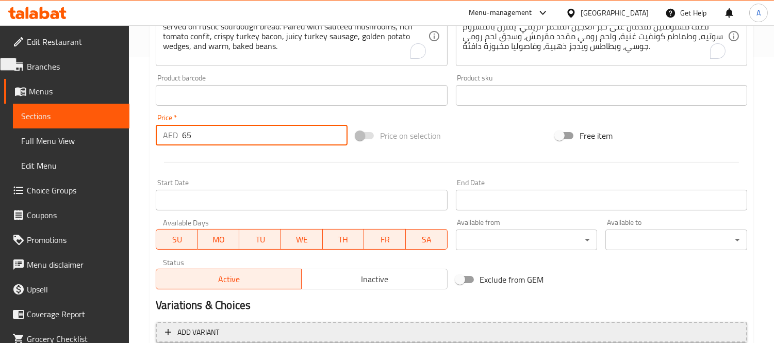
scroll to position [343, 0]
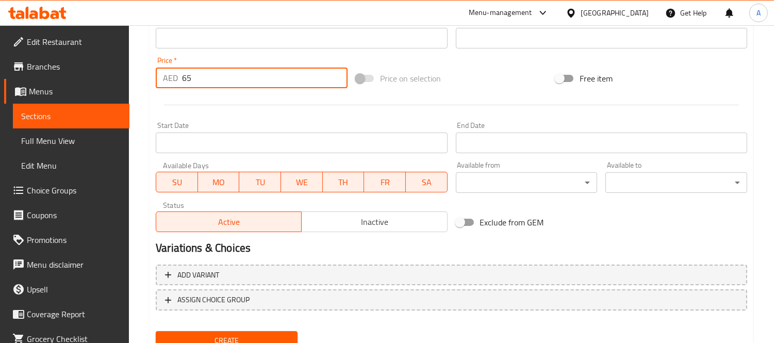
type input "65"
click at [146, 240] on div "Home / Restaurants management / Menus / Sections / item / create Big Breakfast …" at bounding box center [451, 33] width 645 height 703
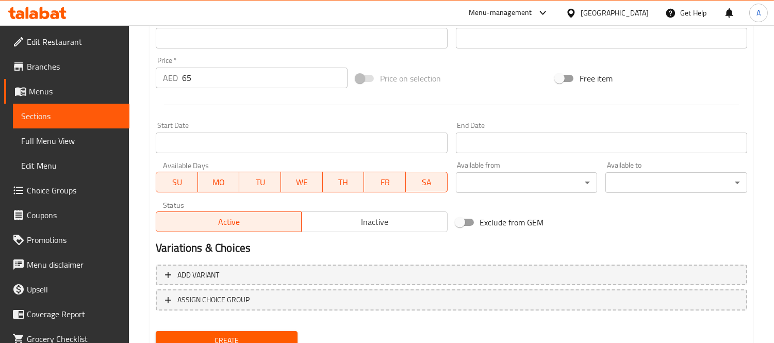
click at [225, 334] on span "Create" at bounding box center [226, 340] width 125 height 13
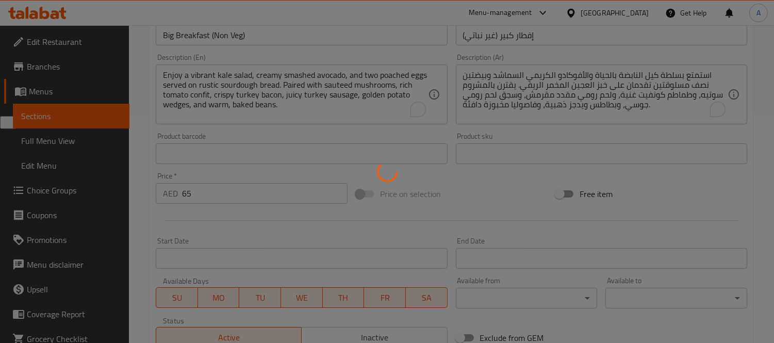
type input "0"
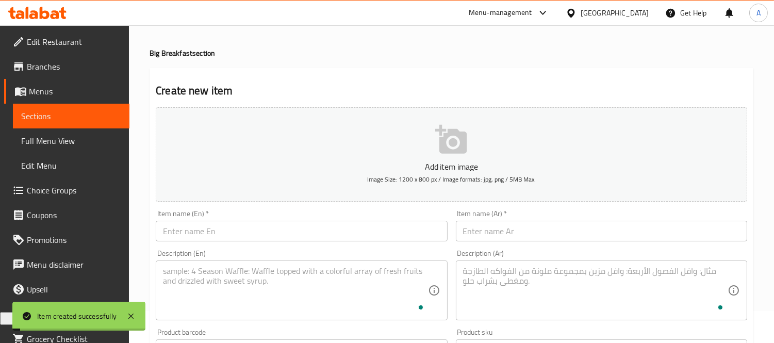
scroll to position [0, 0]
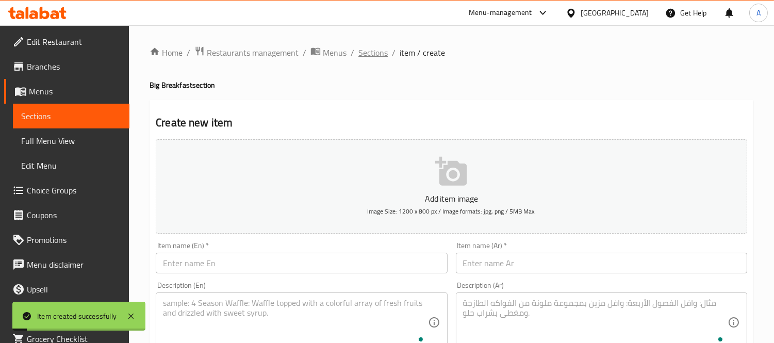
click at [378, 50] on span "Sections" at bounding box center [372, 52] width 29 height 12
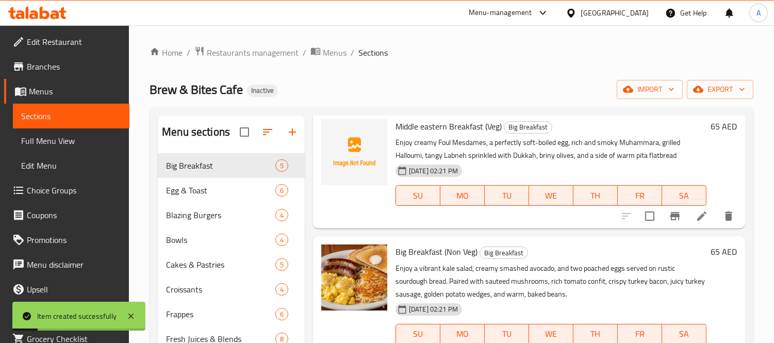
scroll to position [77, 0]
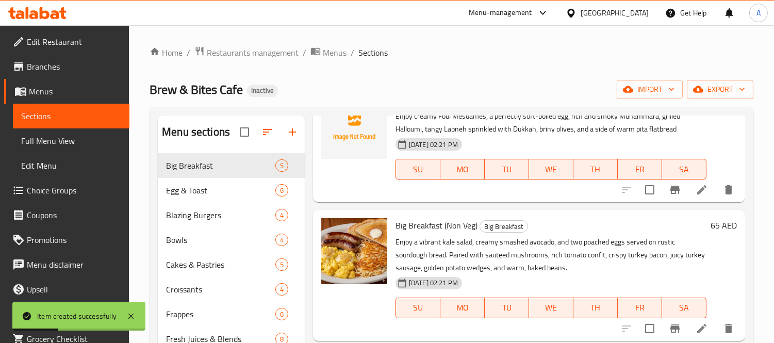
click at [471, 217] on span "Big Breakfast (Non Veg)" at bounding box center [436, 224] width 82 height 15
copy h6 "Big Breakfast (Non Veg)"
